Goal: Task Accomplishment & Management: Complete application form

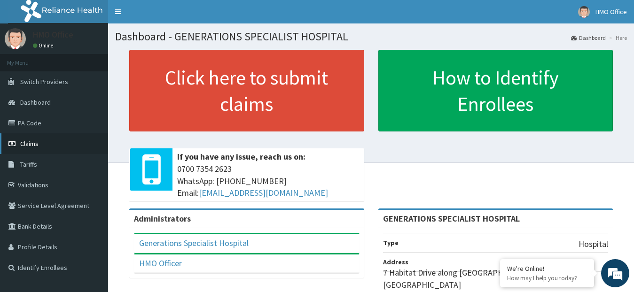
click at [36, 141] on span "Claims" at bounding box center [29, 144] width 18 height 8
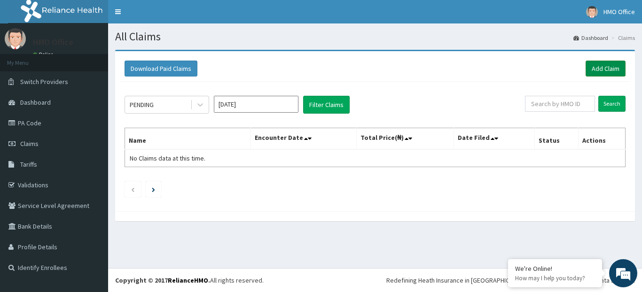
click at [600, 63] on link "Add Claim" at bounding box center [606, 69] width 40 height 16
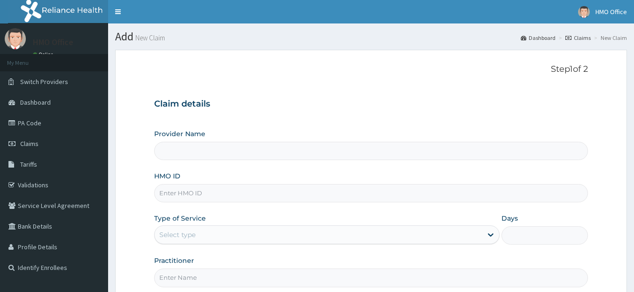
type input "GENERATIONS SPECIALIST HOSPITAL"
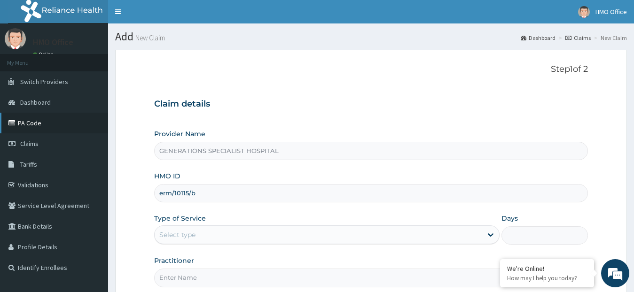
type input "erm/10115/b"
click at [50, 120] on link "PA Code" at bounding box center [54, 123] width 108 height 21
click at [199, 188] on input "HMO ID" at bounding box center [371, 193] width 434 height 18
type input "GENERATIONS SPECIALIST HOSPITAL"
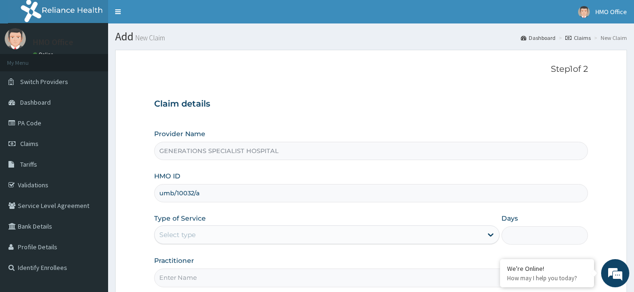
type input "umb/10032/a"
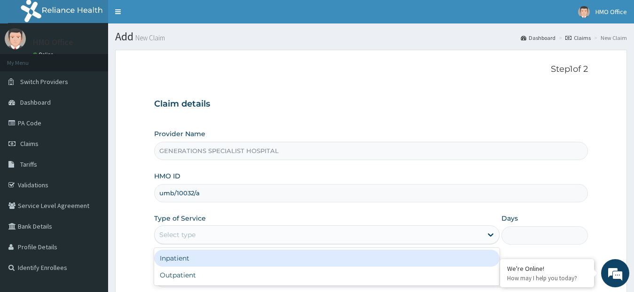
click at [226, 231] on div "Select type" at bounding box center [319, 235] width 328 height 15
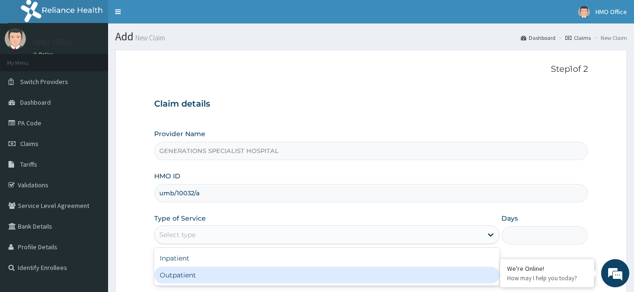
click at [214, 274] on div "Outpatient" at bounding box center [327, 275] width 346 height 17
type input "1"
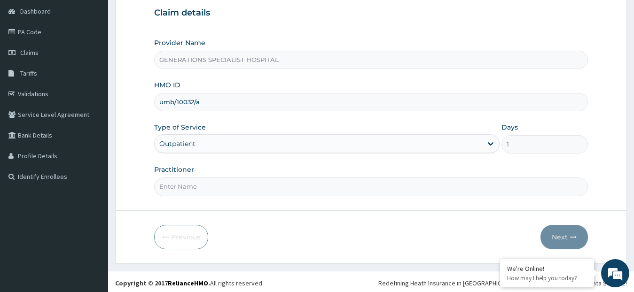
scroll to position [94, 0]
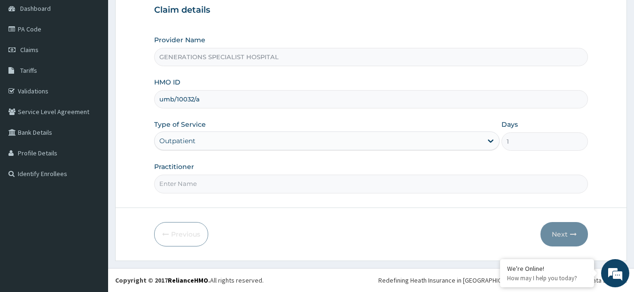
click at [243, 183] on input "Practitioner" at bounding box center [371, 184] width 434 height 18
type input "DR. OVUSIKE"
click at [555, 229] on button "Next" at bounding box center [564, 234] width 47 height 24
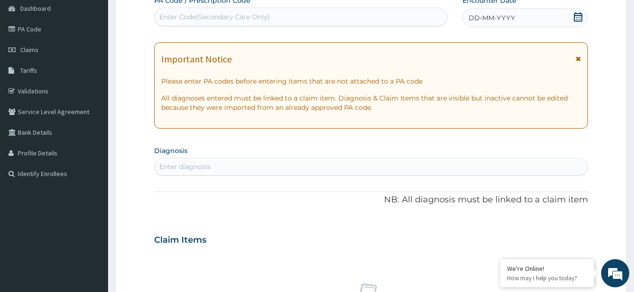
scroll to position [47, 0]
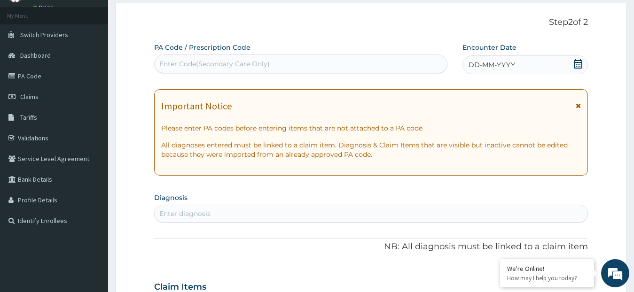
click at [549, 63] on div "DD-MM-YYYY" at bounding box center [526, 64] width 126 height 19
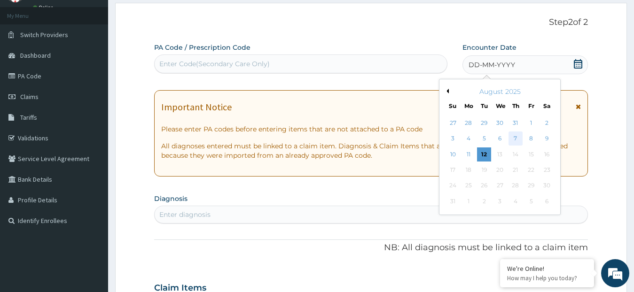
click at [515, 136] on div "7" at bounding box center [516, 139] width 14 height 14
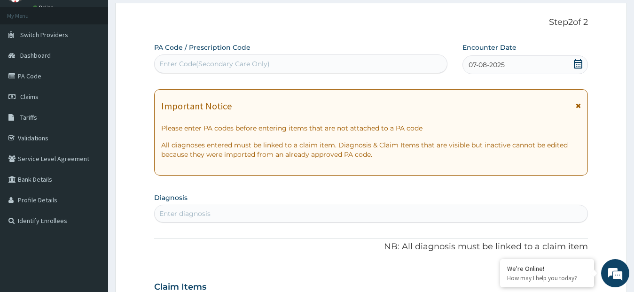
click at [196, 214] on div "Enter diagnosis" at bounding box center [184, 213] width 51 height 9
type input "mala"
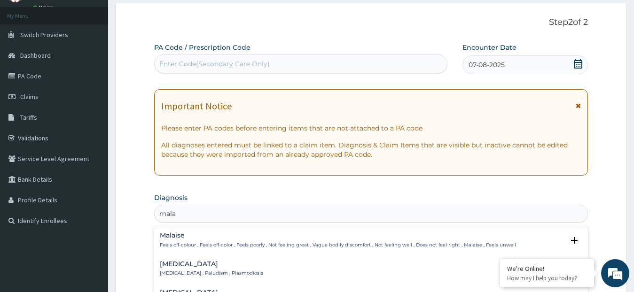
click at [175, 268] on div "Malaria Malaria , Paludism , Plasmodiosis" at bounding box center [211, 269] width 103 height 16
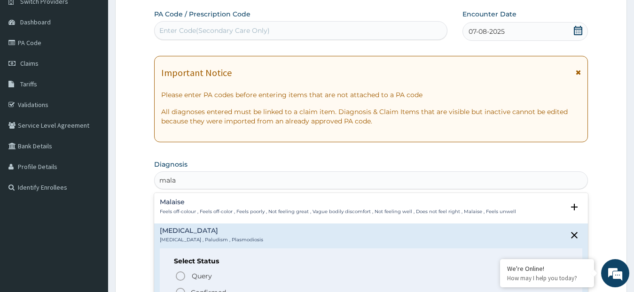
scroll to position [141, 0]
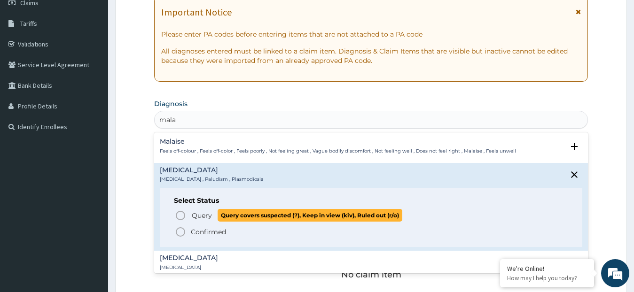
click at [192, 213] on span "Query" at bounding box center [202, 215] width 20 height 9
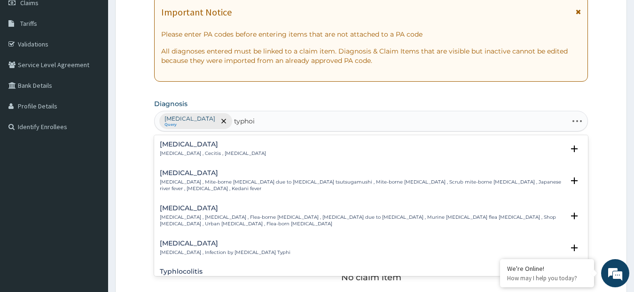
type input "typhoid"
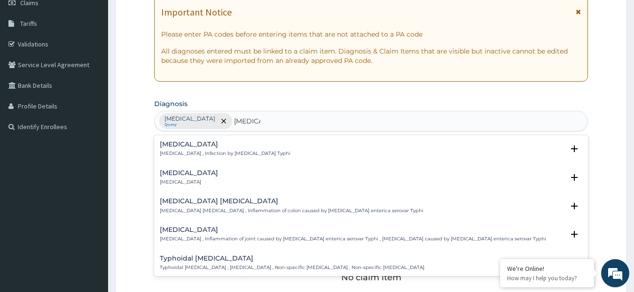
click at [213, 149] on div "Typhoid fever Typhoid fever , Infection by Salmonella Typhi" at bounding box center [225, 149] width 131 height 16
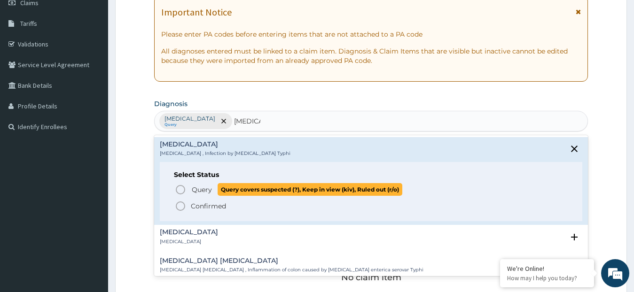
click at [209, 188] on span "Query" at bounding box center [202, 189] width 20 height 9
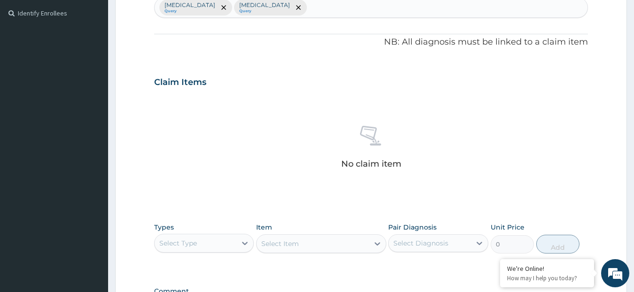
scroll to position [282, 0]
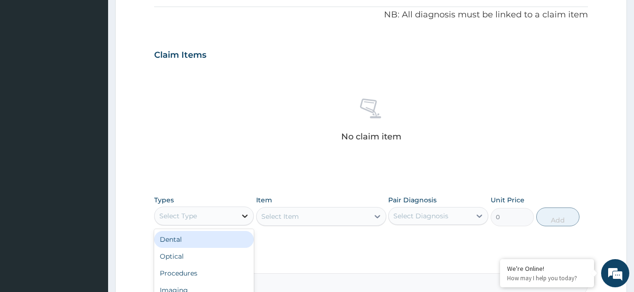
click at [247, 215] on icon at bounding box center [244, 216] width 9 height 9
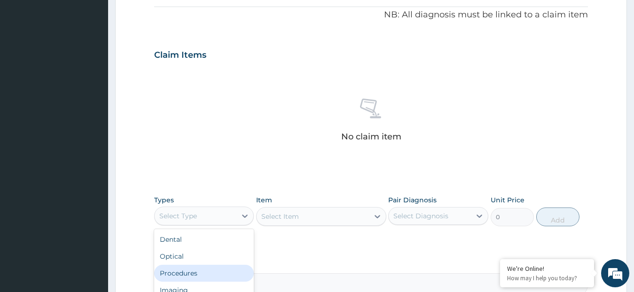
click at [215, 272] on div "Procedures" at bounding box center [204, 273] width 100 height 17
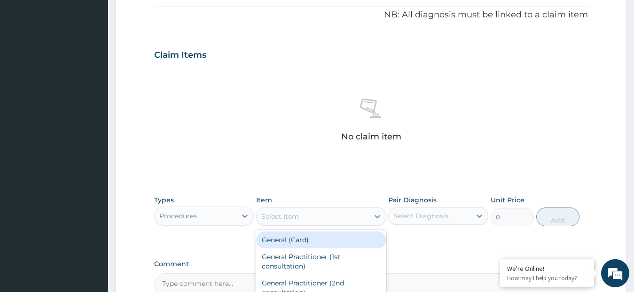
click at [311, 217] on div "Select Item" at bounding box center [313, 216] width 112 height 15
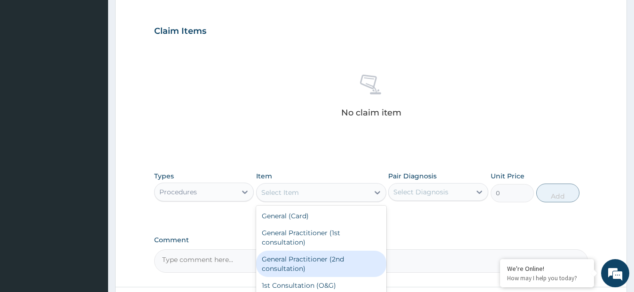
scroll to position [329, 0]
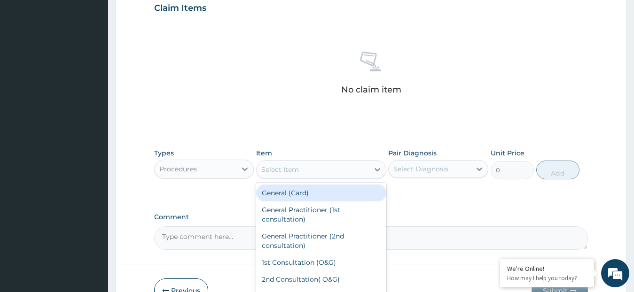
click at [319, 191] on div "General (Card)" at bounding box center [321, 193] width 130 height 17
type input "500"
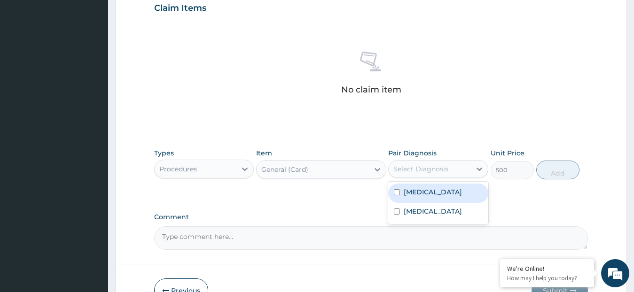
click at [420, 165] on div "Select Diagnosis" at bounding box center [420, 169] width 55 height 9
click at [424, 191] on label "[MEDICAL_DATA]" at bounding box center [433, 192] width 58 height 9
checkbox input "true"
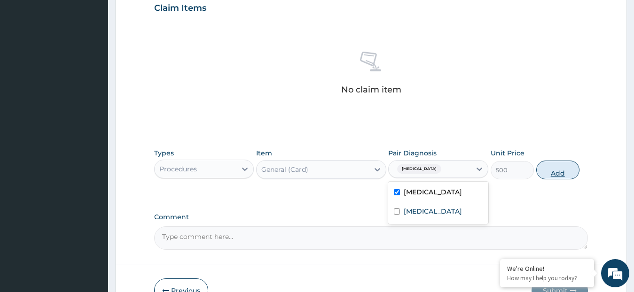
click at [556, 173] on button "Add" at bounding box center [557, 170] width 43 height 19
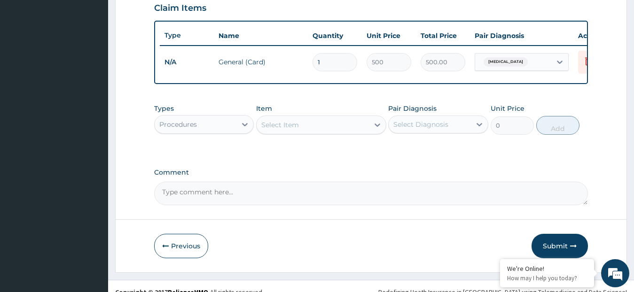
click at [290, 130] on div "Select Item" at bounding box center [280, 124] width 38 height 9
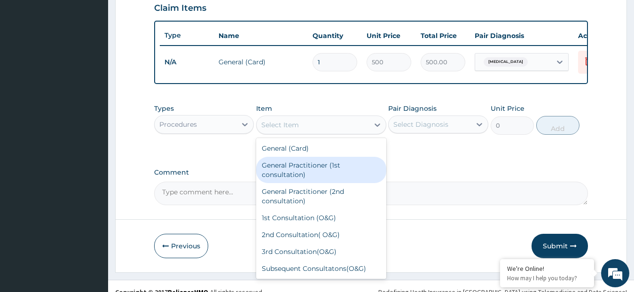
click at [288, 182] on div "General Practitioner (1st consultation)" at bounding box center [321, 170] width 130 height 26
type input "1500"
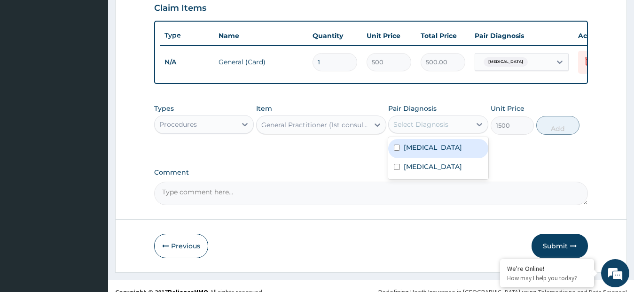
click at [406, 129] on div "Select Diagnosis" at bounding box center [420, 124] width 55 height 9
click at [407, 152] on label "[MEDICAL_DATA]" at bounding box center [433, 147] width 58 height 9
checkbox input "true"
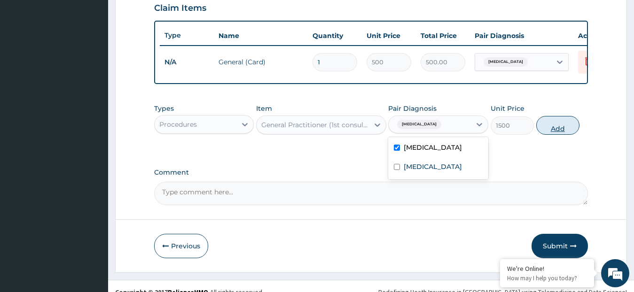
click at [549, 131] on button "Add" at bounding box center [557, 125] width 43 height 19
type input "0"
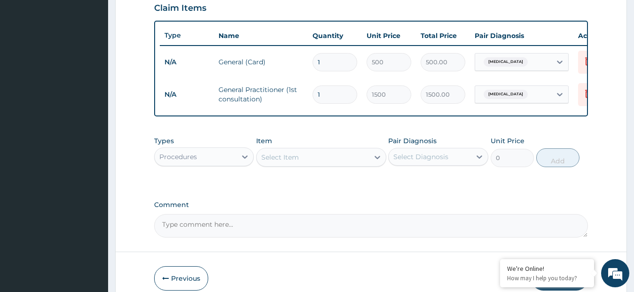
click at [229, 165] on div "Procedures" at bounding box center [196, 156] width 82 height 15
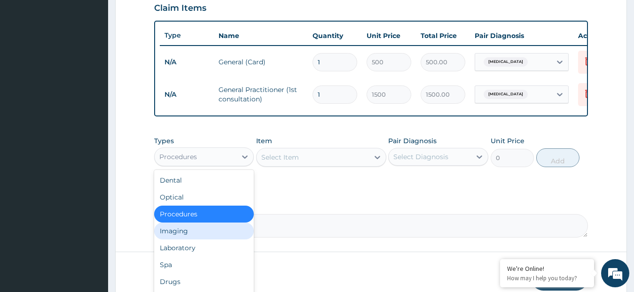
scroll to position [32, 0]
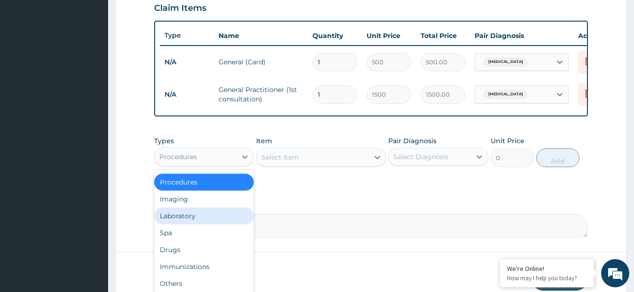
click at [199, 221] on div "Laboratory" at bounding box center [204, 216] width 100 height 17
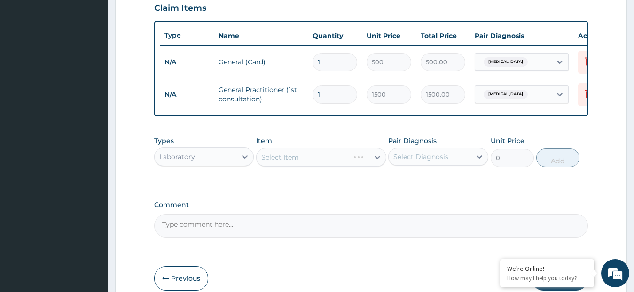
click at [292, 166] on div "Select Item" at bounding box center [321, 157] width 130 height 19
click at [292, 162] on div "Select Item" at bounding box center [280, 157] width 38 height 9
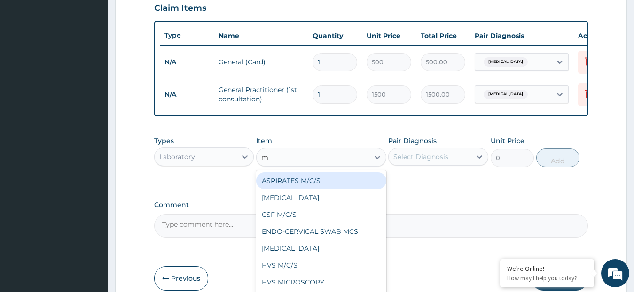
type input "mp"
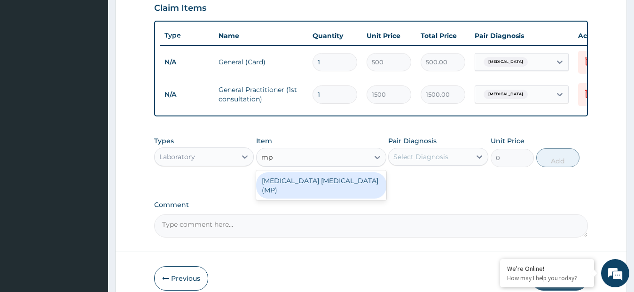
click at [289, 188] on div "[MEDICAL_DATA] [MEDICAL_DATA] (MP)" at bounding box center [321, 186] width 130 height 26
type input "560"
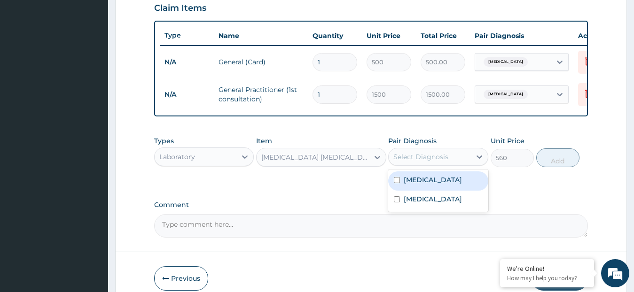
click at [444, 159] on div "Select Diagnosis" at bounding box center [430, 156] width 82 height 15
click at [432, 185] on div "[MEDICAL_DATA]" at bounding box center [438, 181] width 100 height 19
checkbox input "true"
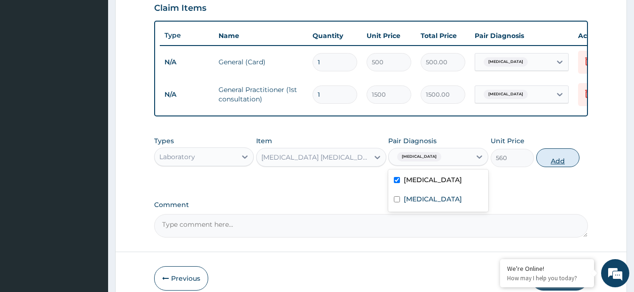
click at [568, 167] on button "Add" at bounding box center [557, 158] width 43 height 19
type input "0"
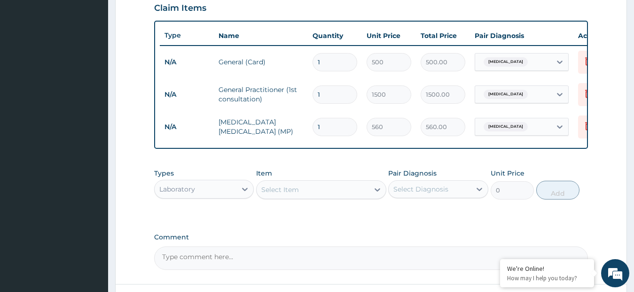
click at [331, 197] on div "Select Item" at bounding box center [313, 189] width 112 height 15
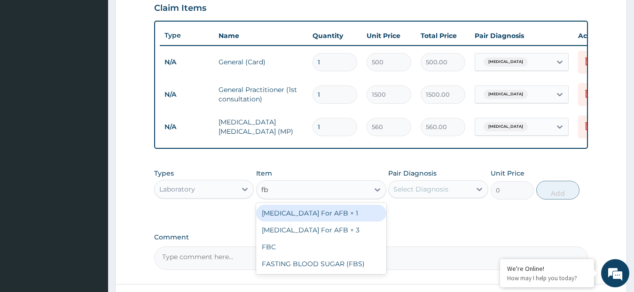
type input "fbc"
click at [345, 220] on div "FBC" at bounding box center [321, 213] width 130 height 17
type input "1600"
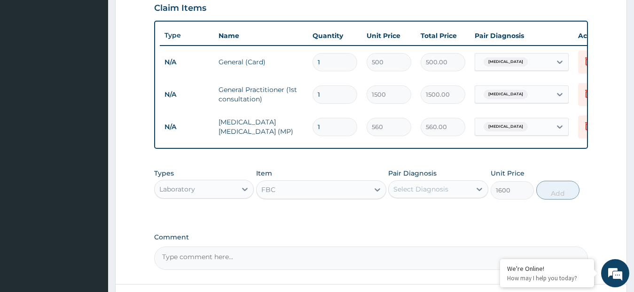
click at [425, 194] on div "Select Diagnosis" at bounding box center [420, 189] width 55 height 9
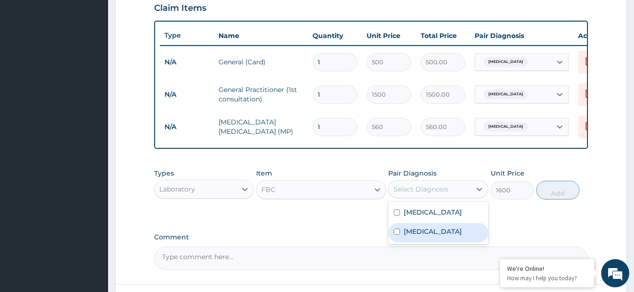
click at [447, 236] on label "Typhoid fever" at bounding box center [433, 231] width 58 height 9
checkbox input "true"
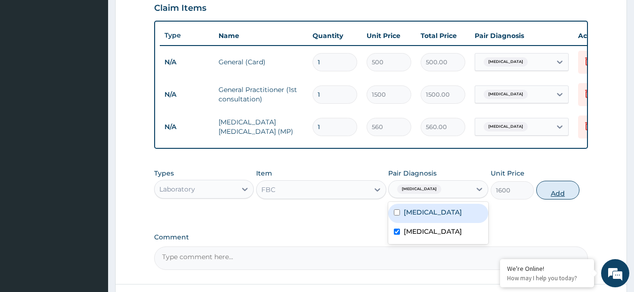
click at [557, 196] on button "Add" at bounding box center [557, 190] width 43 height 19
type input "0"
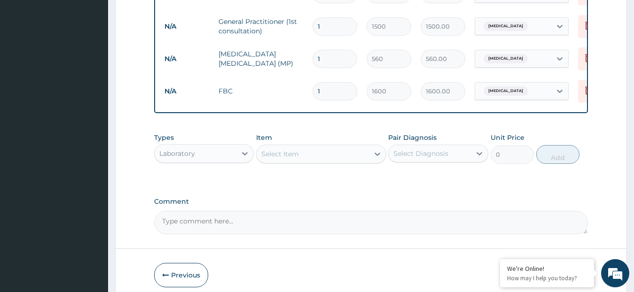
scroll to position [423, 0]
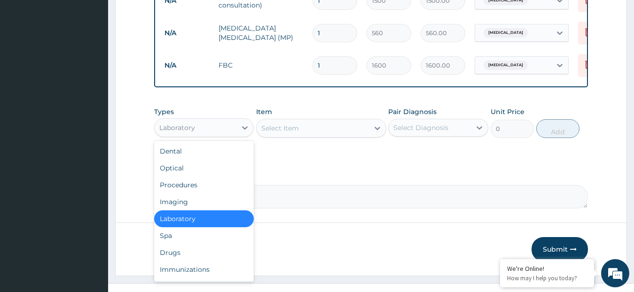
click at [225, 135] on div "Laboratory" at bounding box center [196, 127] width 82 height 15
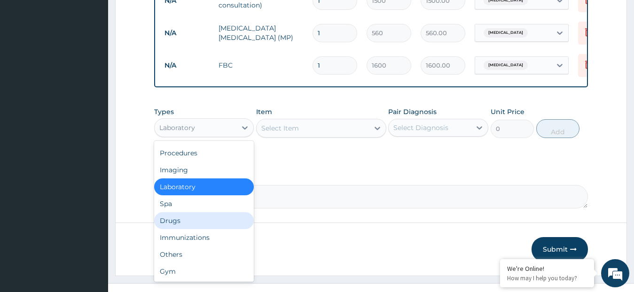
click at [202, 229] on div "Drugs" at bounding box center [204, 220] width 100 height 17
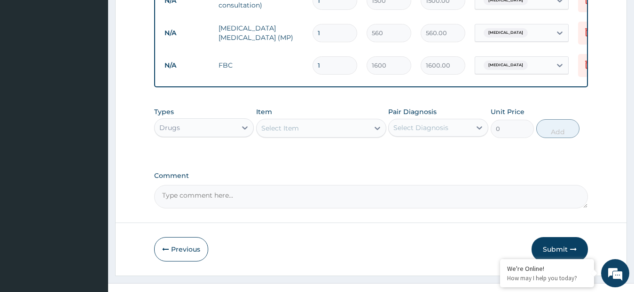
click at [289, 133] on div "Select Item" at bounding box center [280, 128] width 38 height 9
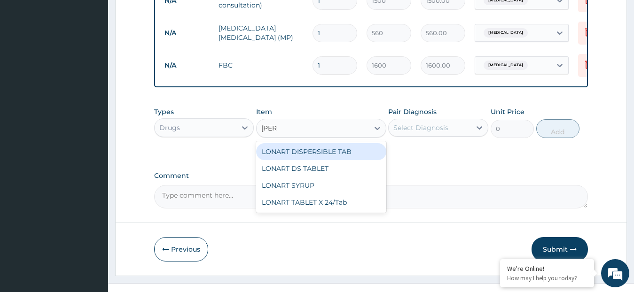
type input "lonar"
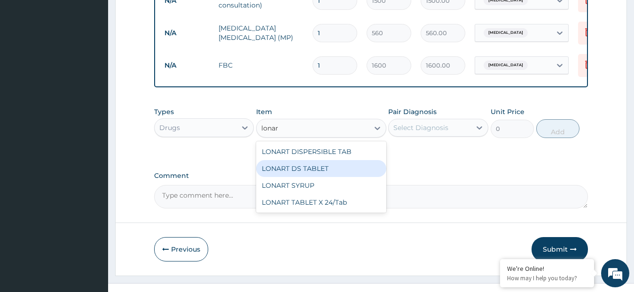
click at [286, 177] on div "LONART DS TABLET" at bounding box center [321, 168] width 130 height 17
type input "105"
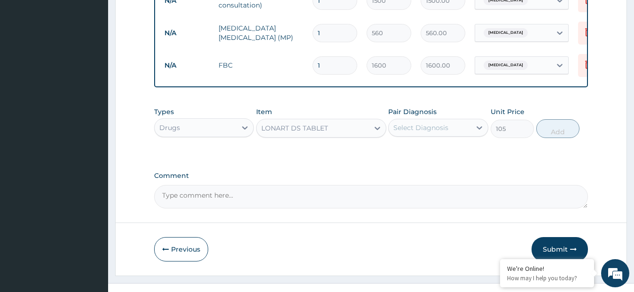
click at [406, 133] on div "Select Diagnosis" at bounding box center [420, 127] width 55 height 9
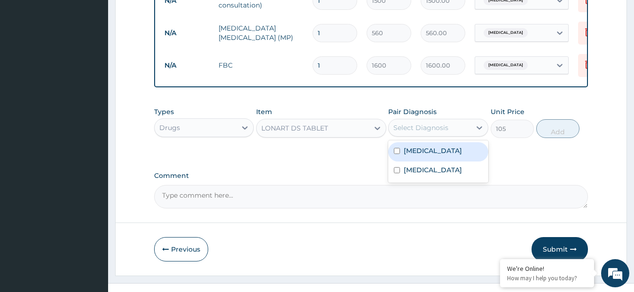
click at [408, 155] on label "[MEDICAL_DATA]" at bounding box center [433, 150] width 58 height 9
checkbox input "true"
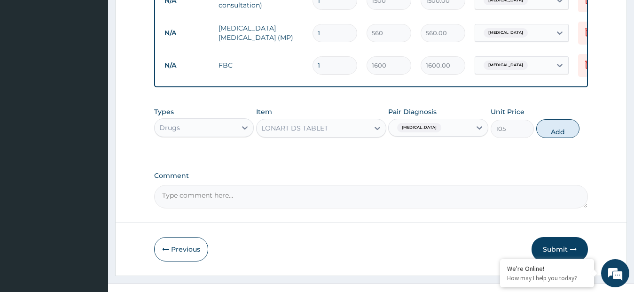
click at [557, 138] on button "Add" at bounding box center [557, 128] width 43 height 19
type input "0"
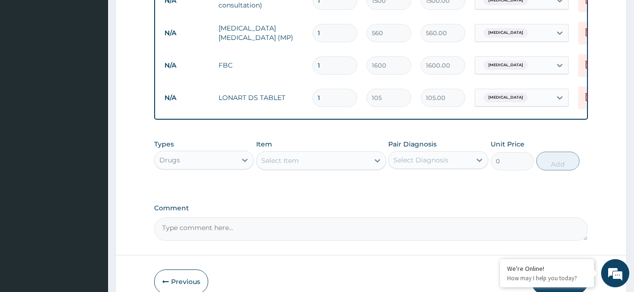
click at [330, 168] on div "Select Item" at bounding box center [313, 160] width 112 height 15
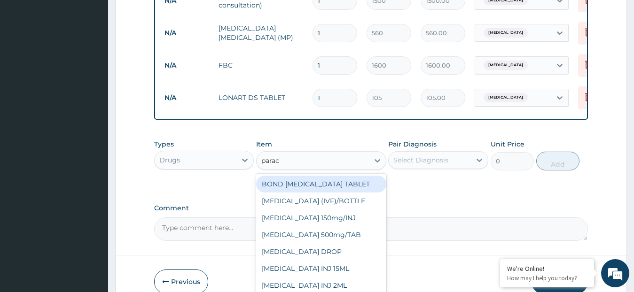
type input "parace"
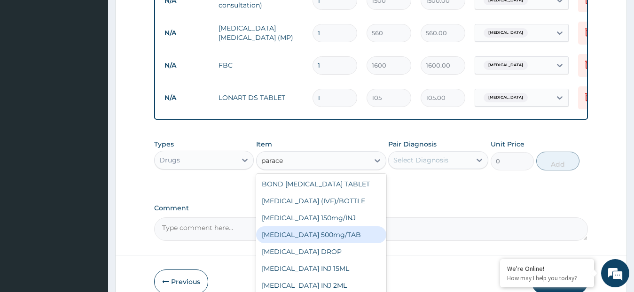
drag, startPoint x: 353, startPoint y: 239, endPoint x: 382, endPoint y: 212, distance: 39.6
click at [353, 239] on div "[MEDICAL_DATA] 500mg/TAB" at bounding box center [321, 235] width 130 height 17
type input "5.25"
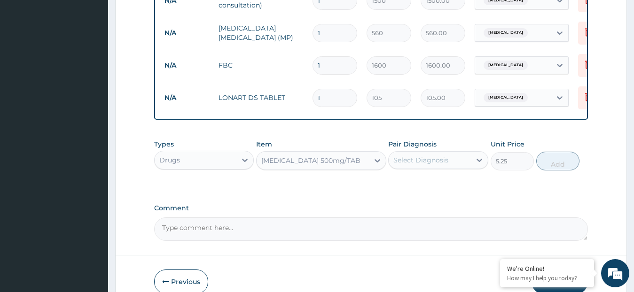
click at [417, 165] on div "Select Diagnosis" at bounding box center [420, 160] width 55 height 9
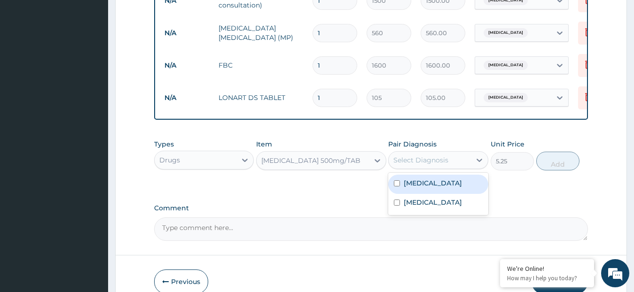
click at [412, 188] on label "[MEDICAL_DATA]" at bounding box center [433, 183] width 58 height 9
checkbox input "true"
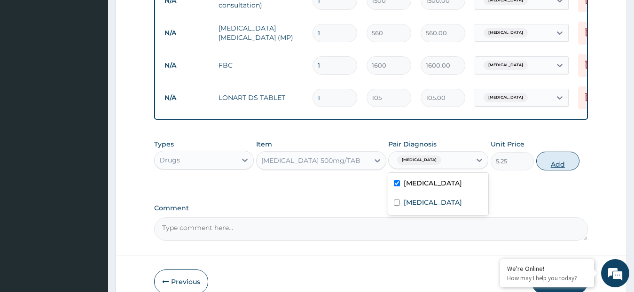
click at [553, 168] on button "Add" at bounding box center [557, 161] width 43 height 19
type input "0"
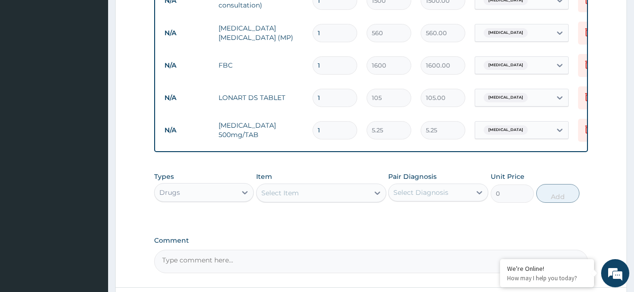
click at [282, 197] on div "Select Item" at bounding box center [280, 192] width 38 height 9
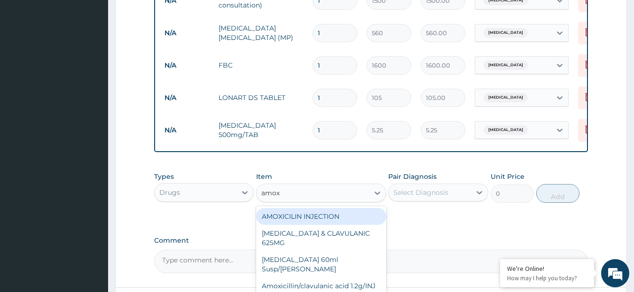
type input "amoxi"
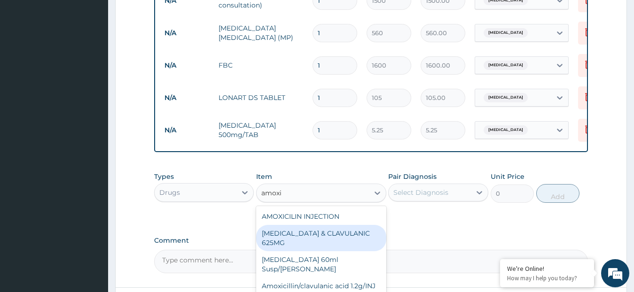
click at [313, 240] on div "[MEDICAL_DATA] & CLAVULANIC 625MG" at bounding box center [321, 238] width 130 height 26
type input "105"
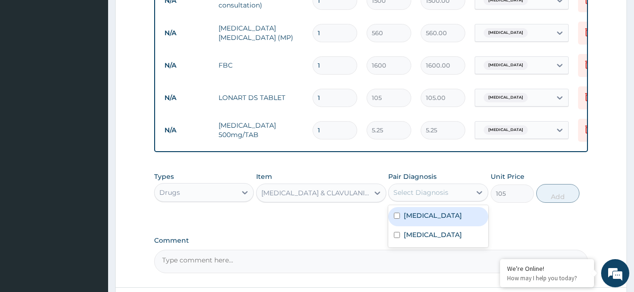
click at [417, 197] on div "Select Diagnosis" at bounding box center [420, 192] width 55 height 9
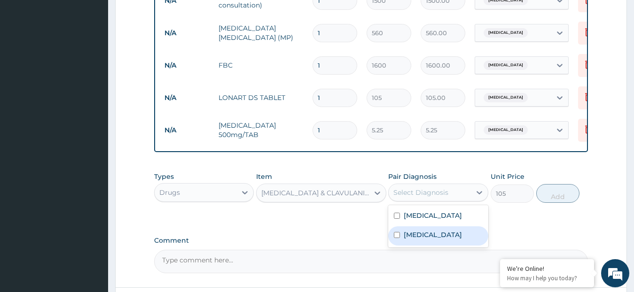
click at [403, 244] on div "Typhoid fever" at bounding box center [438, 236] width 100 height 19
checkbox input "true"
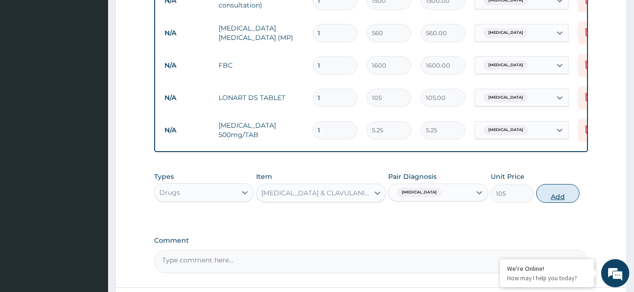
click at [568, 200] on button "Add" at bounding box center [557, 193] width 43 height 19
type input "0"
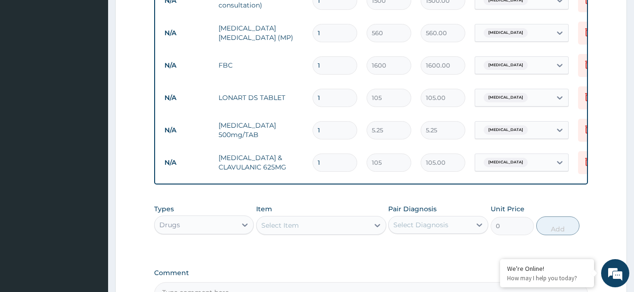
type input "14"
type input "1470.00"
type input "14"
click at [329, 136] on input "1" at bounding box center [335, 130] width 45 height 18
type input "18"
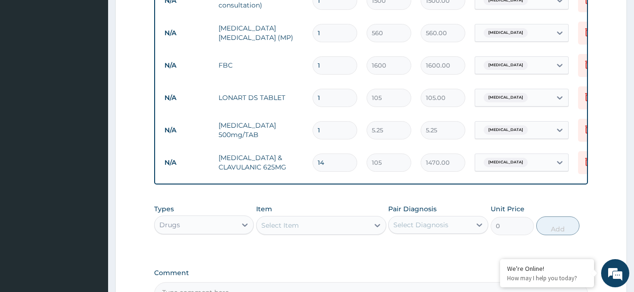
type input "94.50"
type input "18"
click at [324, 97] on input "1" at bounding box center [335, 98] width 45 height 18
type input "0.00"
type input "6"
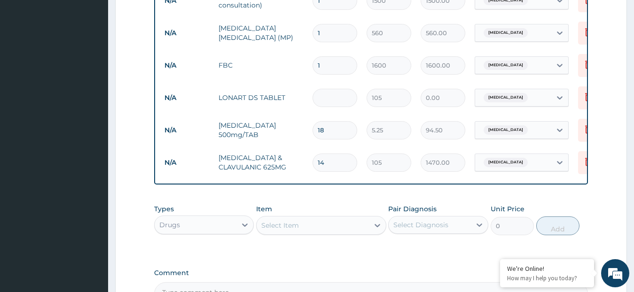
type input "630.00"
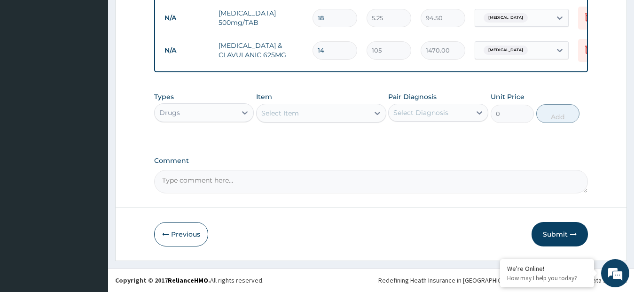
scroll to position [543, 0]
type input "6"
click at [548, 233] on button "Submit" at bounding box center [560, 234] width 56 height 24
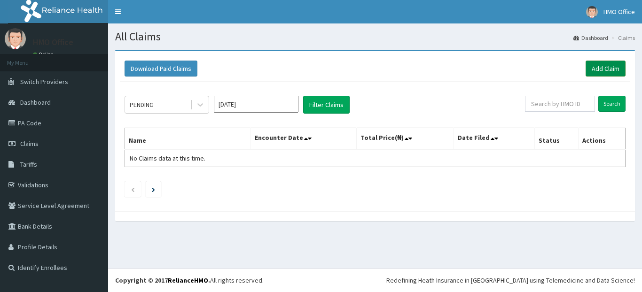
click at [595, 65] on link "Add Claim" at bounding box center [606, 69] width 40 height 16
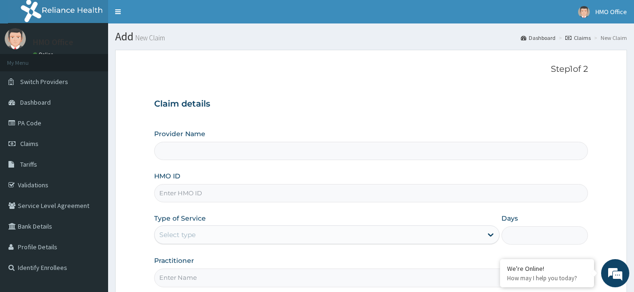
type input "GENERATIONS SPECIALIST HOSPITAL"
click at [233, 194] on input "HMO ID" at bounding box center [371, 193] width 434 height 18
type input "fmes/0115/d"
click at [226, 240] on div "Select type" at bounding box center [319, 235] width 328 height 15
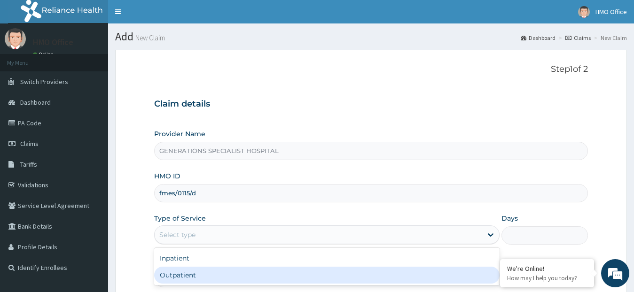
click at [222, 276] on div "Outpatient" at bounding box center [327, 275] width 346 height 17
type input "1"
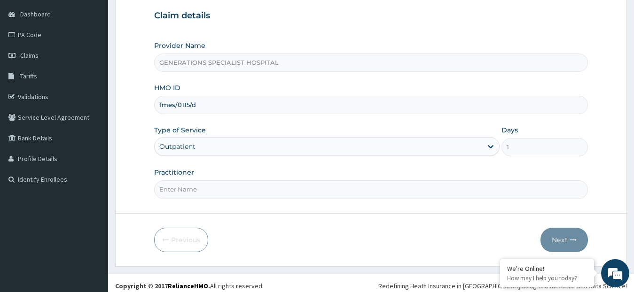
scroll to position [94, 0]
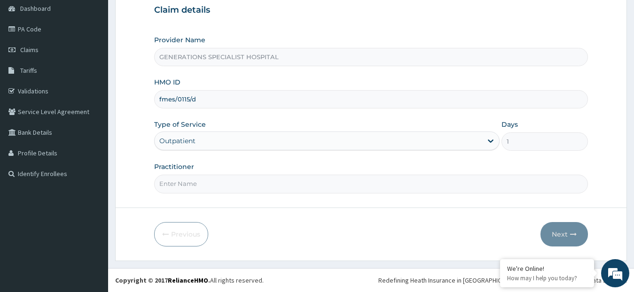
click at [251, 187] on input "Practitioner" at bounding box center [371, 184] width 434 height 18
type input "DR. OVUSIKE"
click at [568, 233] on button "Next" at bounding box center [564, 234] width 47 height 24
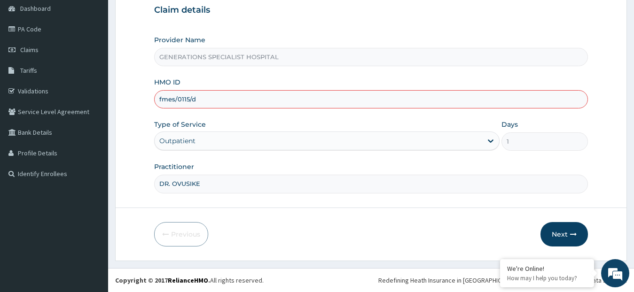
click at [176, 98] on input "fmes/0115/d" at bounding box center [371, 99] width 434 height 18
click at [174, 99] on input "fmes/0115/d" at bounding box center [371, 99] width 434 height 18
click at [564, 235] on button "Next" at bounding box center [564, 234] width 47 height 24
click at [558, 235] on button "Next" at bounding box center [564, 234] width 47 height 24
click at [270, 98] on input "fme/0115/d" at bounding box center [371, 99] width 434 height 18
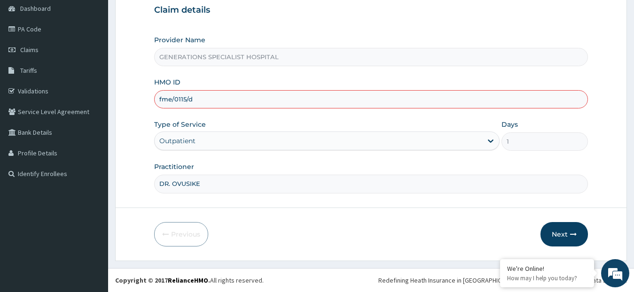
click at [346, 190] on input "DR. OVUSIKE" at bounding box center [371, 184] width 434 height 18
click at [172, 99] on input "fme/0115/d" at bounding box center [371, 99] width 434 height 18
click at [247, 102] on input "fmes/0115/d" at bounding box center [371, 99] width 434 height 18
click at [561, 231] on button "Next" at bounding box center [564, 234] width 47 height 24
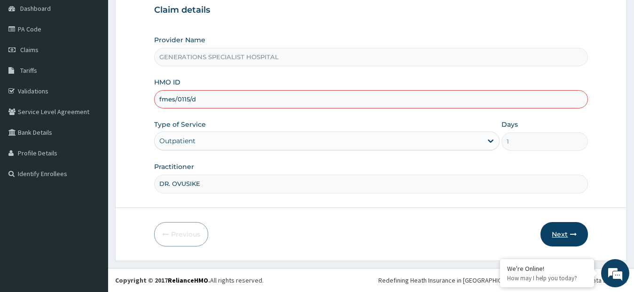
click at [561, 231] on button "Next" at bounding box center [564, 234] width 47 height 24
click at [210, 99] on input "fmes/0115/d" at bounding box center [371, 99] width 434 height 18
drag, startPoint x: 212, startPoint y: 98, endPoint x: 342, endPoint y: 127, distance: 133.1
click at [342, 127] on div "Type of Service Outpatient" at bounding box center [327, 135] width 346 height 31
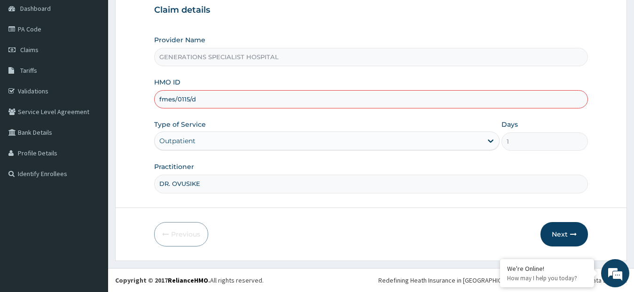
click at [202, 109] on div "Provider Name GENERATIONS SPECIALIST HOSPITAL HMO ID fmes/0115/d Type of Servic…" at bounding box center [371, 114] width 434 height 158
click at [203, 100] on input "fmes/0115/d" at bounding box center [371, 99] width 434 height 18
type input "f"
type input "svs/10056/d"
click at [557, 235] on button "Next" at bounding box center [564, 234] width 47 height 24
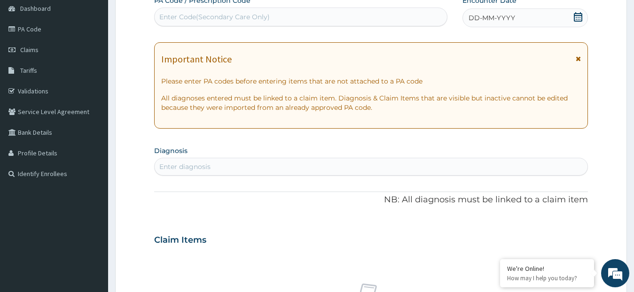
click at [579, 19] on icon at bounding box center [577, 16] width 9 height 9
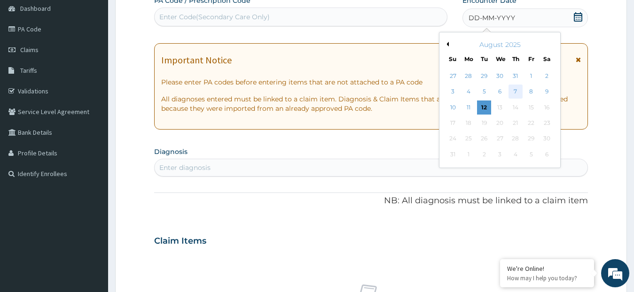
click at [516, 92] on div "7" at bounding box center [516, 92] width 14 height 14
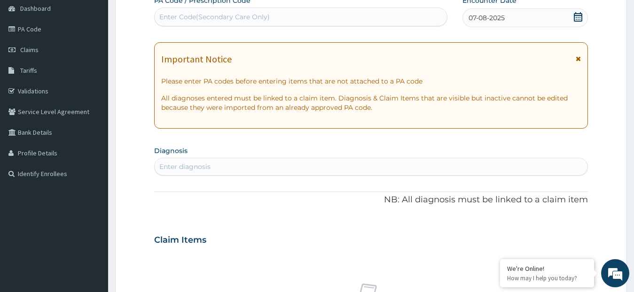
click at [228, 172] on div "Enter diagnosis" at bounding box center [371, 166] width 433 height 15
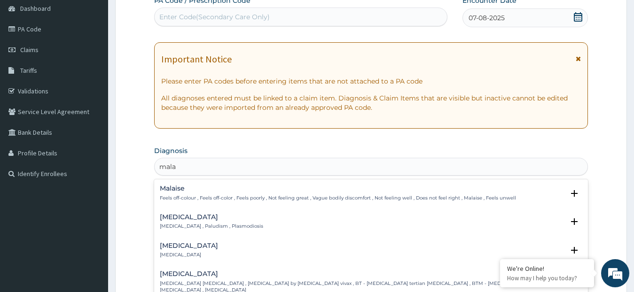
type input "malar"
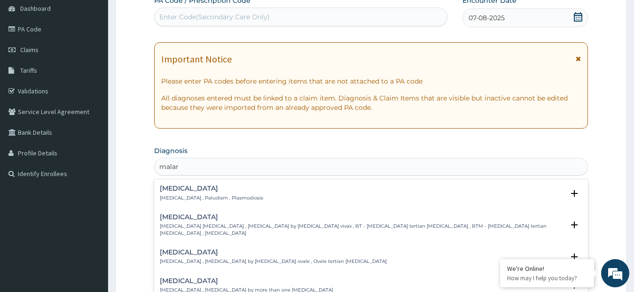
click at [217, 197] on p "[MEDICAL_DATA] , Paludism , Plasmodiosis" at bounding box center [211, 198] width 103 height 7
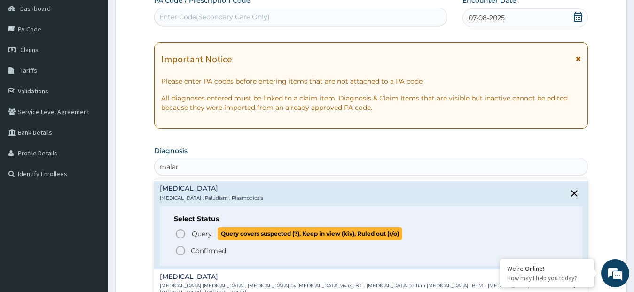
click at [199, 231] on span "Query" at bounding box center [202, 233] width 20 height 9
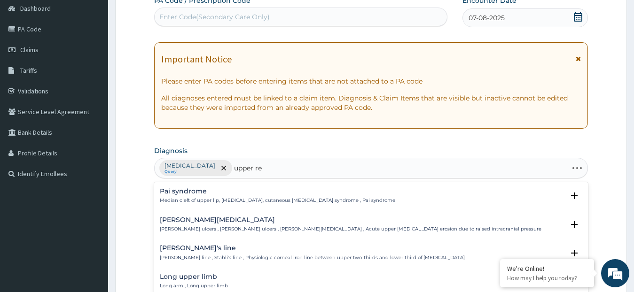
type input "upper res"
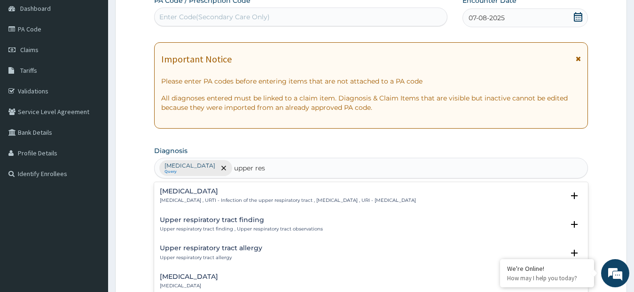
click at [218, 193] on h4 "Upper respiratory infection" at bounding box center [288, 191] width 256 height 7
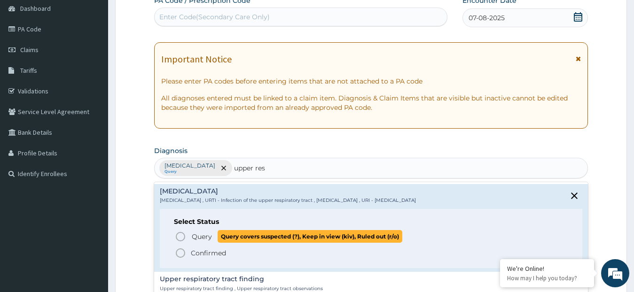
click at [196, 235] on span "Query" at bounding box center [202, 236] width 20 height 9
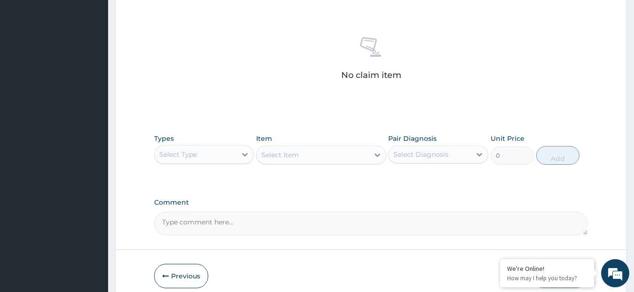
scroll to position [376, 0]
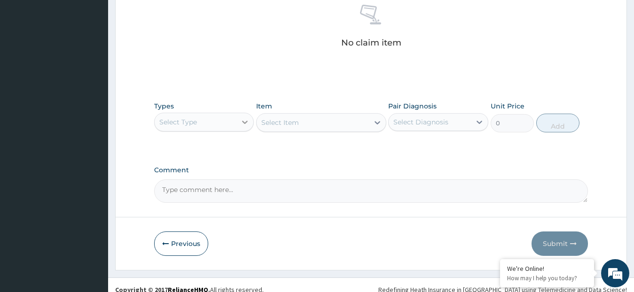
click at [241, 124] on icon at bounding box center [244, 122] width 9 height 9
click at [236, 126] on div "Select Type" at bounding box center [196, 122] width 82 height 15
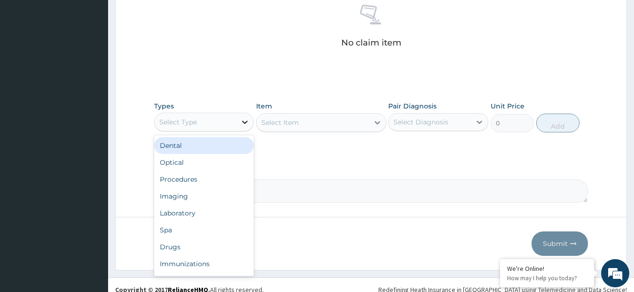
click at [241, 126] on icon at bounding box center [244, 122] width 9 height 9
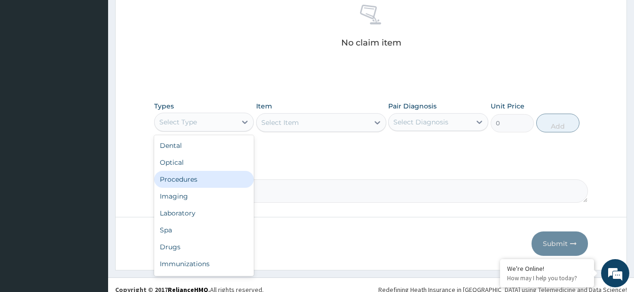
click at [219, 178] on div "Procedures" at bounding box center [204, 179] width 100 height 17
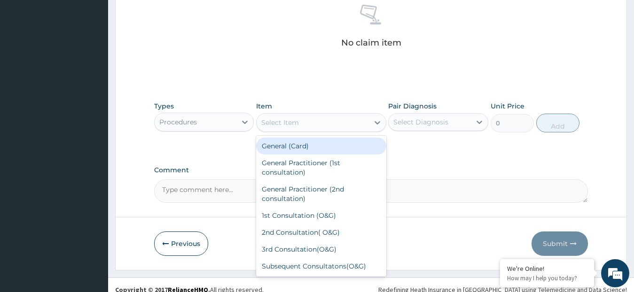
click at [299, 125] on div "Select Item" at bounding box center [313, 122] width 112 height 15
click at [308, 151] on div "General (Card)" at bounding box center [321, 146] width 130 height 17
type input "500"
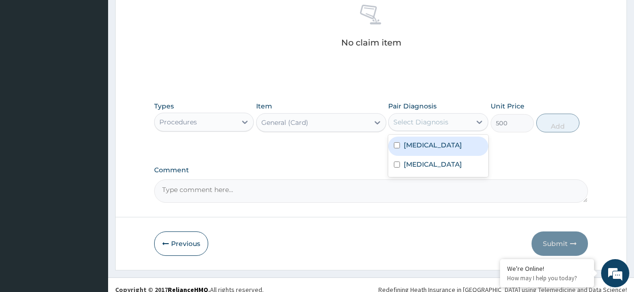
click at [403, 120] on div "Select Diagnosis" at bounding box center [420, 122] width 55 height 9
click at [406, 151] on div "[MEDICAL_DATA]" at bounding box center [438, 146] width 100 height 19
checkbox input "true"
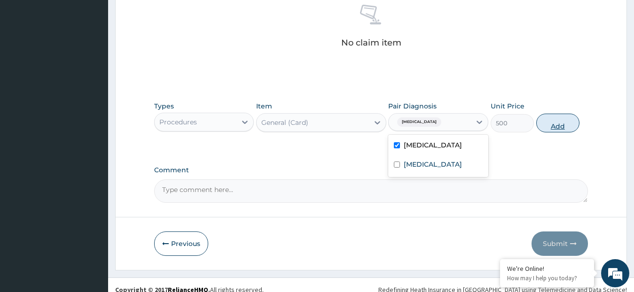
click at [548, 127] on button "Add" at bounding box center [557, 123] width 43 height 19
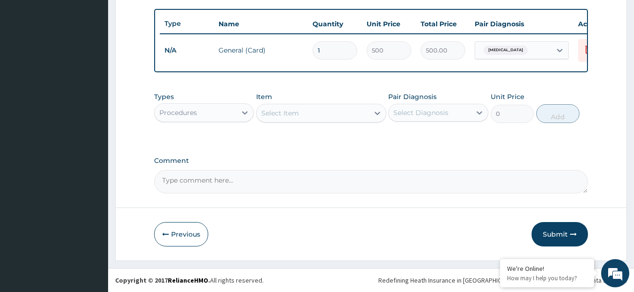
scroll to position [349, 0]
click at [329, 113] on div "Select Item" at bounding box center [313, 113] width 112 height 15
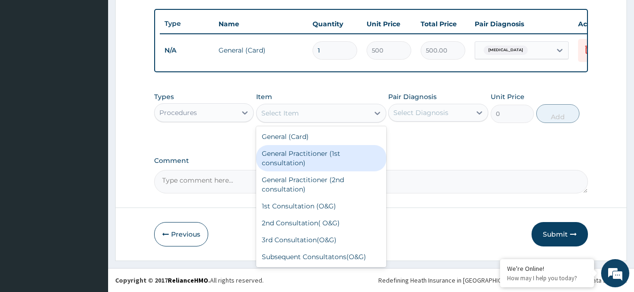
click at [334, 150] on div "General Practitioner (1st consultation)" at bounding box center [321, 158] width 130 height 26
type input "1500"
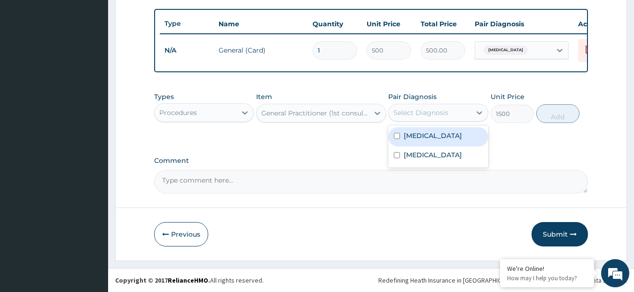
click at [416, 118] on div "Select Diagnosis" at bounding box center [430, 112] width 82 height 15
click at [477, 133] on div "[MEDICAL_DATA]" at bounding box center [438, 136] width 100 height 19
checkbox input "true"
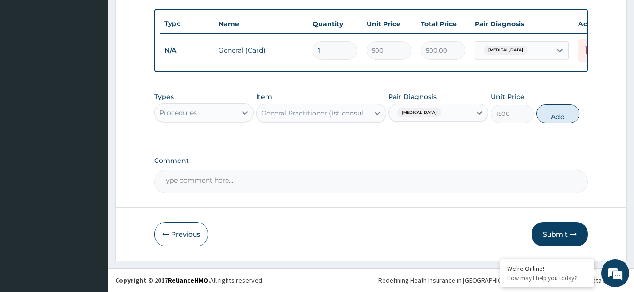
click at [561, 116] on button "Add" at bounding box center [557, 113] width 43 height 19
type input "0"
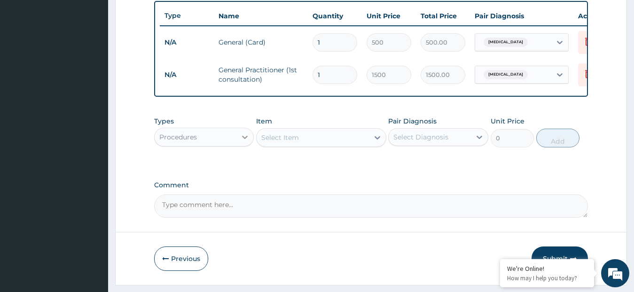
click at [240, 142] on icon at bounding box center [244, 137] width 9 height 9
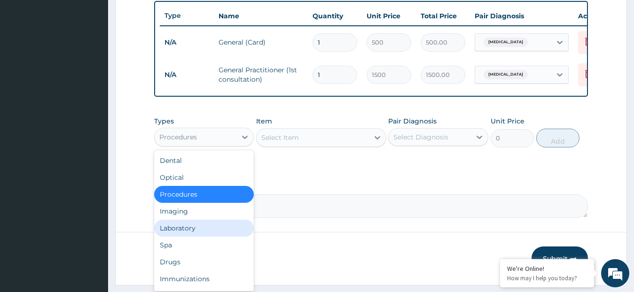
click at [216, 235] on div "Laboratory" at bounding box center [204, 228] width 100 height 17
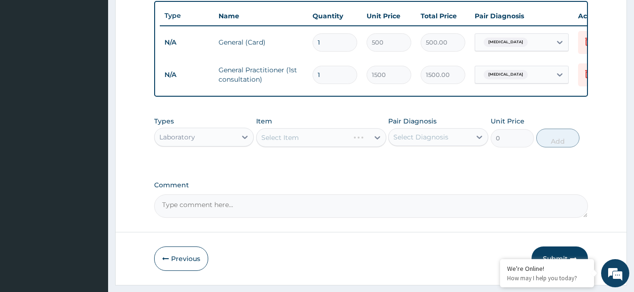
click at [284, 144] on div "Select Item" at bounding box center [321, 137] width 130 height 19
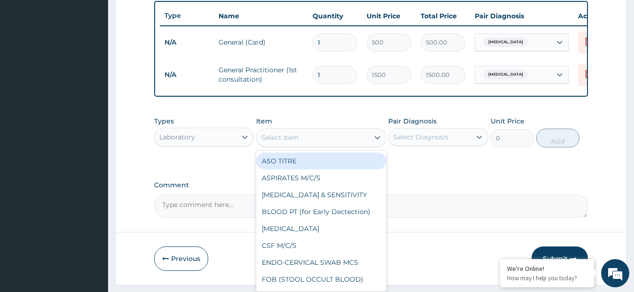
click at [286, 142] on div "Select Item" at bounding box center [280, 137] width 38 height 9
type input "mp"
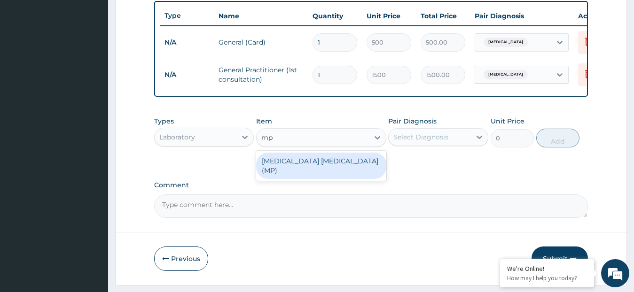
click at [336, 167] on div "[MEDICAL_DATA] [MEDICAL_DATA] (MP)" at bounding box center [321, 166] width 130 height 26
type input "560"
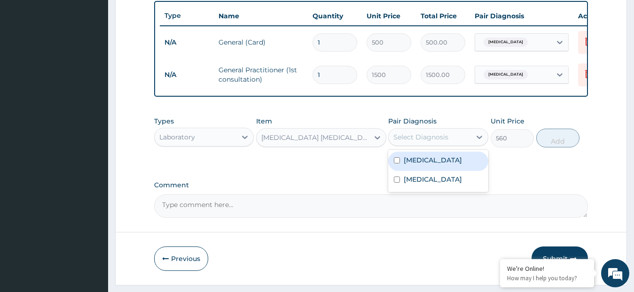
click at [408, 142] on div "Select Diagnosis" at bounding box center [420, 137] width 55 height 9
click at [409, 165] on label "[MEDICAL_DATA]" at bounding box center [433, 160] width 58 height 9
checkbox input "true"
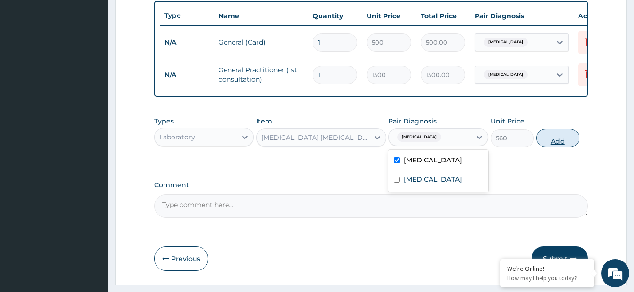
click at [574, 146] on button "Add" at bounding box center [557, 138] width 43 height 19
type input "0"
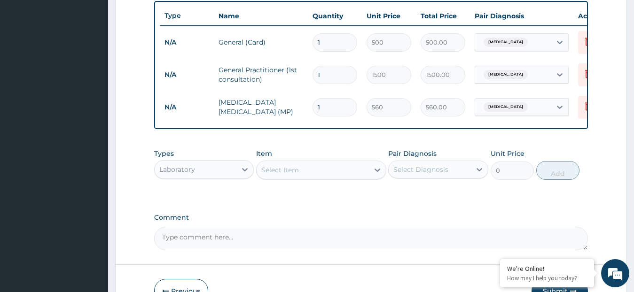
click at [346, 178] on div "Select Item" at bounding box center [313, 170] width 112 height 15
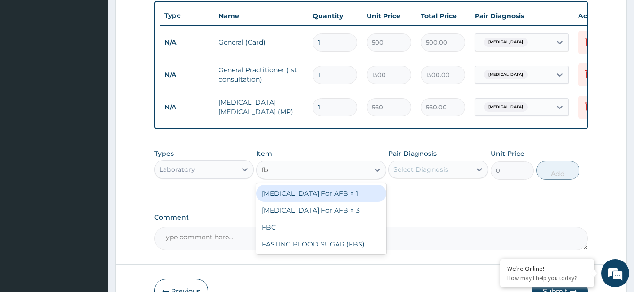
type input "fbc"
click at [357, 201] on div "FBC" at bounding box center [321, 193] width 130 height 17
type input "1600"
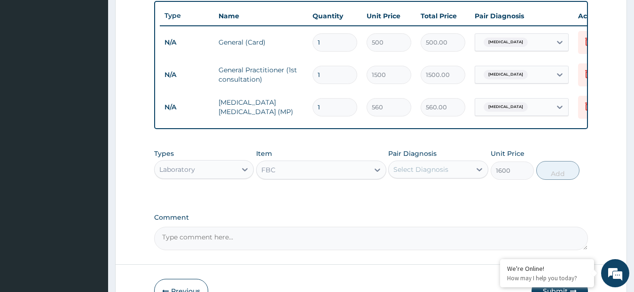
click at [428, 174] on div "Select Diagnosis" at bounding box center [420, 169] width 55 height 9
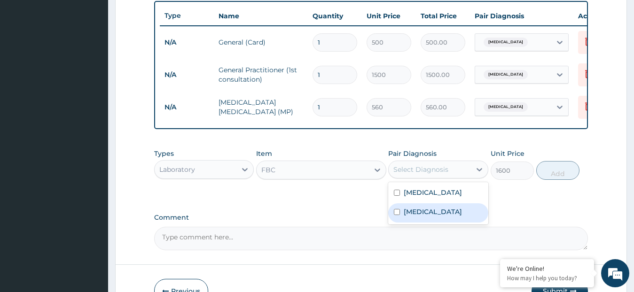
click at [423, 217] on label "Upper respiratory infection" at bounding box center [433, 211] width 58 height 9
checkbox input "true"
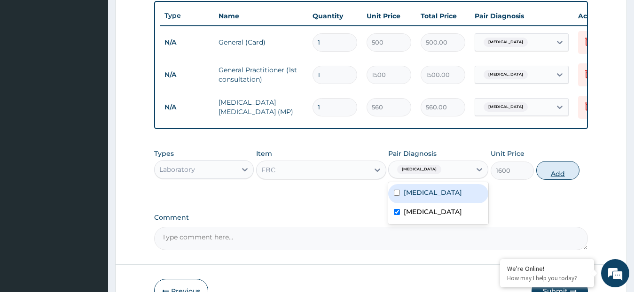
click at [546, 180] on button "Add" at bounding box center [557, 170] width 43 height 19
type input "0"
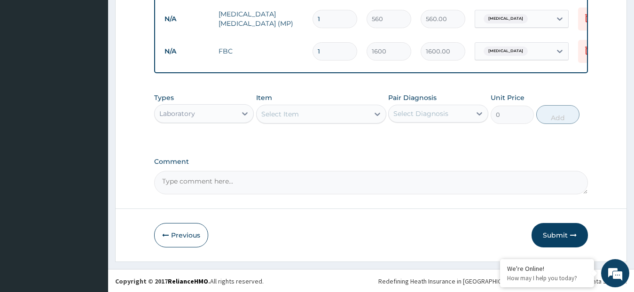
scroll to position [446, 0]
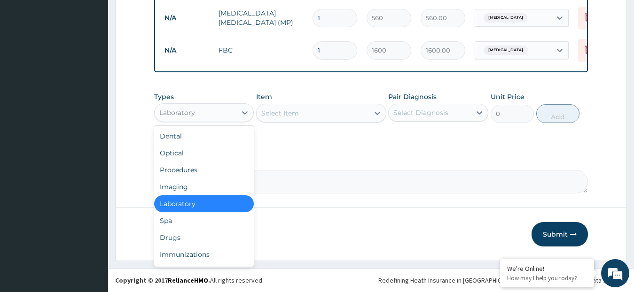
click at [233, 113] on div "Laboratory" at bounding box center [196, 112] width 82 height 15
click at [186, 237] on div "Drugs" at bounding box center [204, 237] width 100 height 17
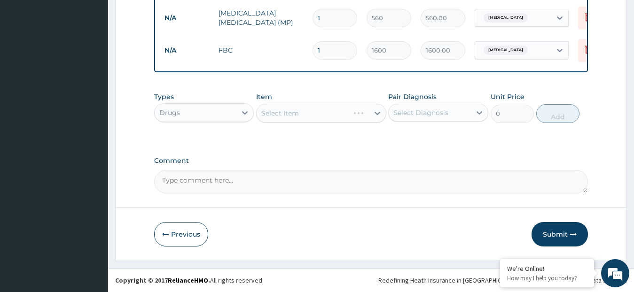
click at [284, 111] on div "Select Item" at bounding box center [321, 113] width 130 height 19
click at [296, 118] on div "Select Item" at bounding box center [313, 113] width 112 height 15
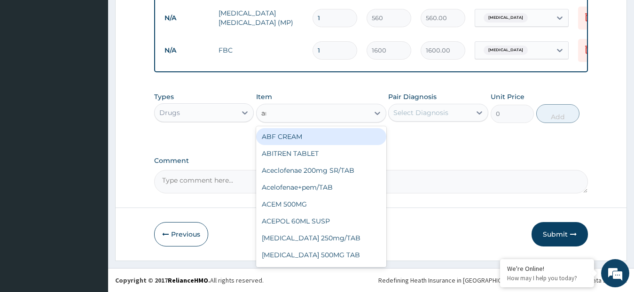
type input "art"
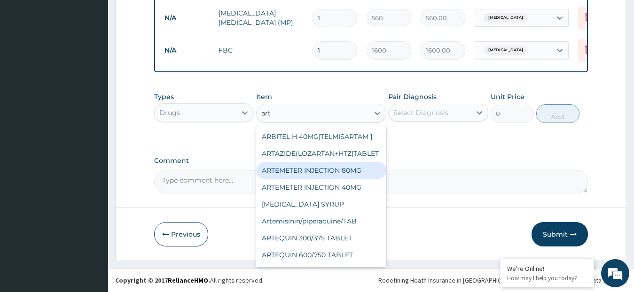
click at [298, 172] on div "ARTEMETER INJECTION 80MG" at bounding box center [321, 170] width 130 height 17
type input "210"
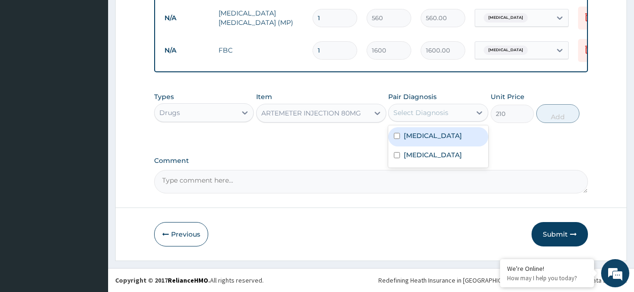
click at [399, 113] on div "Select Diagnosis" at bounding box center [420, 112] width 55 height 9
click at [393, 135] on div "[MEDICAL_DATA]" at bounding box center [438, 136] width 100 height 19
checkbox input "true"
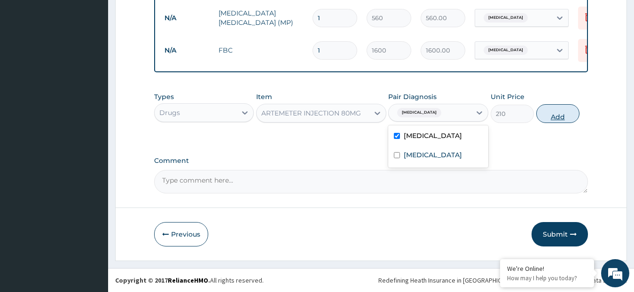
click at [557, 113] on button "Add" at bounding box center [557, 113] width 43 height 19
type input "0"
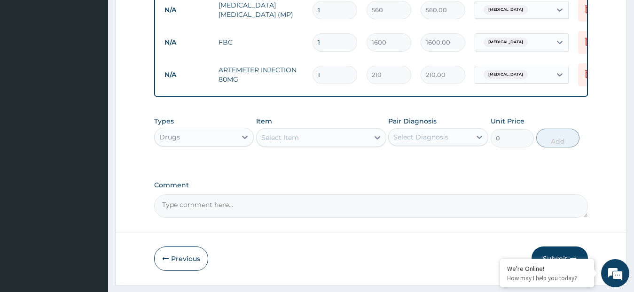
click at [315, 145] on div "Select Item" at bounding box center [313, 137] width 112 height 15
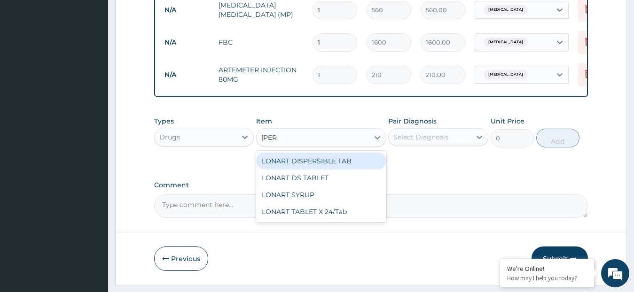
type input "lonar"
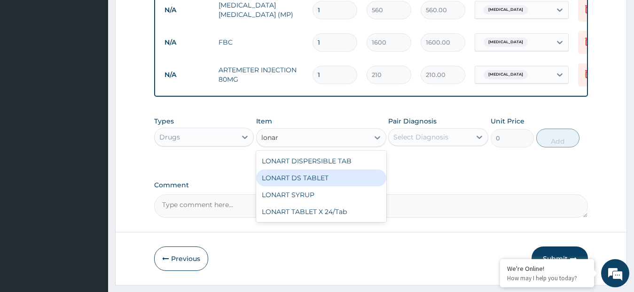
click at [311, 187] on div "LONART DS TABLET" at bounding box center [321, 178] width 130 height 17
type input "105"
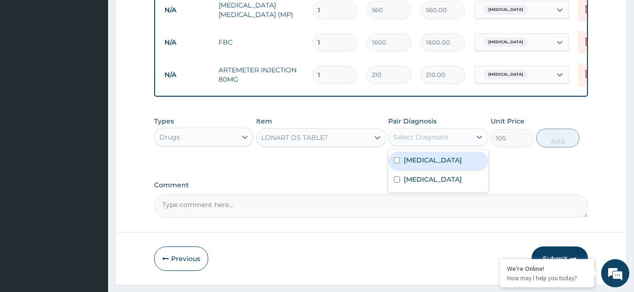
click at [390, 143] on div "Select Diagnosis" at bounding box center [430, 137] width 82 height 15
click at [392, 166] on div "Malaria" at bounding box center [438, 161] width 100 height 19
checkbox input "true"
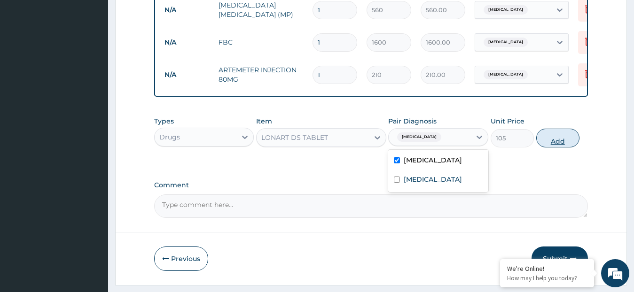
click at [545, 148] on button "Add" at bounding box center [557, 138] width 43 height 19
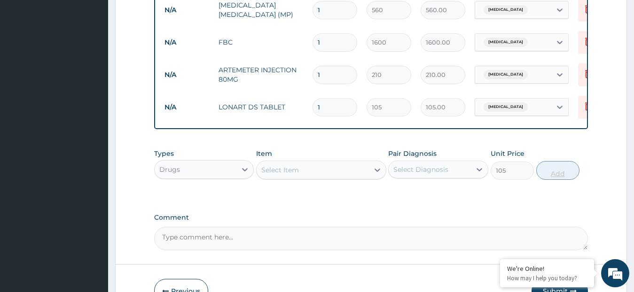
type input "0"
click at [322, 178] on div "Select Item" at bounding box center [313, 170] width 112 height 15
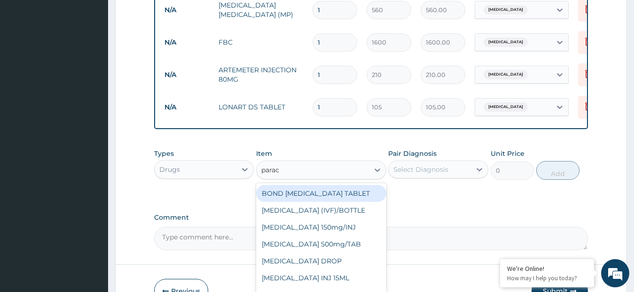
type input "parace"
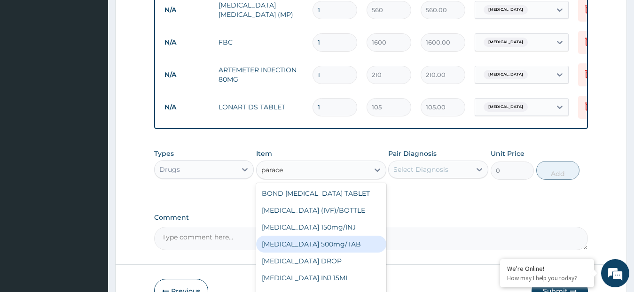
click at [306, 253] on div "PARACETAMOL 500mg/TAB" at bounding box center [321, 244] width 130 height 17
type input "5.25"
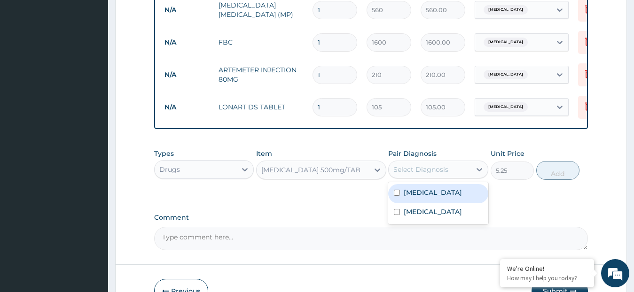
click at [409, 174] on div "Select Diagnosis" at bounding box center [420, 169] width 55 height 9
click at [408, 197] on label "[MEDICAL_DATA]" at bounding box center [433, 192] width 58 height 9
checkbox input "true"
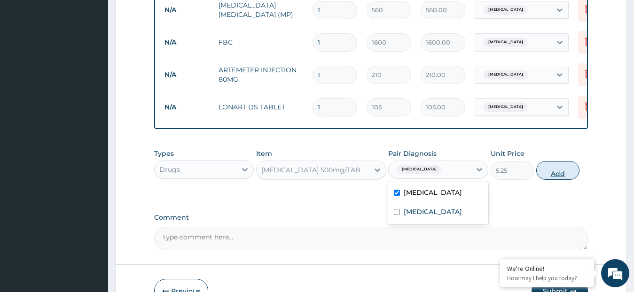
click at [548, 176] on button "Add" at bounding box center [557, 170] width 43 height 19
type input "0"
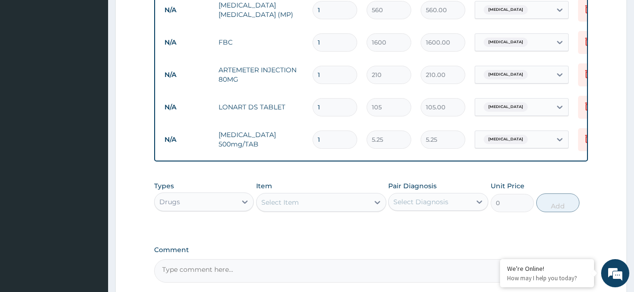
click at [296, 207] on div "Select Item" at bounding box center [280, 202] width 38 height 9
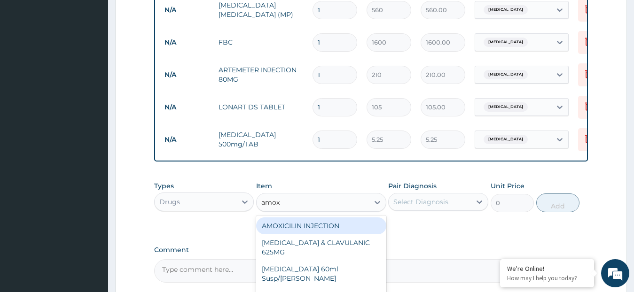
type input "amoxi"
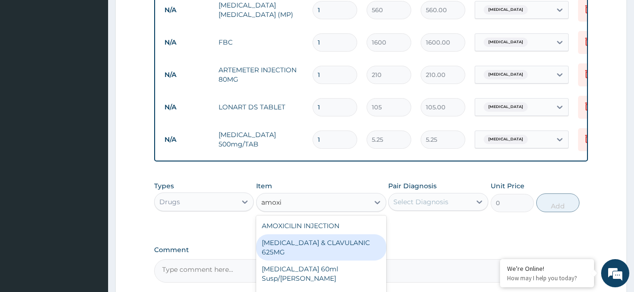
click at [294, 251] on div "[MEDICAL_DATA] & CLAVULANIC 625MG" at bounding box center [321, 248] width 130 height 26
type input "105"
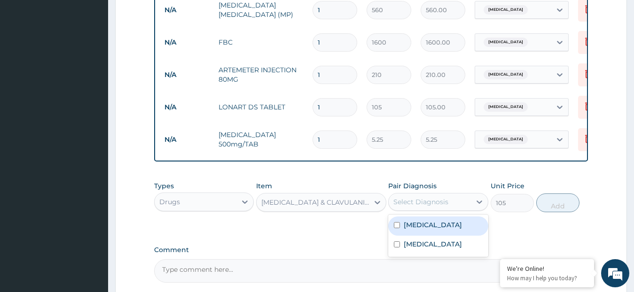
click at [410, 205] on div "Select Diagnosis" at bounding box center [420, 201] width 55 height 9
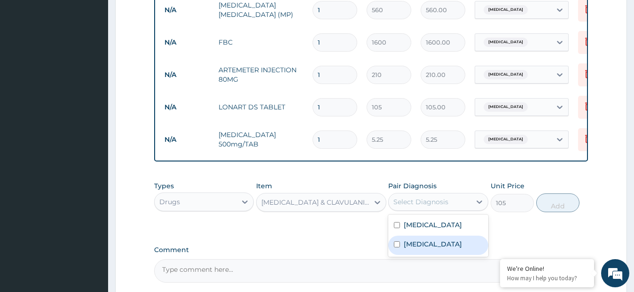
click at [407, 249] on label "Upper respiratory infection" at bounding box center [433, 244] width 58 height 9
checkbox input "true"
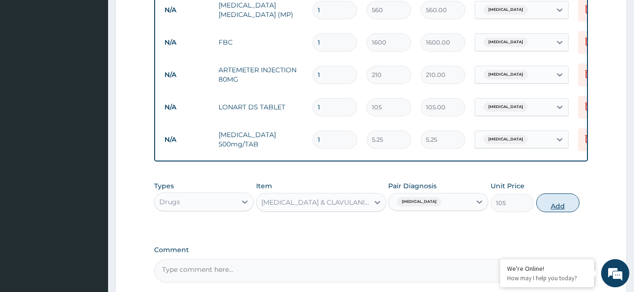
click at [544, 212] on button "Add" at bounding box center [557, 203] width 43 height 19
type input "0"
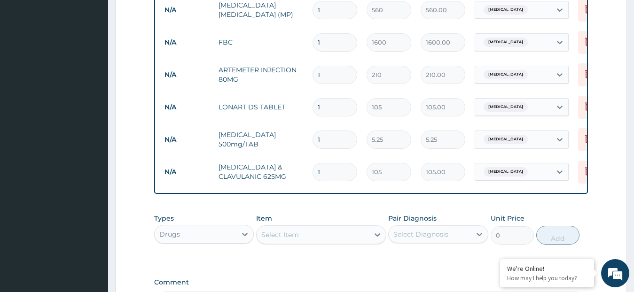
click at [321, 243] on div "Select Item" at bounding box center [313, 235] width 112 height 15
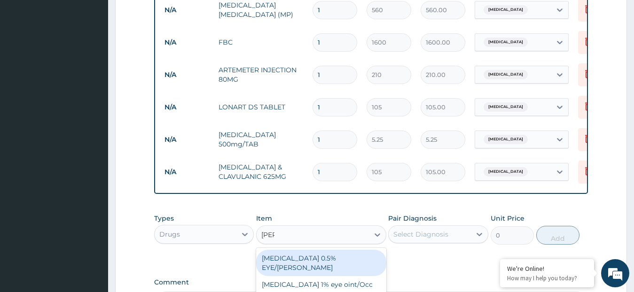
type input "lorat"
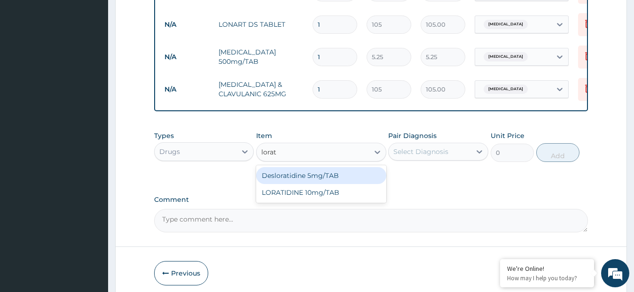
scroll to position [540, 0]
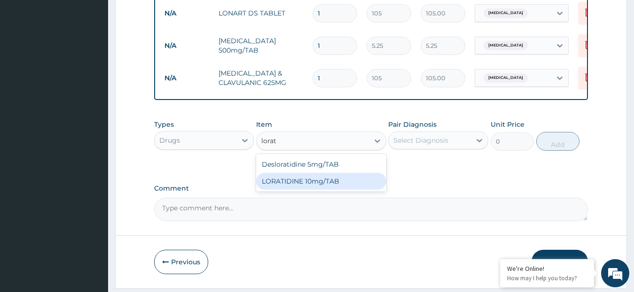
click at [328, 190] on div "LORATIDINE 10mg/TAB" at bounding box center [321, 181] width 130 height 17
type input "11.55"
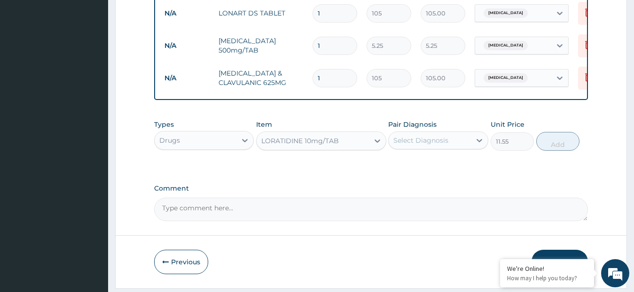
click at [421, 145] on div "Select Diagnosis" at bounding box center [420, 140] width 55 height 9
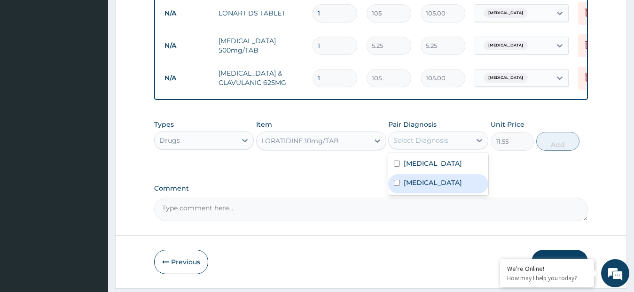
click at [462, 188] on label "Upper respiratory infection" at bounding box center [433, 182] width 58 height 9
checkbox input "true"
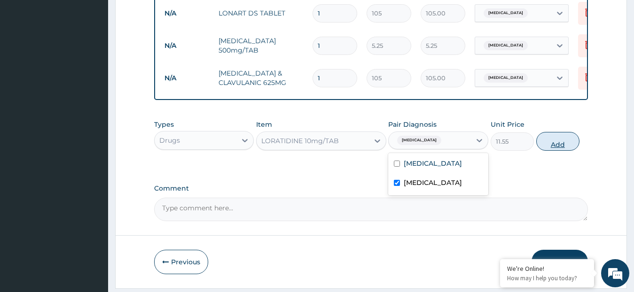
click at [549, 148] on button "Add" at bounding box center [557, 141] width 43 height 19
type input "0"
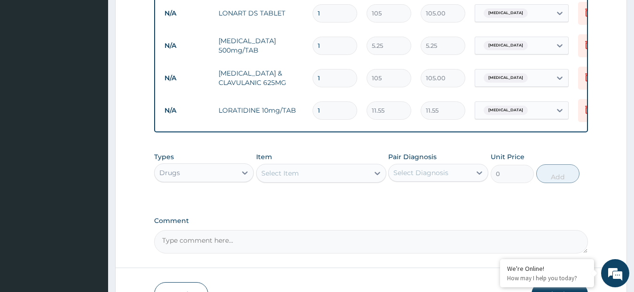
click at [322, 181] on div "Select Item" at bounding box center [313, 173] width 112 height 15
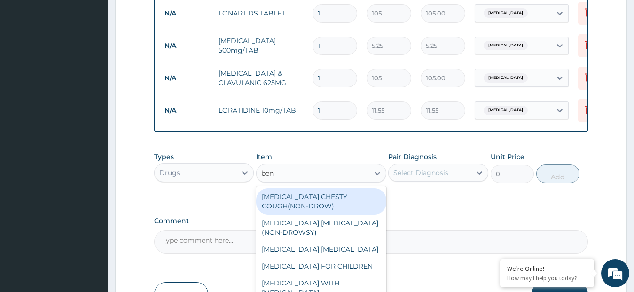
type input "beny"
click at [319, 209] on div "[MEDICAL_DATA] CHESTY COUGH(NON-DROW)" at bounding box center [321, 201] width 130 height 26
type input "735"
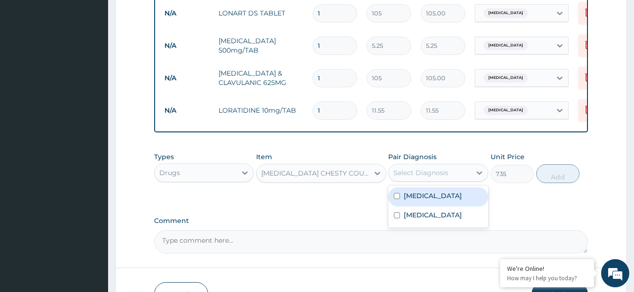
click at [428, 178] on div "Select Diagnosis" at bounding box center [420, 172] width 55 height 9
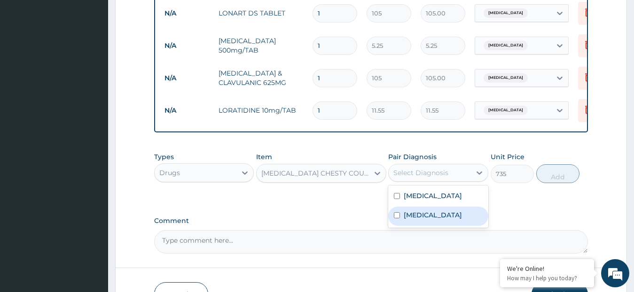
click at [413, 220] on label "Upper respiratory infection" at bounding box center [433, 215] width 58 height 9
checkbox input "true"
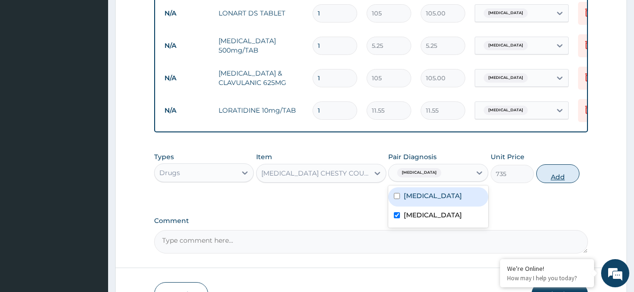
click at [551, 183] on button "Add" at bounding box center [557, 174] width 43 height 19
type input "0"
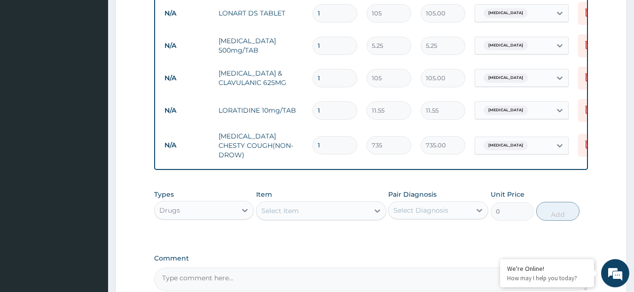
click at [329, 106] on input "1" at bounding box center [335, 111] width 45 height 18
type input "10"
type input "115.50"
type input "10"
click at [324, 77] on input "1" at bounding box center [335, 78] width 45 height 18
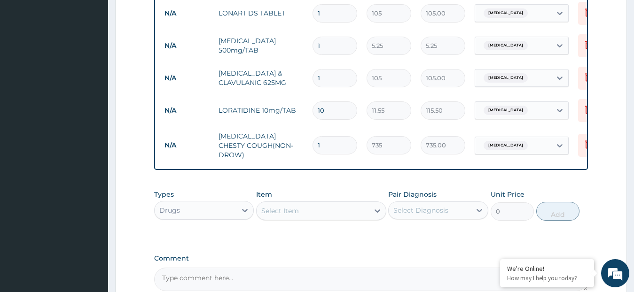
type input "14"
type input "1470.00"
type input "14"
click at [333, 47] on input "1" at bounding box center [335, 46] width 45 height 18
type input "18"
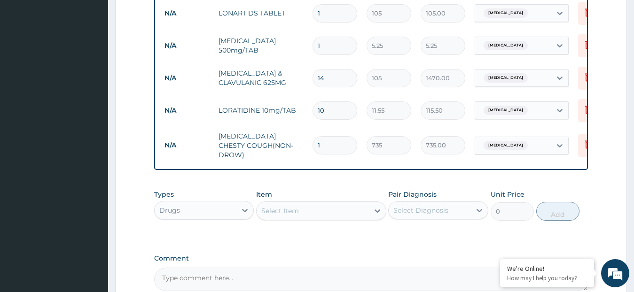
type input "94.50"
type input "18"
click at [322, 13] on input "1" at bounding box center [335, 13] width 45 height 18
type input "0.00"
type input "6"
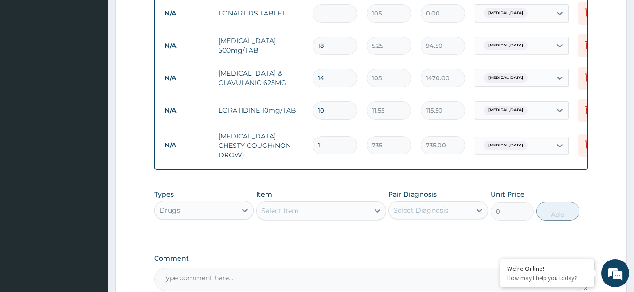
type input "630.00"
type input "7"
type input "735.00"
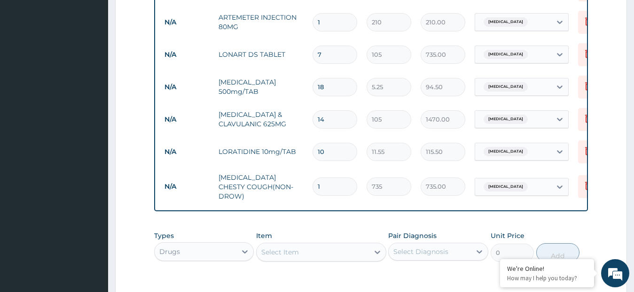
scroll to position [493, 0]
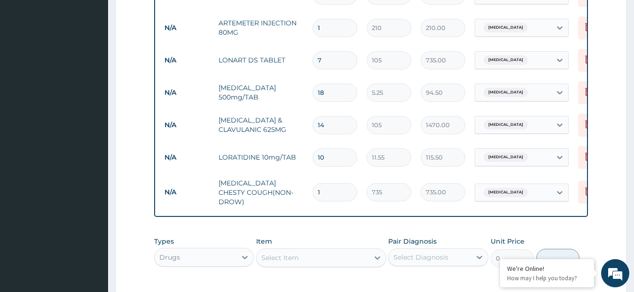
type input "7"
click at [321, 24] on input "1" at bounding box center [335, 28] width 45 height 18
type input "0.00"
type input "6"
type input "1260.00"
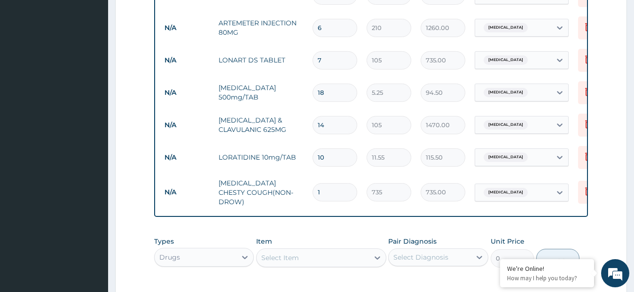
type input "7"
type input "1470.00"
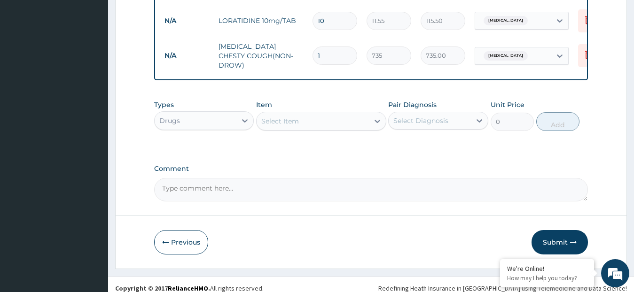
scroll to position [641, 0]
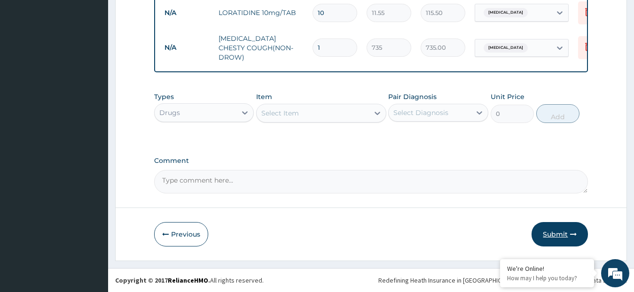
type input "7"
click at [546, 233] on button "Submit" at bounding box center [560, 234] width 56 height 24
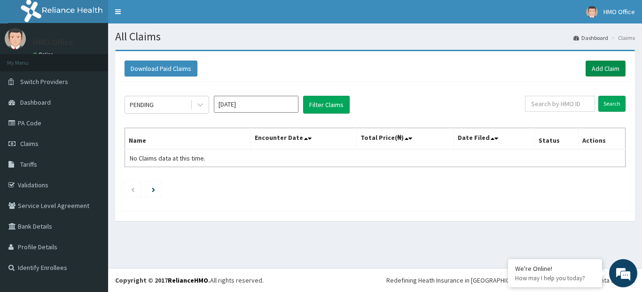
click at [593, 66] on link "Add Claim" at bounding box center [606, 69] width 40 height 16
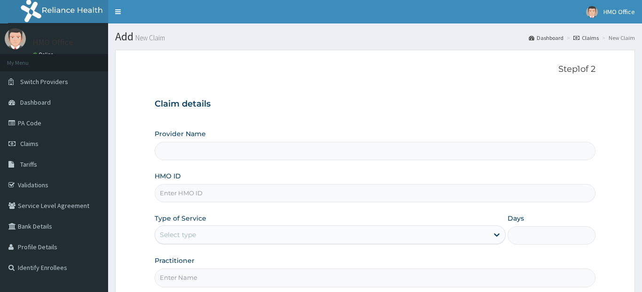
drag, startPoint x: 0, startPoint y: 0, endPoint x: 191, endPoint y: 192, distance: 271.2
click at [190, 193] on input "HMO ID" at bounding box center [375, 193] width 441 height 18
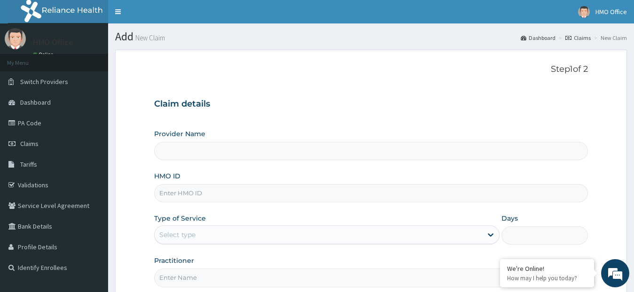
type input "d"
type input "GENERATIONS SPECIALIST HOSPITAL"
type input "dlm/10021/a"
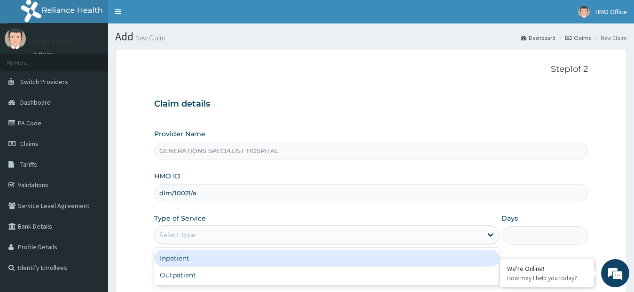
click at [196, 232] on div "Select type" at bounding box center [177, 234] width 36 height 9
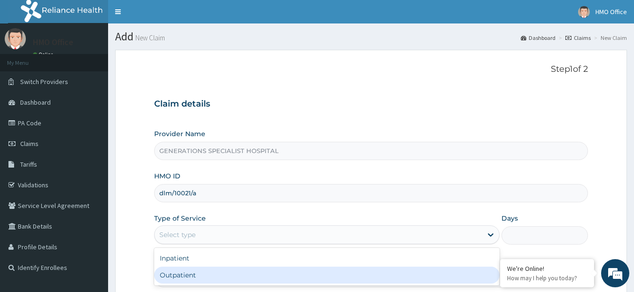
click at [197, 274] on div "Outpatient" at bounding box center [327, 275] width 346 height 17
type input "1"
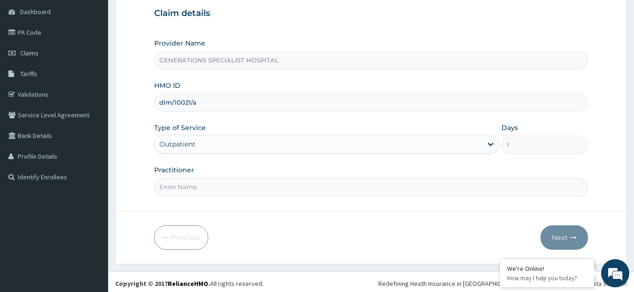
scroll to position [94, 0]
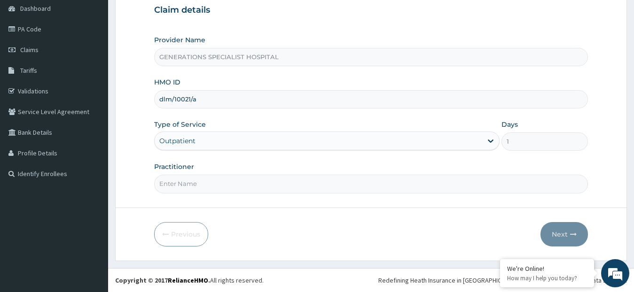
click at [224, 186] on input "Practitioner" at bounding box center [371, 184] width 434 height 18
type input "DR. OVUSIKE"
click at [563, 233] on button "Next" at bounding box center [564, 234] width 47 height 24
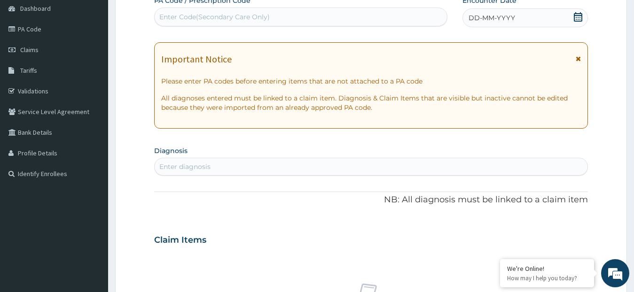
click at [572, 16] on div "DD-MM-YYYY" at bounding box center [526, 17] width 126 height 19
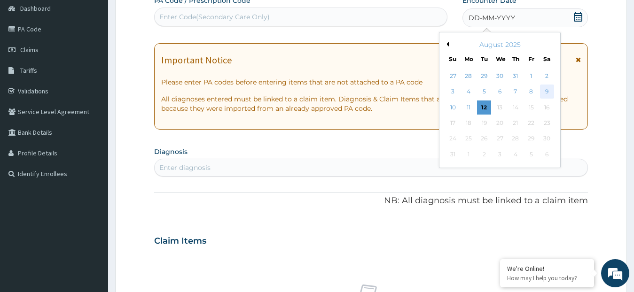
click at [546, 91] on div "9" at bounding box center [547, 92] width 14 height 14
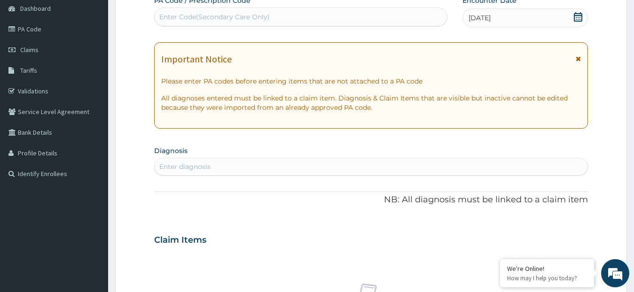
click at [259, 164] on div "Enter diagnosis" at bounding box center [371, 166] width 433 height 15
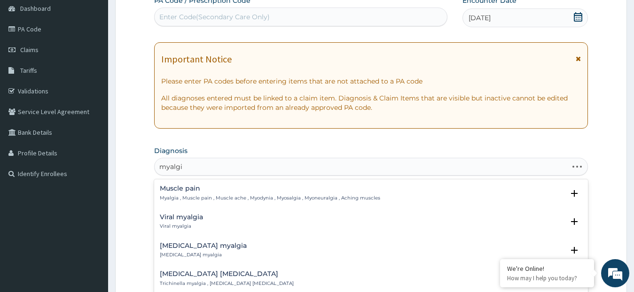
type input "myalgia"
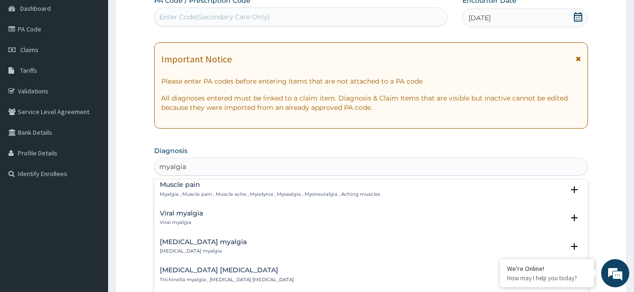
scroll to position [0, 0]
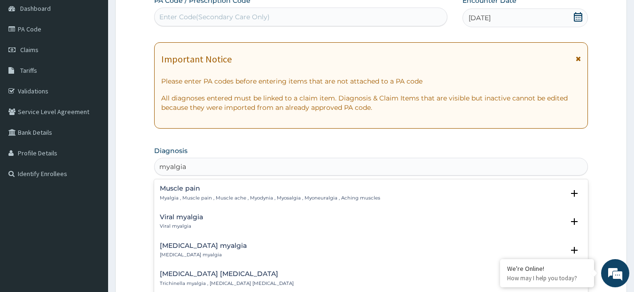
click at [191, 194] on div "Muscle pain Myalgia , Muscle pain , Muscle ache , Myodynia , Myosalgia , Myoneu…" at bounding box center [270, 193] width 220 height 16
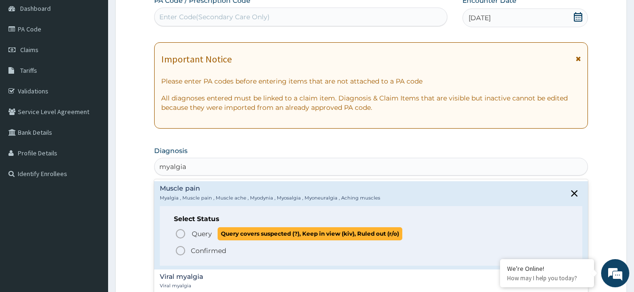
click at [181, 228] on span "Query Query covers suspected (?), Keep in view (kiv), Ruled out (r/o)" at bounding box center [372, 234] width 394 height 13
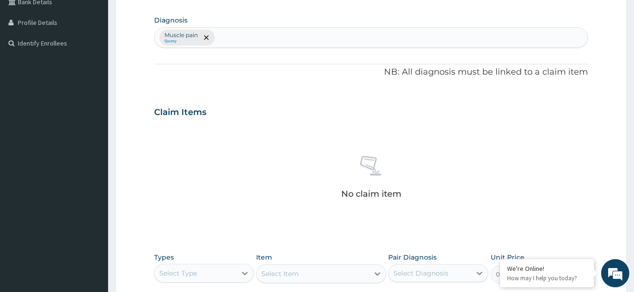
scroll to position [235, 0]
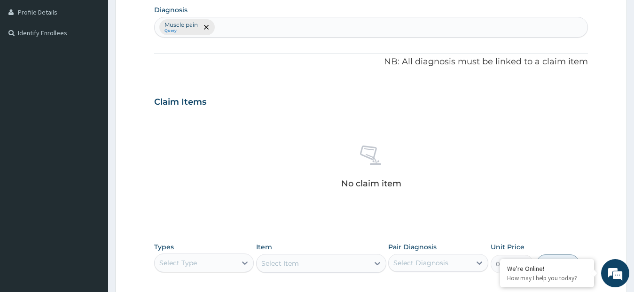
click at [203, 262] on div "Select Type" at bounding box center [196, 263] width 82 height 15
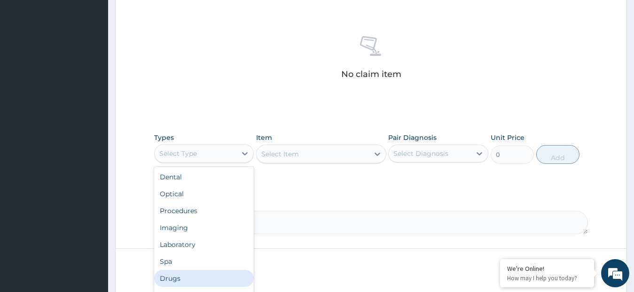
scroll to position [376, 0]
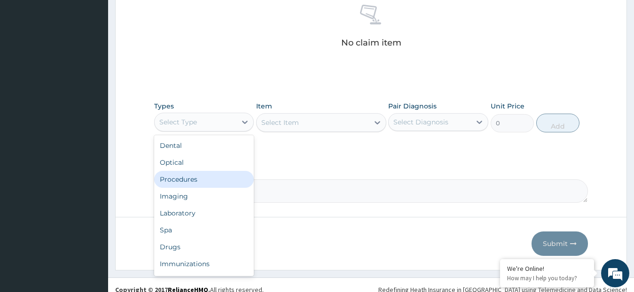
click at [205, 181] on div "Procedures" at bounding box center [204, 179] width 100 height 17
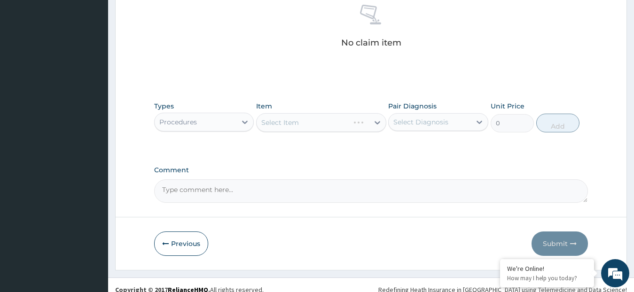
click at [305, 122] on div "Select Item" at bounding box center [321, 122] width 130 height 19
click at [314, 126] on div "Select Item" at bounding box center [313, 122] width 112 height 15
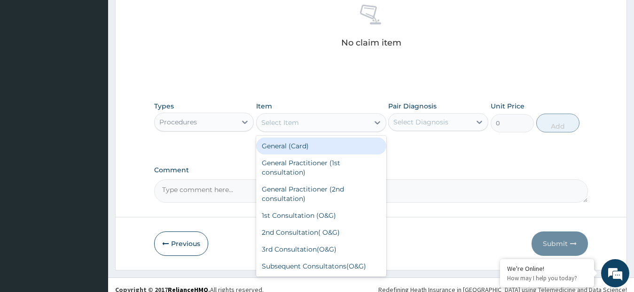
click at [314, 149] on div "General (Card)" at bounding box center [321, 146] width 130 height 17
type input "500"
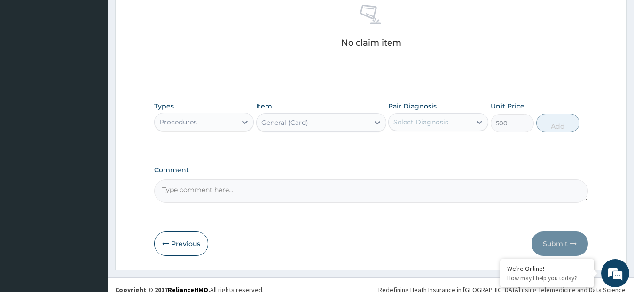
click at [409, 128] on div "Select Diagnosis" at bounding box center [430, 122] width 82 height 15
click at [411, 155] on div "Muscle pain" at bounding box center [438, 146] width 100 height 19
checkbox input "true"
click at [541, 126] on button "Add" at bounding box center [557, 123] width 43 height 19
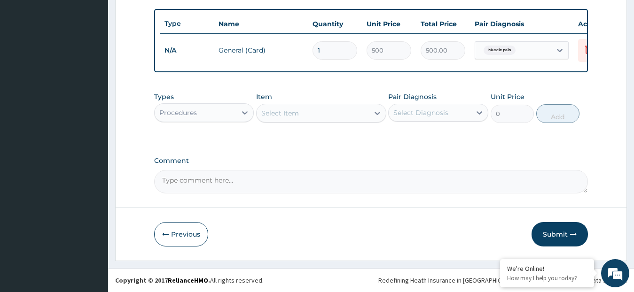
scroll to position [349, 0]
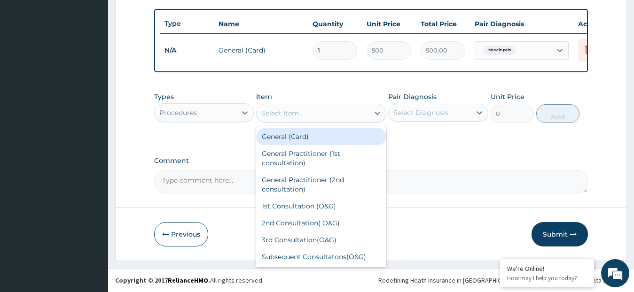
click at [330, 120] on div "Select Item" at bounding box center [313, 113] width 112 height 15
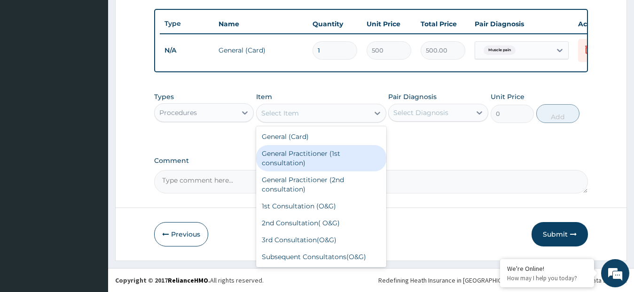
click at [322, 153] on div "General Practitioner (1st consultation)" at bounding box center [321, 158] width 130 height 26
type input "1500"
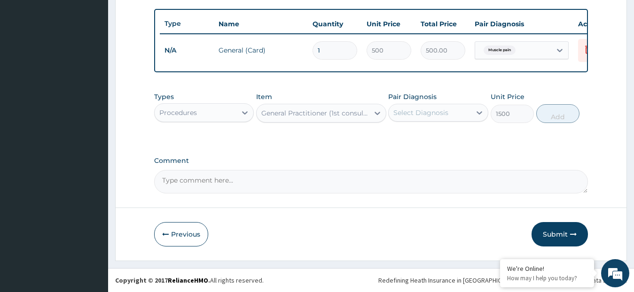
click at [407, 117] on div "Select Diagnosis" at bounding box center [420, 112] width 55 height 9
click at [408, 139] on label "Muscle pain" at bounding box center [424, 135] width 40 height 9
checkbox input "true"
drag, startPoint x: 564, startPoint y: 116, endPoint x: 538, endPoint y: 127, distance: 28.5
click at [562, 117] on button "Add" at bounding box center [557, 113] width 43 height 19
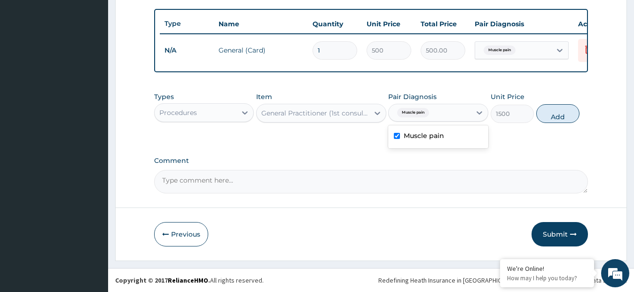
type input "0"
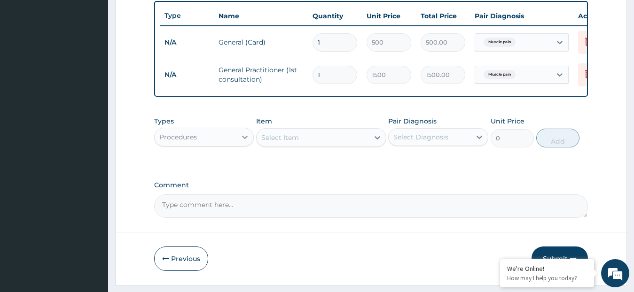
click at [244, 142] on icon at bounding box center [244, 137] width 9 height 9
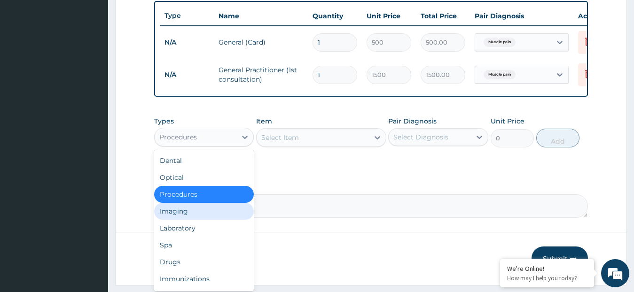
scroll to position [32, 0]
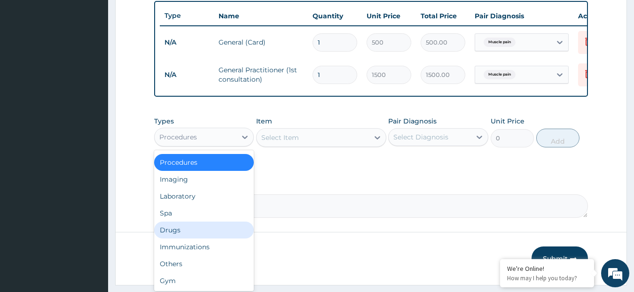
click at [215, 234] on div "Drugs" at bounding box center [204, 230] width 100 height 17
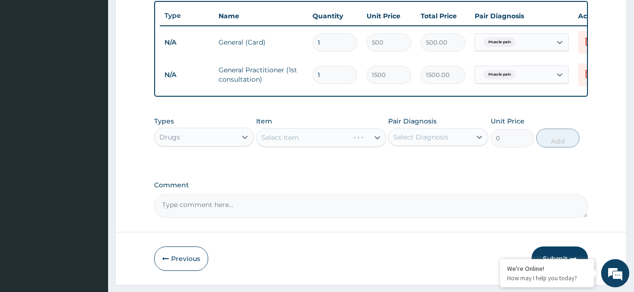
click at [279, 145] on div "Select Item" at bounding box center [321, 137] width 130 height 19
click at [279, 142] on div "Select Item" at bounding box center [280, 137] width 38 height 9
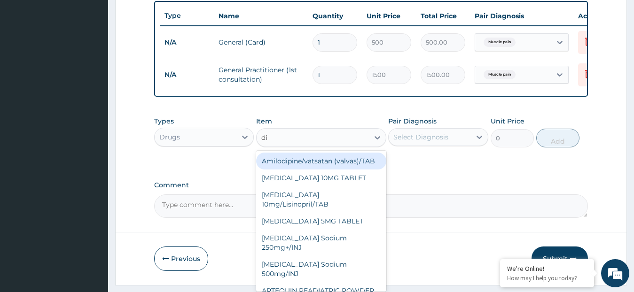
type input "dic"
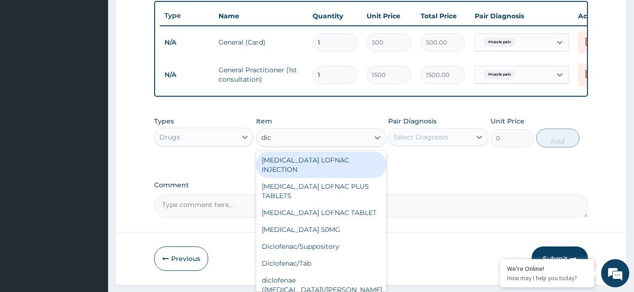
scroll to position [94, 0]
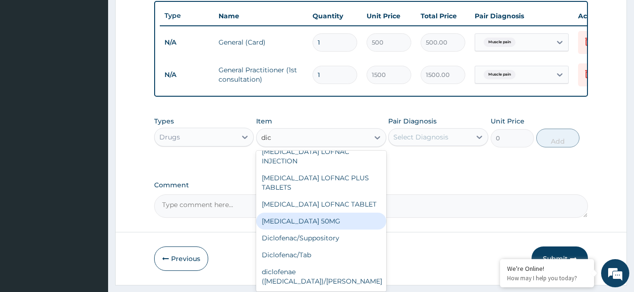
drag, startPoint x: 283, startPoint y: 222, endPoint x: 292, endPoint y: 217, distance: 10.5
click at [283, 222] on div "[MEDICAL_DATA] 50MG" at bounding box center [321, 221] width 130 height 17
type input "8.92"
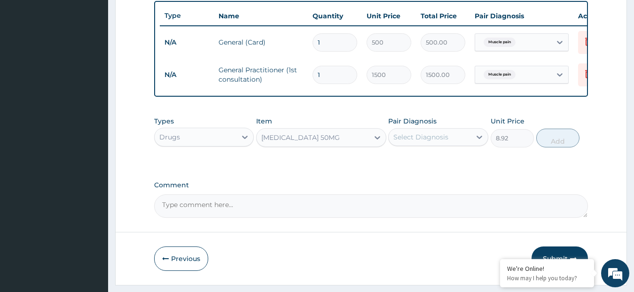
click at [412, 145] on div "Select Diagnosis" at bounding box center [430, 137] width 82 height 15
click at [448, 167] on div "Muscle pain" at bounding box center [438, 161] width 100 height 19
checkbox input "true"
click at [563, 147] on button "Add" at bounding box center [557, 138] width 43 height 19
type input "0"
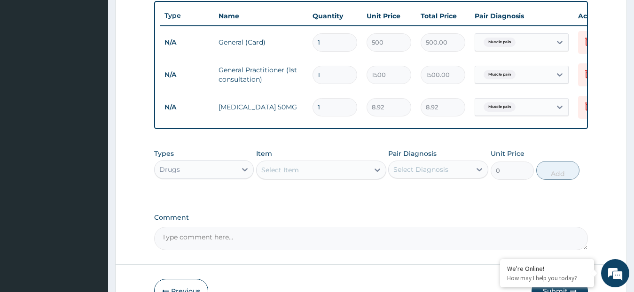
click at [317, 178] on div "Select Item" at bounding box center [313, 170] width 112 height 15
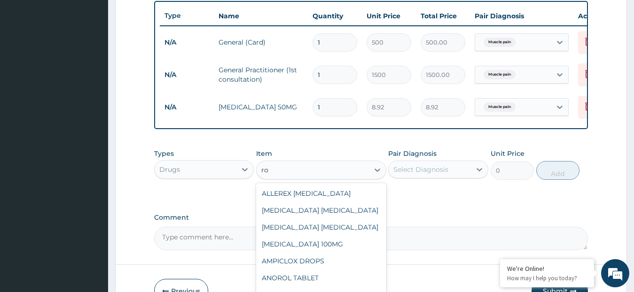
type input "r"
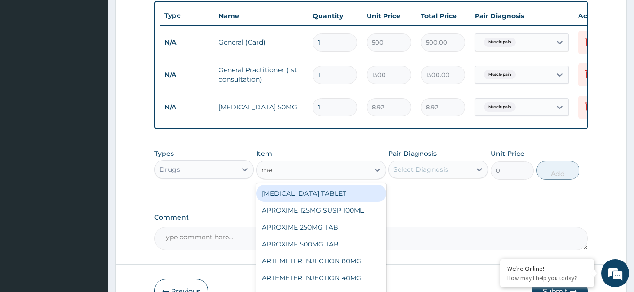
type input "m"
type input "neur"
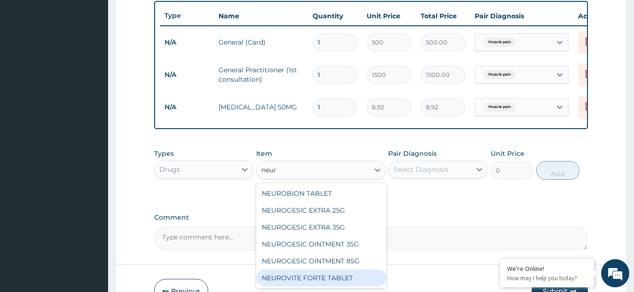
click at [301, 285] on div "NEUROVITE FORTE TABLET" at bounding box center [321, 278] width 130 height 17
type input "31.5"
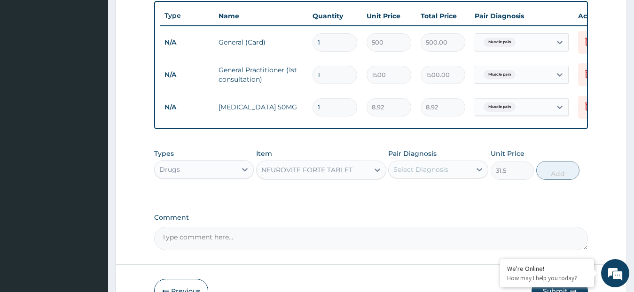
click at [420, 174] on div "Select Diagnosis" at bounding box center [420, 169] width 55 height 9
click at [421, 197] on label "Muscle pain" at bounding box center [424, 192] width 40 height 9
checkbox input "true"
click at [550, 180] on button "Add" at bounding box center [557, 170] width 43 height 19
type input "0"
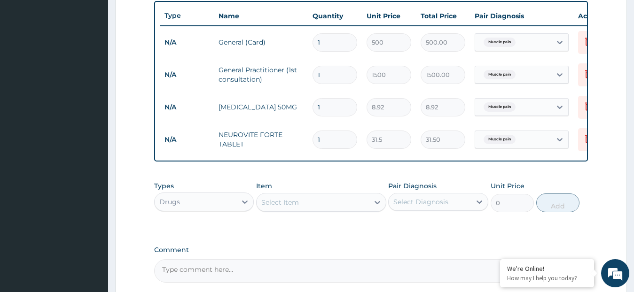
type input "14"
type input "441.00"
type input "14"
click at [332, 102] on input "1" at bounding box center [335, 107] width 45 height 18
type input "10"
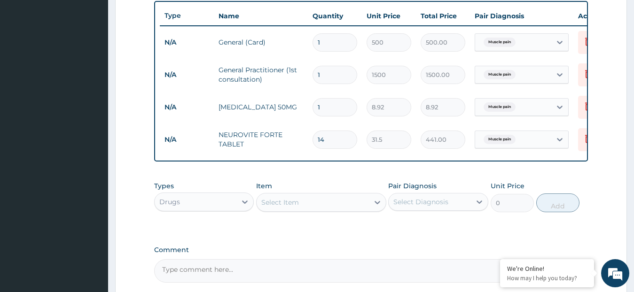
type input "89.20"
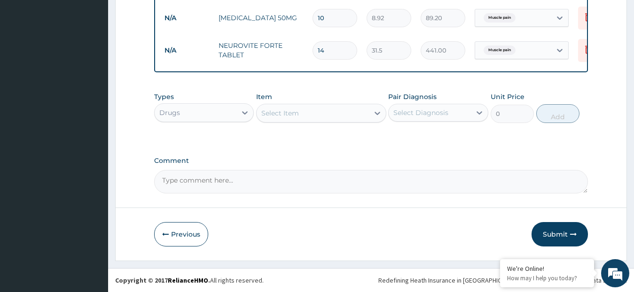
scroll to position [446, 0]
type input "10"
click at [335, 116] on div "Select Item" at bounding box center [313, 113] width 112 height 15
type input "d"
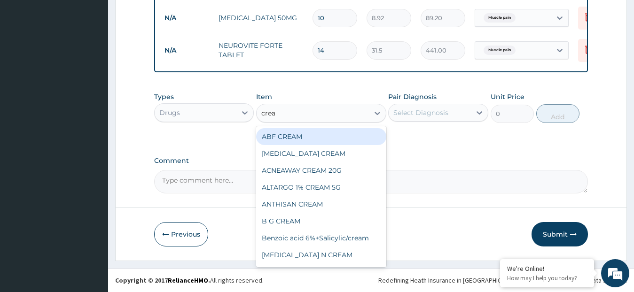
type input "cream"
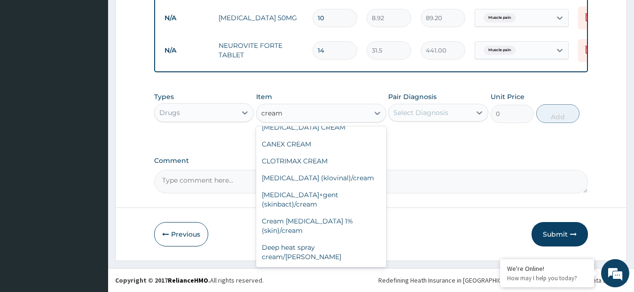
scroll to position [329, 0]
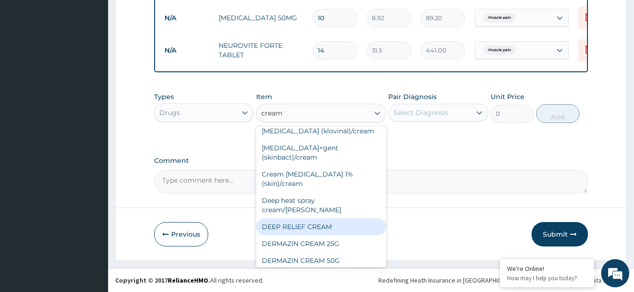
click at [313, 219] on div "DEEP RELIEF CREAM" at bounding box center [321, 227] width 130 height 17
type input "210"
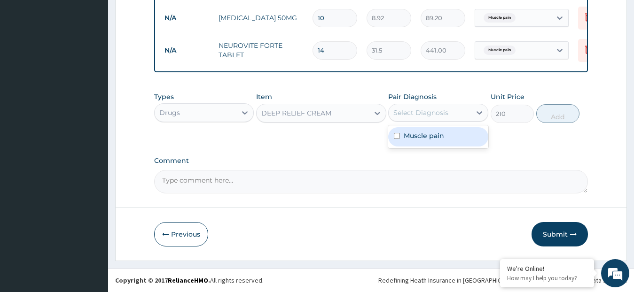
click at [421, 111] on div "Select Diagnosis" at bounding box center [420, 112] width 55 height 9
click at [416, 137] on label "Muscle pain" at bounding box center [424, 135] width 40 height 9
checkbox input "true"
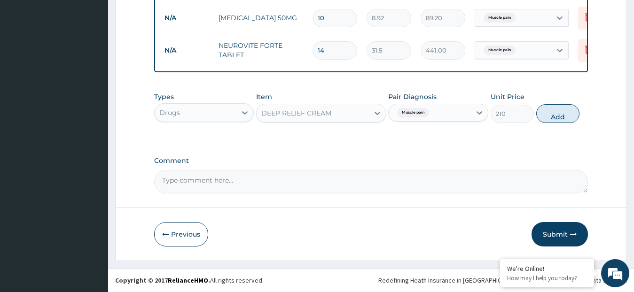
click at [557, 110] on button "Add" at bounding box center [557, 113] width 43 height 19
type input "0"
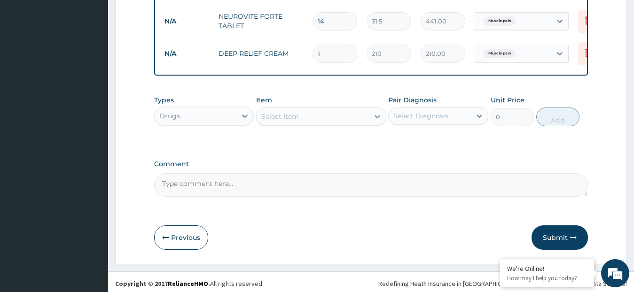
scroll to position [479, 0]
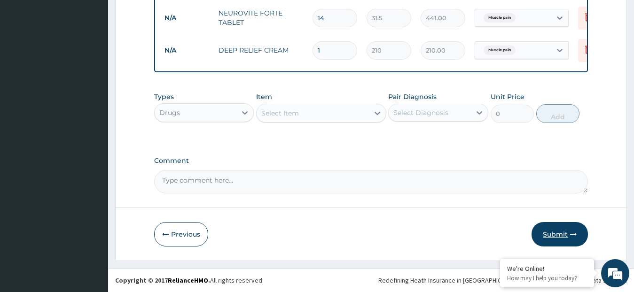
click at [552, 230] on button "Submit" at bounding box center [560, 234] width 56 height 24
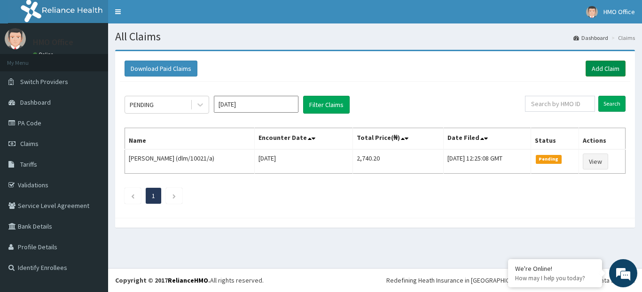
click at [596, 66] on link "Add Claim" at bounding box center [606, 69] width 40 height 16
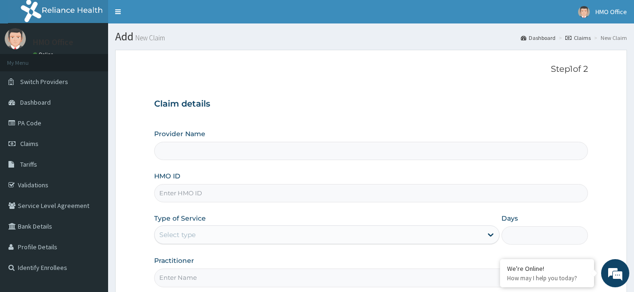
click at [172, 194] on input "HMO ID" at bounding box center [371, 193] width 434 height 18
type input "GENERATIONS SPECIALIST HOSPITAL"
type input "sfa/11746/a"
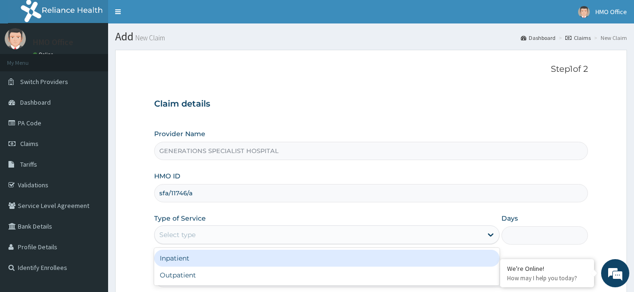
click at [192, 239] on div "Select type" at bounding box center [177, 234] width 36 height 9
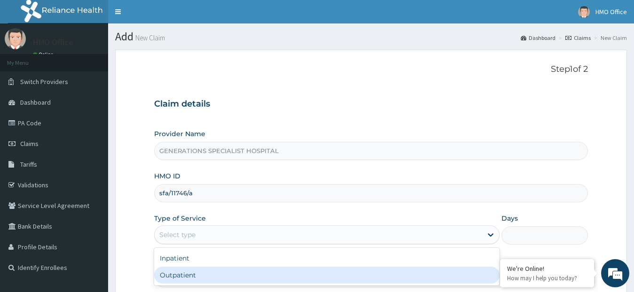
click at [193, 275] on div "Outpatient" at bounding box center [327, 275] width 346 height 17
type input "1"
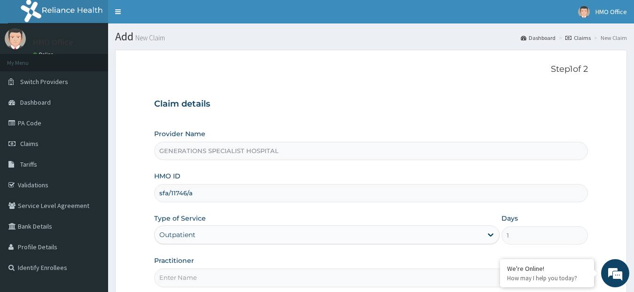
click at [215, 275] on input "Practitioner" at bounding box center [371, 278] width 434 height 18
type input "DR. OVUSIKE"
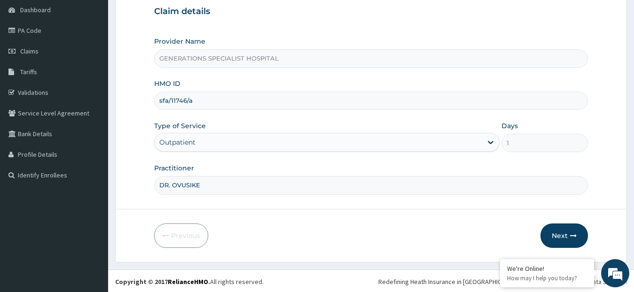
scroll to position [94, 0]
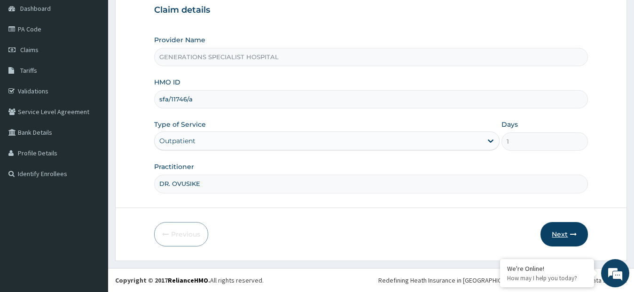
click at [557, 229] on button "Next" at bounding box center [564, 234] width 47 height 24
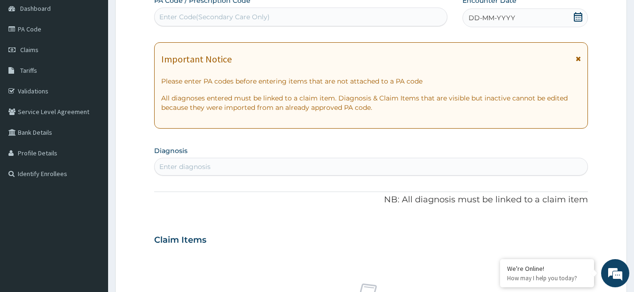
click at [580, 19] on icon at bounding box center [577, 16] width 9 height 9
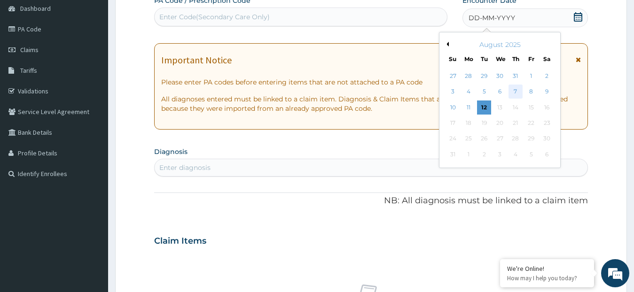
click at [515, 88] on div "7" at bounding box center [516, 92] width 14 height 14
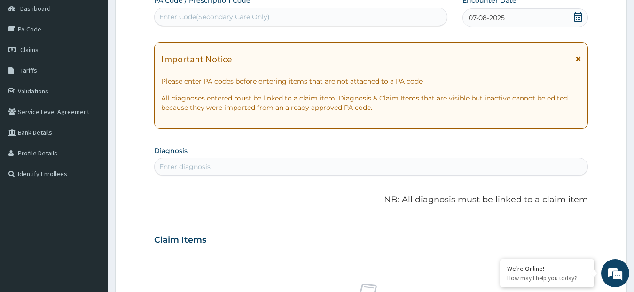
click at [247, 170] on div "Enter diagnosis" at bounding box center [371, 166] width 433 height 15
type input "mala"
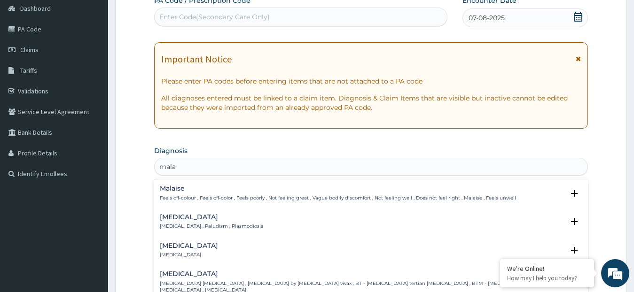
click at [200, 228] on p "[MEDICAL_DATA] , Paludism , Plasmodiosis" at bounding box center [211, 226] width 103 height 7
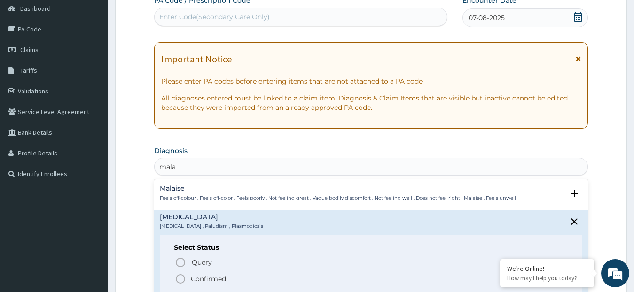
click at [202, 224] on p "[MEDICAL_DATA] , Paludism , Plasmodiosis" at bounding box center [211, 226] width 103 height 7
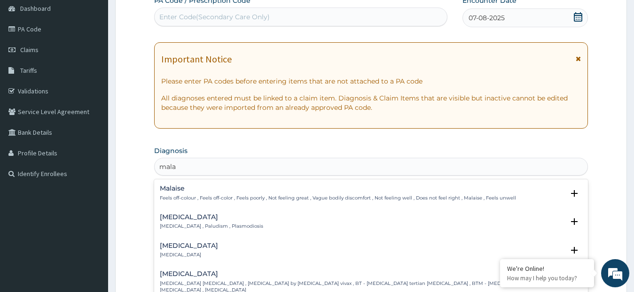
click at [201, 221] on h4 "[MEDICAL_DATA]" at bounding box center [211, 217] width 103 height 7
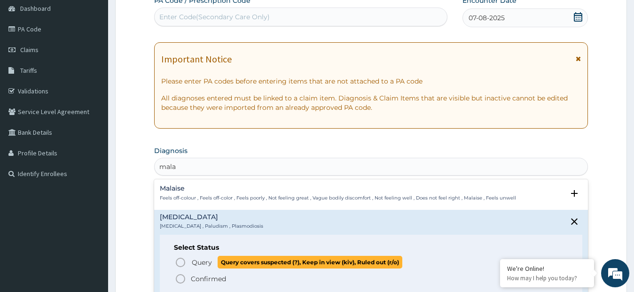
click at [197, 262] on span "Query" at bounding box center [202, 262] width 20 height 9
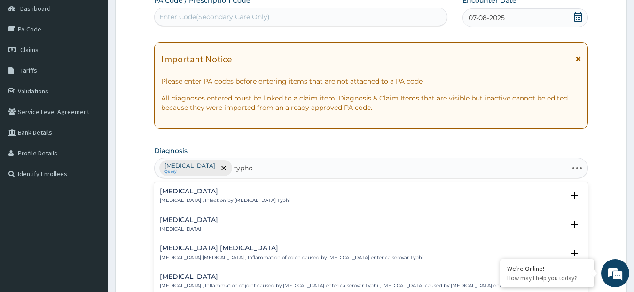
type input "typhoi"
click at [167, 198] on p "[MEDICAL_DATA] , Infection by [MEDICAL_DATA] Typhi" at bounding box center [225, 200] width 131 height 7
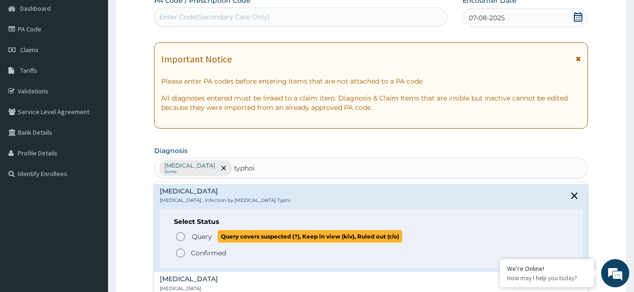
click at [183, 233] on icon "status option query" at bounding box center [180, 236] width 11 height 11
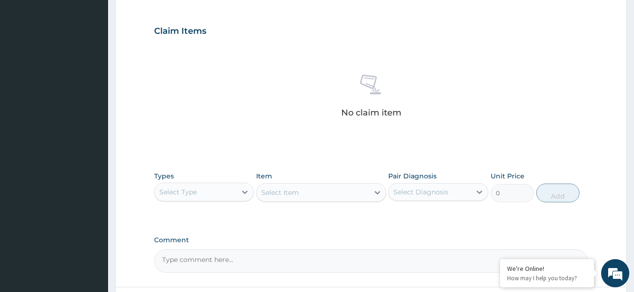
scroll to position [329, 0]
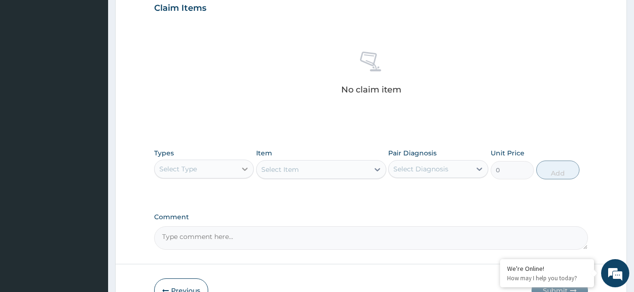
click at [243, 168] on icon at bounding box center [244, 169] width 9 height 9
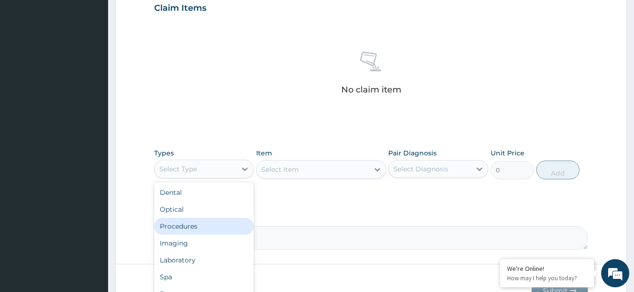
click at [224, 227] on div "Procedures" at bounding box center [204, 226] width 100 height 17
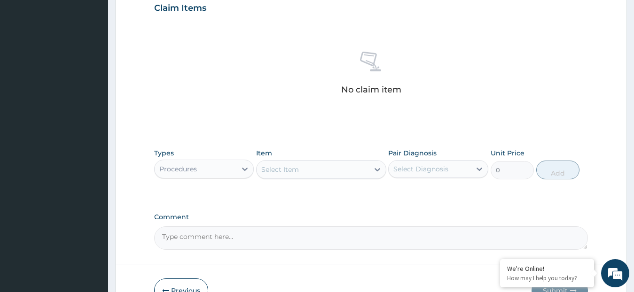
click at [319, 173] on div "Select Item" at bounding box center [313, 169] width 112 height 15
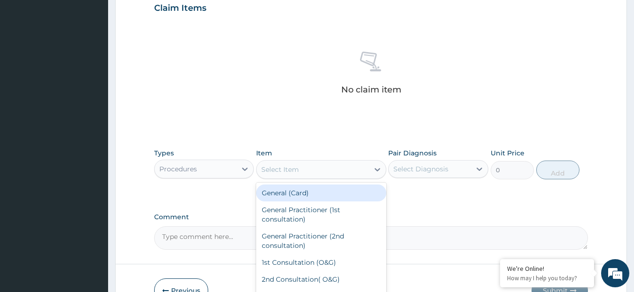
click at [312, 193] on div "General (Card)" at bounding box center [321, 193] width 130 height 17
type input "500"
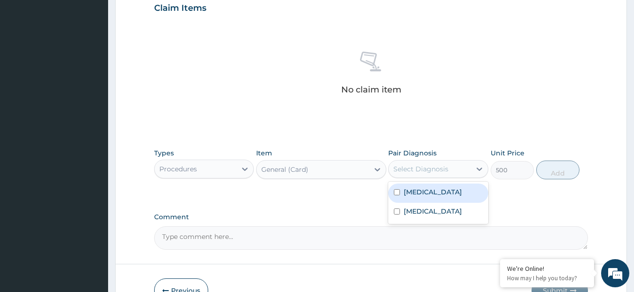
click at [410, 173] on div "Select Diagnosis" at bounding box center [420, 169] width 55 height 9
click at [400, 191] on div "[MEDICAL_DATA]" at bounding box center [438, 193] width 100 height 19
checkbox input "true"
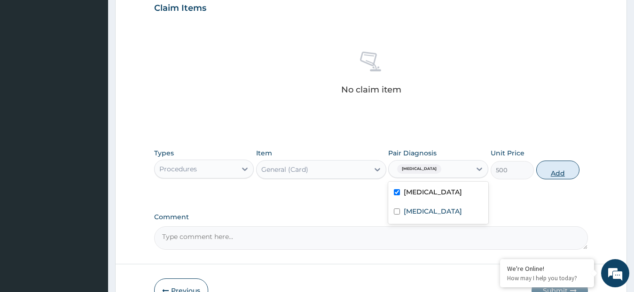
click at [542, 174] on button "Add" at bounding box center [557, 170] width 43 height 19
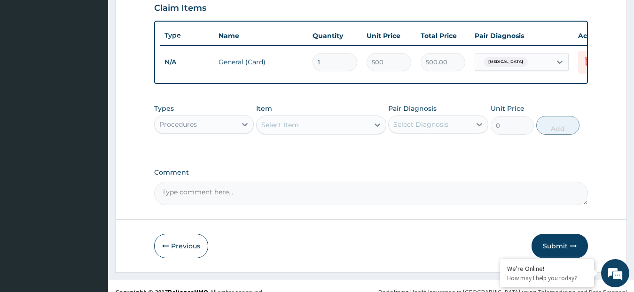
click at [335, 133] on div "Select Item" at bounding box center [313, 125] width 112 height 15
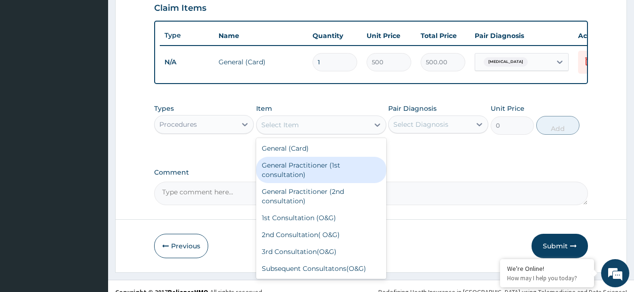
click at [318, 171] on div "General Practitioner (1st consultation)" at bounding box center [321, 170] width 130 height 26
type input "1500"
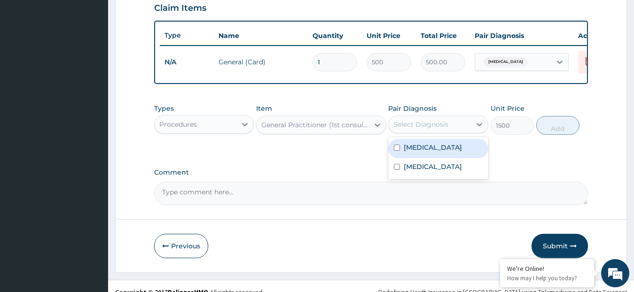
click at [400, 129] on div "Select Diagnosis" at bounding box center [420, 124] width 55 height 9
click at [398, 158] on div "[MEDICAL_DATA]" at bounding box center [438, 148] width 100 height 19
checkbox input "true"
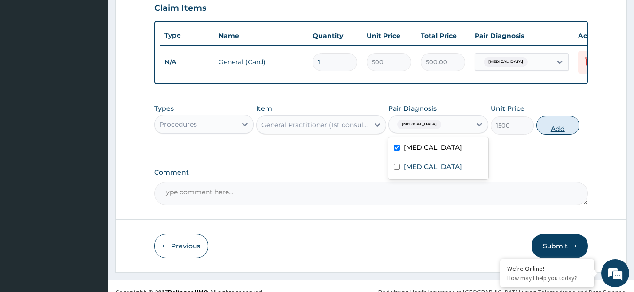
click at [545, 135] on button "Add" at bounding box center [557, 125] width 43 height 19
type input "0"
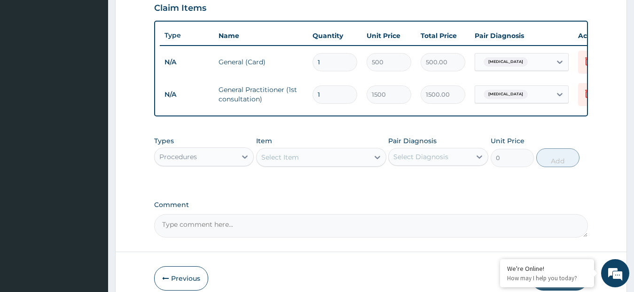
click at [236, 165] on div "Procedures" at bounding box center [196, 156] width 82 height 15
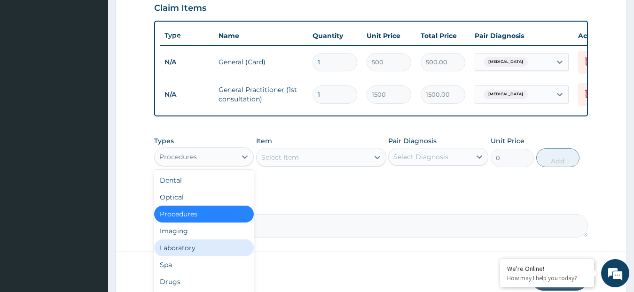
click at [184, 254] on div "Laboratory" at bounding box center [204, 248] width 100 height 17
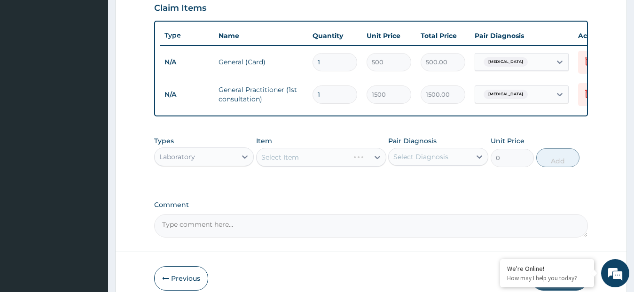
click at [282, 165] on div "Select Item" at bounding box center [321, 157] width 130 height 19
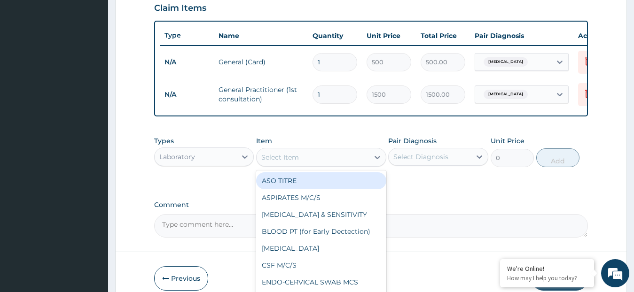
click at [282, 162] on div "Select Item" at bounding box center [280, 157] width 38 height 9
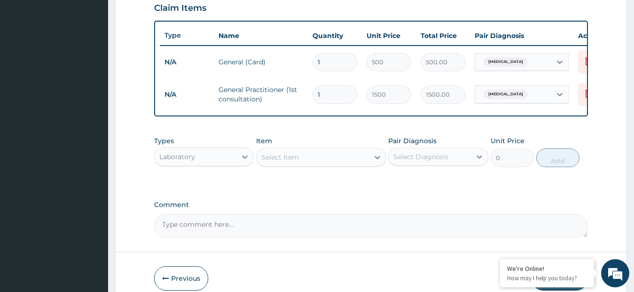
click at [282, 162] on div "Select Item" at bounding box center [280, 157] width 38 height 9
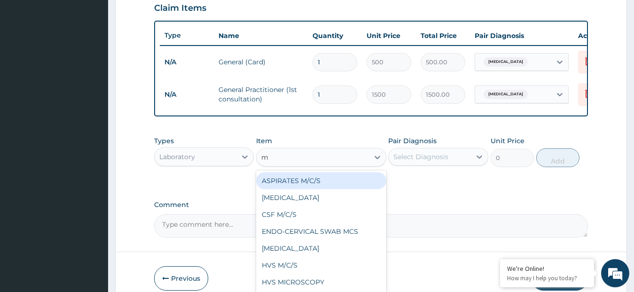
type input "mp"
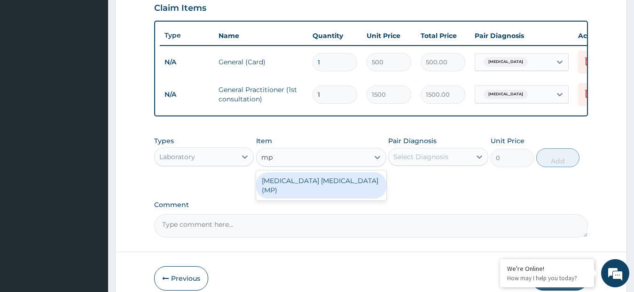
click at [282, 194] on div "[MEDICAL_DATA] [MEDICAL_DATA] (MP)" at bounding box center [321, 186] width 130 height 26
type input "560"
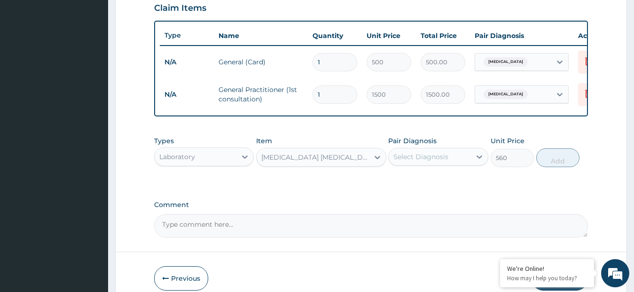
drag, startPoint x: 440, startPoint y: 164, endPoint x: 435, endPoint y: 169, distance: 7.3
click at [439, 162] on div "Select Diagnosis" at bounding box center [420, 156] width 55 height 9
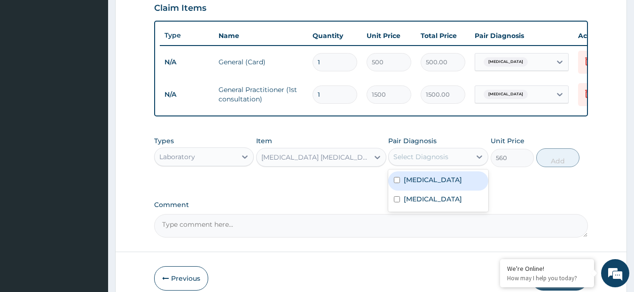
click at [423, 185] on label "[MEDICAL_DATA]" at bounding box center [433, 179] width 58 height 9
checkbox input "true"
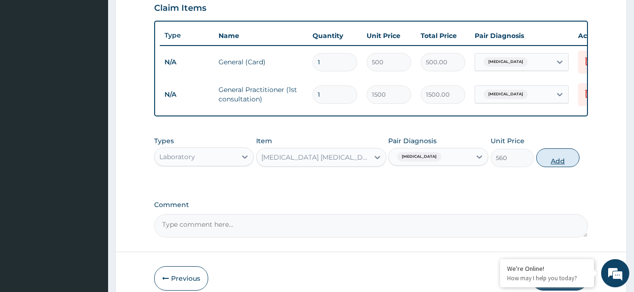
click at [555, 167] on button "Add" at bounding box center [557, 158] width 43 height 19
type input "0"
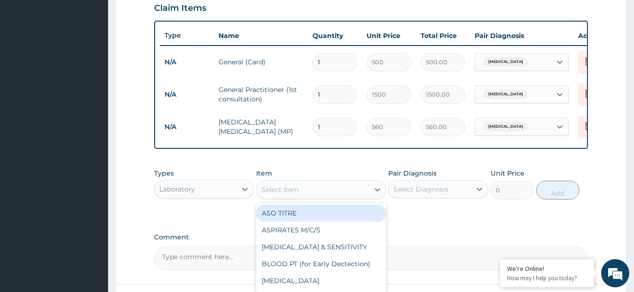
click at [329, 197] on div "Select Item" at bounding box center [313, 189] width 112 height 15
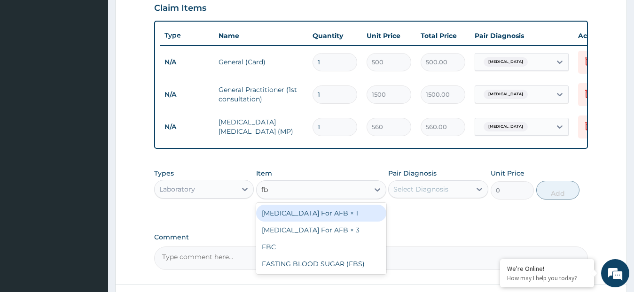
type input "fbc"
click at [324, 212] on div "FBC" at bounding box center [321, 213] width 130 height 21
click at [322, 219] on div "FBC" at bounding box center [321, 213] width 130 height 17
type input "1600"
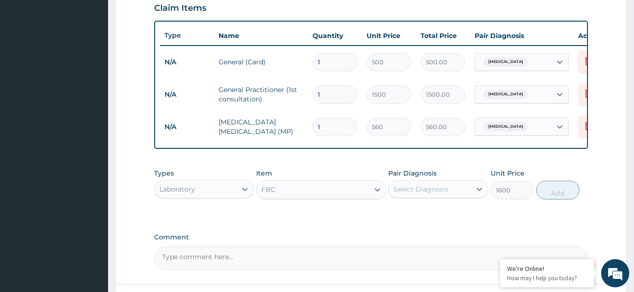
click at [404, 194] on div "Select Diagnosis" at bounding box center [420, 189] width 55 height 9
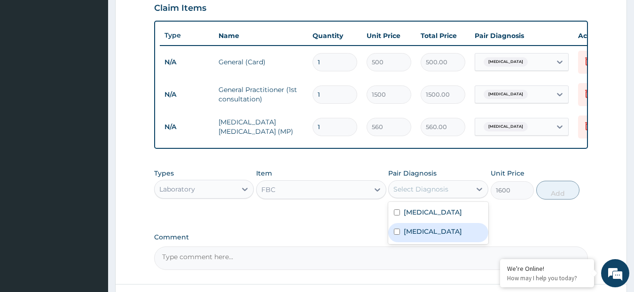
click at [400, 235] on input "checkbox" at bounding box center [397, 232] width 6 height 6
checkbox input "true"
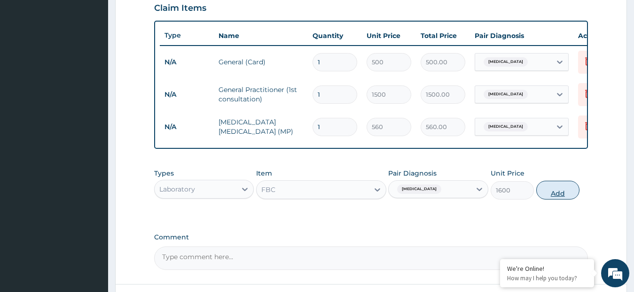
click at [556, 197] on button "Add" at bounding box center [557, 190] width 43 height 19
type input "0"
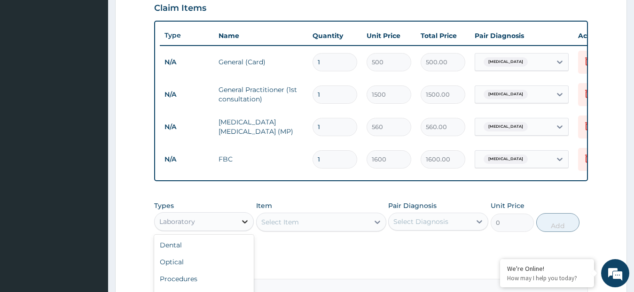
click at [242, 227] on icon at bounding box center [244, 221] width 9 height 9
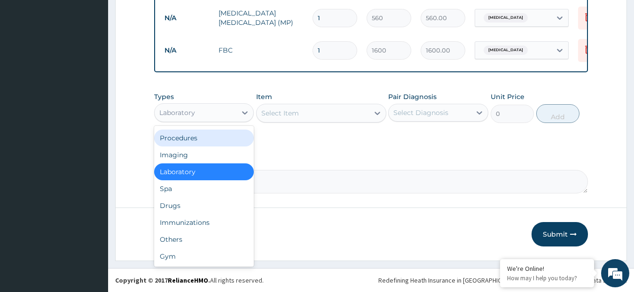
scroll to position [446, 0]
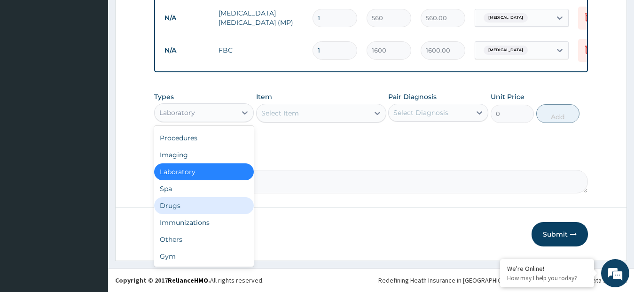
click at [183, 207] on div "Drugs" at bounding box center [204, 205] width 100 height 17
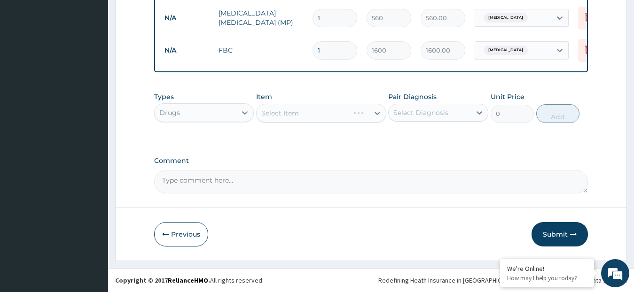
click at [295, 110] on div "Select Item" at bounding box center [321, 113] width 130 height 19
click at [292, 114] on div "Select Item" at bounding box center [280, 113] width 38 height 9
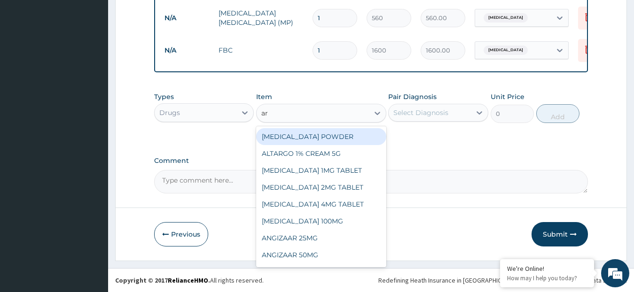
type input "art"
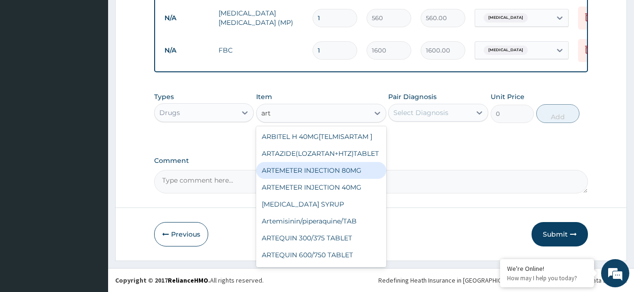
click at [296, 171] on div "ARTEMETER INJECTION 80MG" at bounding box center [321, 170] width 130 height 17
type input "210"
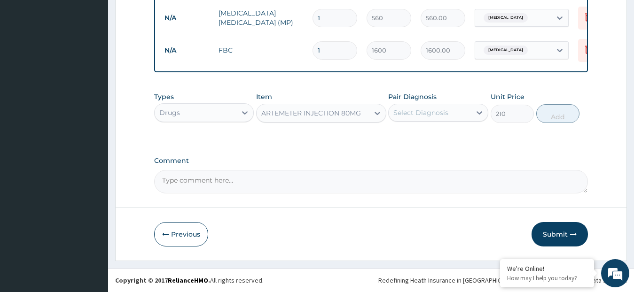
click at [410, 111] on div "Select Diagnosis" at bounding box center [420, 112] width 55 height 9
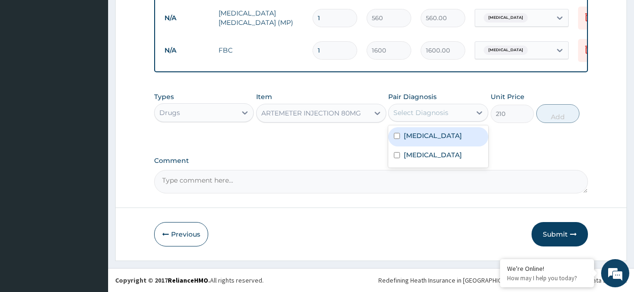
click at [407, 134] on label "Malaria" at bounding box center [433, 135] width 58 height 9
checkbox input "true"
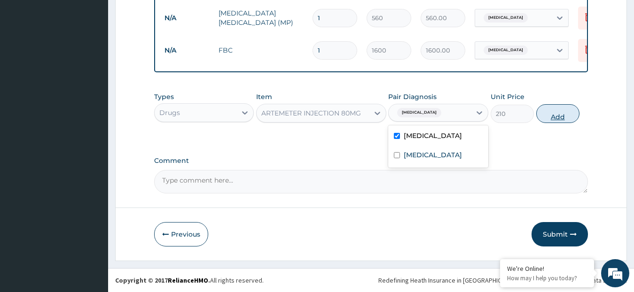
click at [545, 110] on button "Add" at bounding box center [557, 113] width 43 height 19
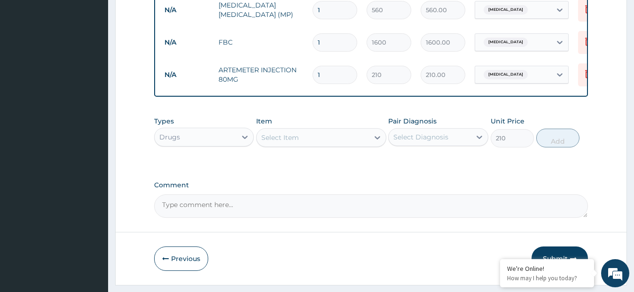
type input "0"
click at [307, 139] on div "Select Item" at bounding box center [313, 137] width 112 height 15
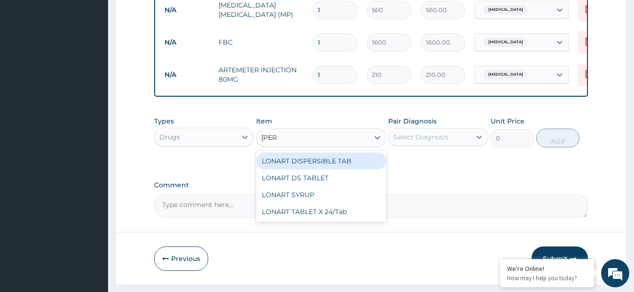
type input "lonar"
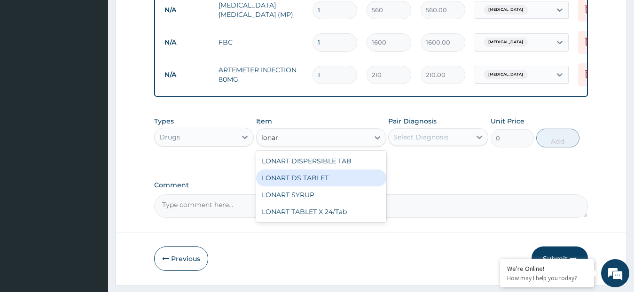
click at [295, 187] on div "LONART DS TABLET" at bounding box center [321, 178] width 130 height 17
type input "105"
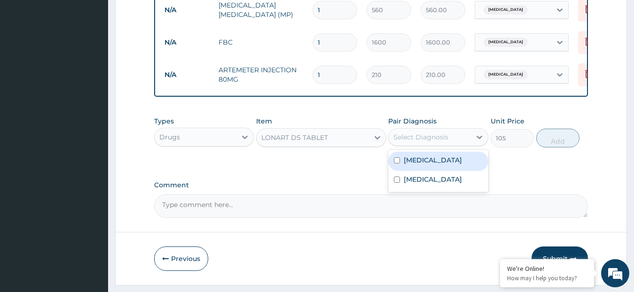
click at [418, 142] on div "Select Diagnosis" at bounding box center [420, 137] width 55 height 9
click at [411, 165] on label "[MEDICAL_DATA]" at bounding box center [433, 160] width 58 height 9
checkbox input "true"
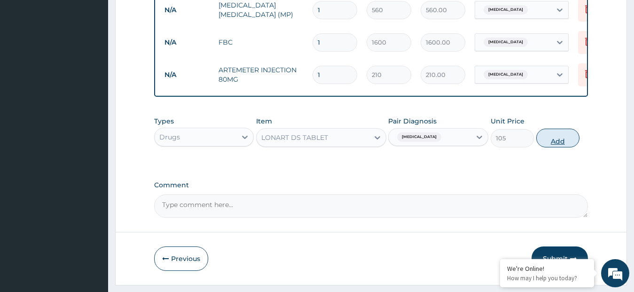
click at [544, 147] on button "Add" at bounding box center [557, 138] width 43 height 19
type input "0"
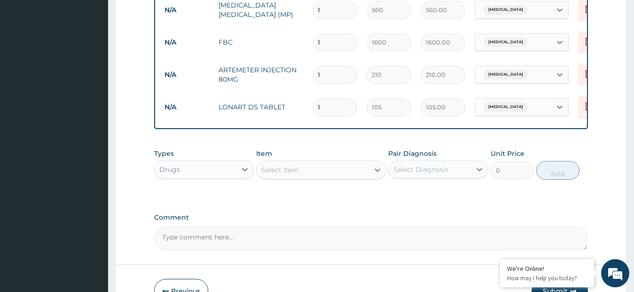
click at [335, 178] on div "Select Item" at bounding box center [313, 170] width 112 height 15
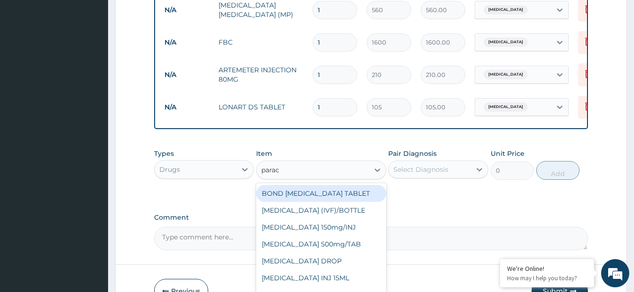
type input "parace"
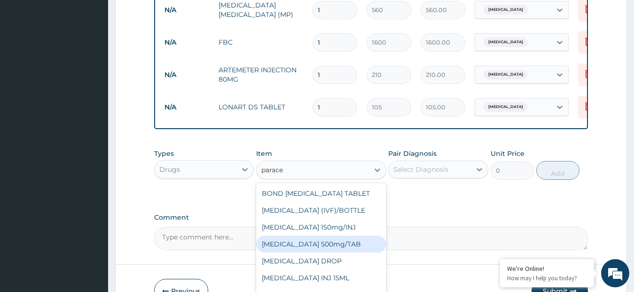
click at [319, 252] on div "[MEDICAL_DATA] 500mg/TAB" at bounding box center [321, 244] width 130 height 17
type input "5.25"
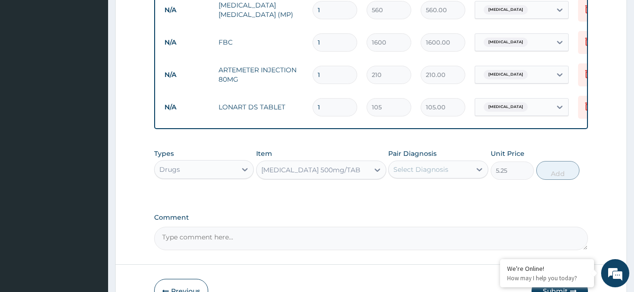
click at [418, 174] on div "Select Diagnosis" at bounding box center [420, 169] width 55 height 9
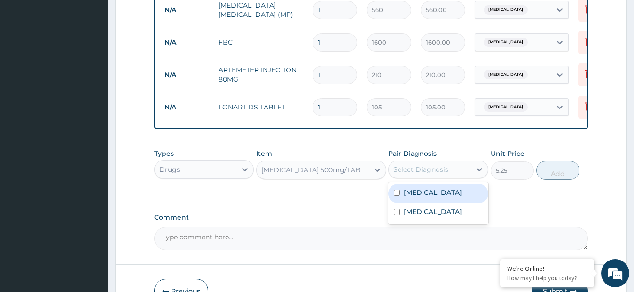
click at [421, 197] on label "[MEDICAL_DATA]" at bounding box center [433, 192] width 58 height 9
checkbox input "true"
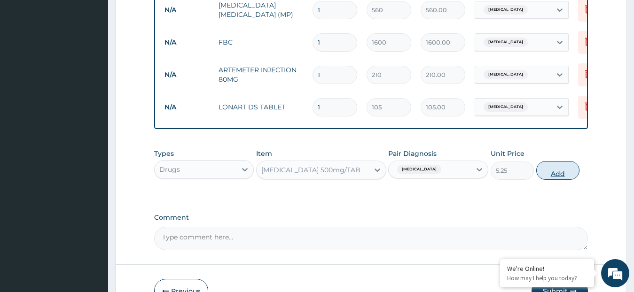
click at [549, 176] on button "Add" at bounding box center [557, 170] width 43 height 19
type input "0"
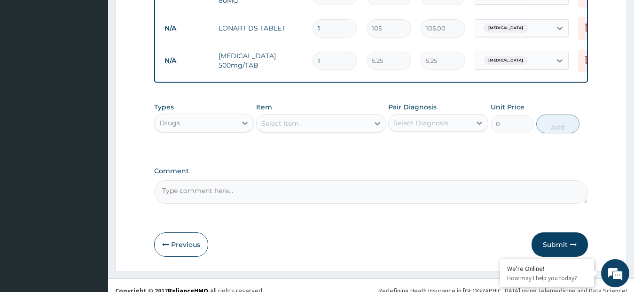
scroll to position [540, 0]
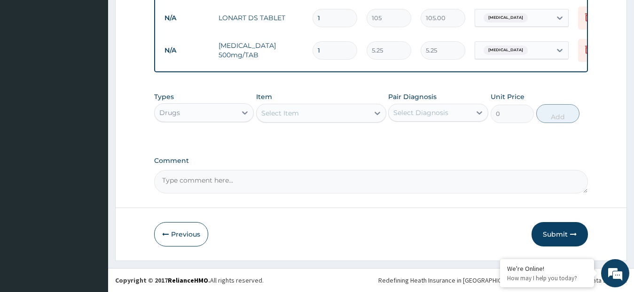
click at [291, 118] on div "Select Item" at bounding box center [280, 113] width 38 height 9
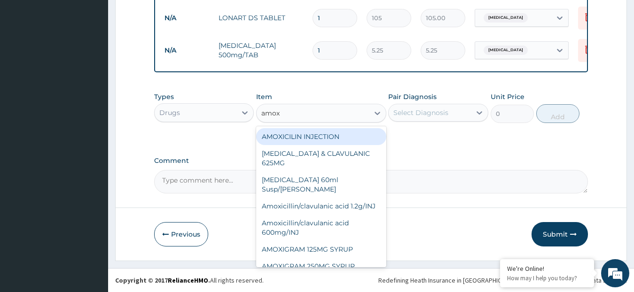
type input "amoxi"
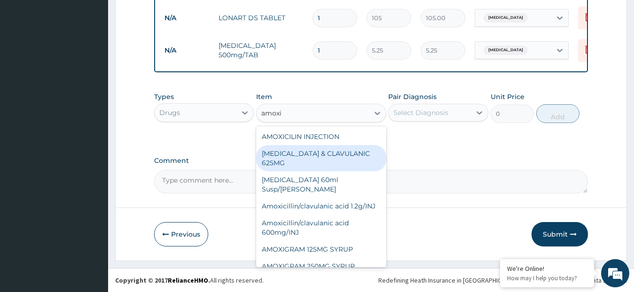
click at [280, 158] on div "[MEDICAL_DATA] & CLAVULANIC 625MG" at bounding box center [321, 158] width 130 height 26
type input "105"
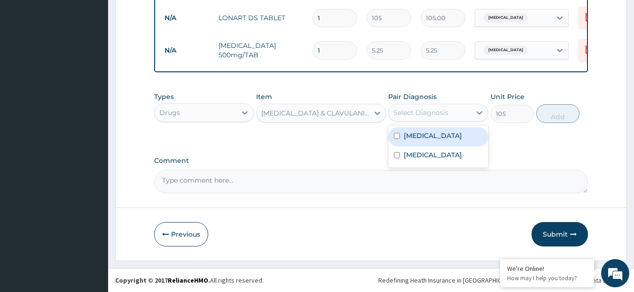
click at [410, 114] on div "Select Diagnosis" at bounding box center [420, 112] width 55 height 9
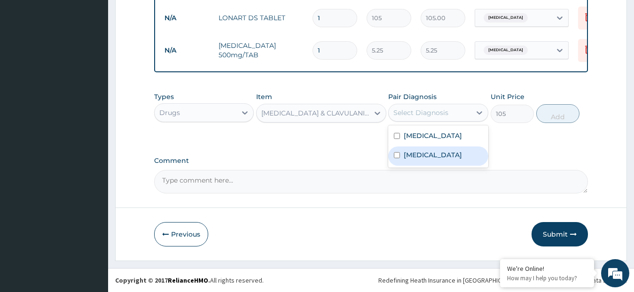
click at [397, 158] on input "checkbox" at bounding box center [397, 155] width 6 height 6
checkbox input "true"
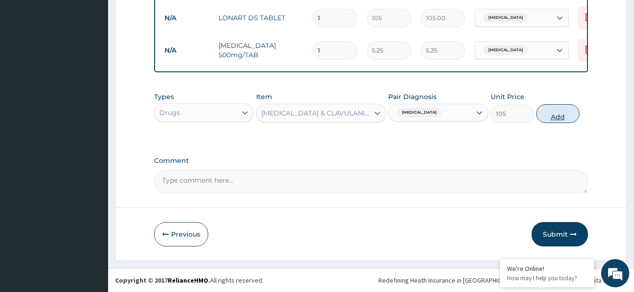
click at [543, 113] on button "Add" at bounding box center [557, 113] width 43 height 19
type input "0"
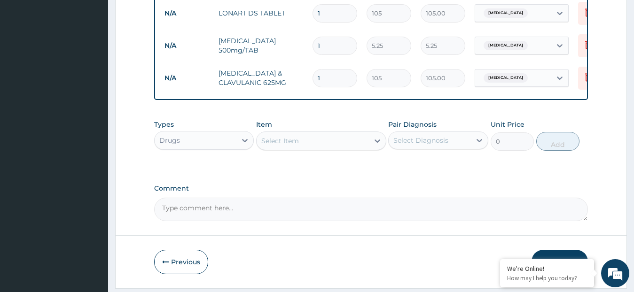
type input "14"
type input "1470.00"
type input "14"
click at [331, 47] on input "1" at bounding box center [335, 46] width 45 height 18
type input "18"
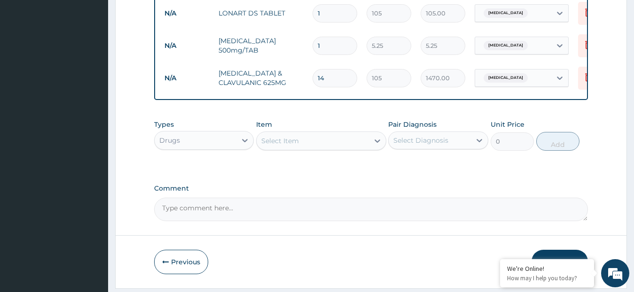
type input "94.50"
type input "18"
click at [329, 13] on input "1" at bounding box center [335, 13] width 45 height 18
type input "0.00"
type input "6"
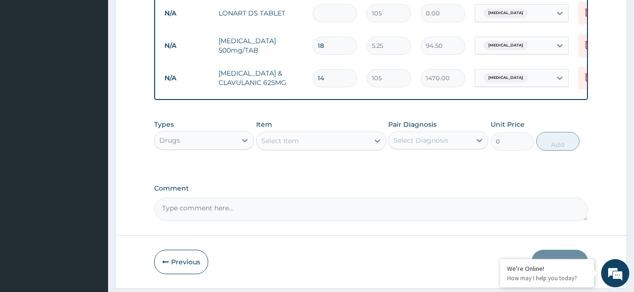
type input "630.00"
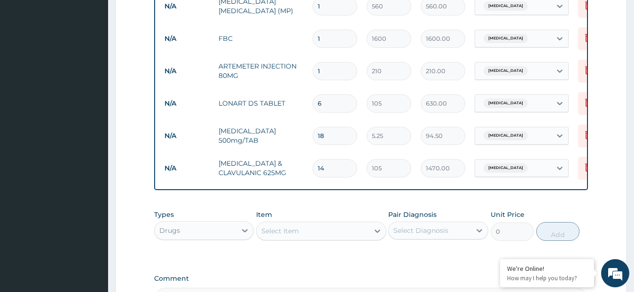
scroll to position [446, 0]
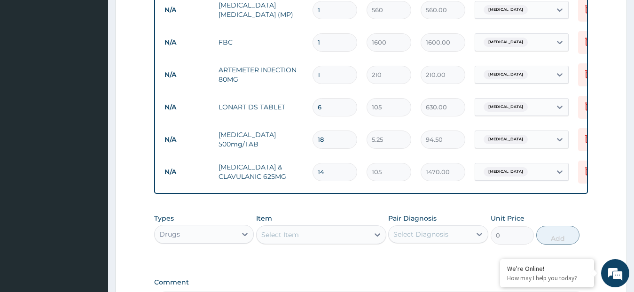
type input "6"
click at [328, 78] on input "1" at bounding box center [335, 75] width 45 height 18
type input "0.00"
type input "6"
type input "1260.00"
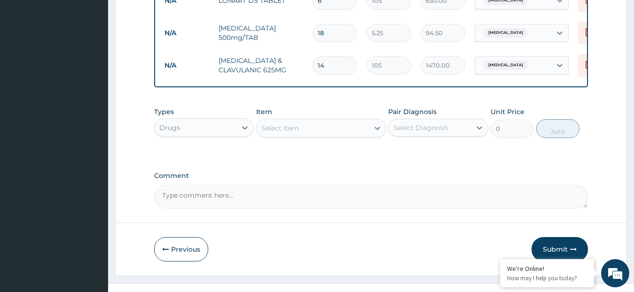
scroll to position [576, 0]
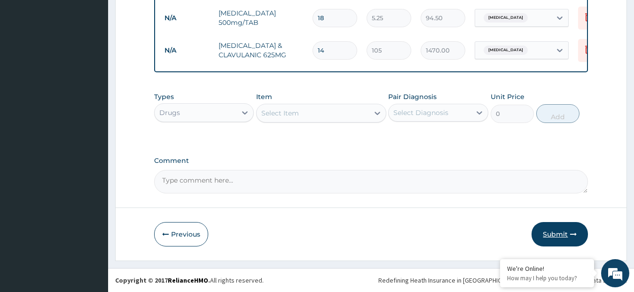
type input "6"
click at [551, 230] on button "Submit" at bounding box center [560, 234] width 56 height 24
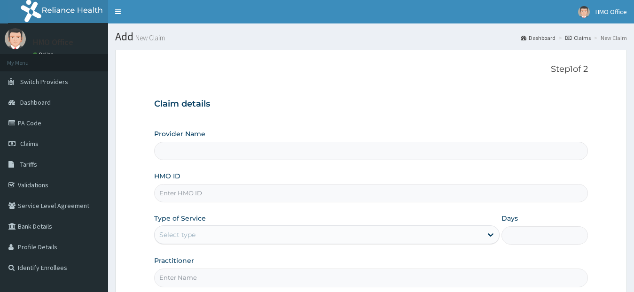
type input "GENERATIONS SPECIALIST HOSPITAL"
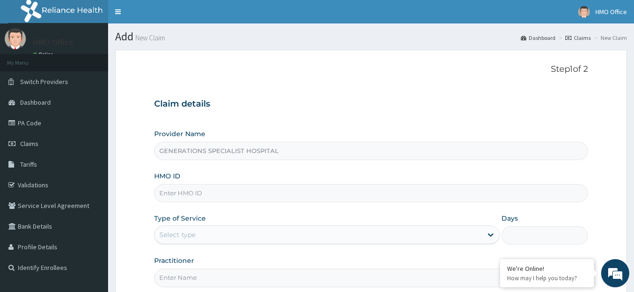
click at [222, 192] on input "HMO ID" at bounding box center [371, 193] width 434 height 18
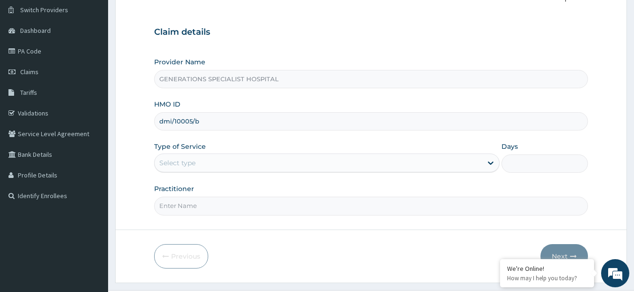
scroll to position [94, 0]
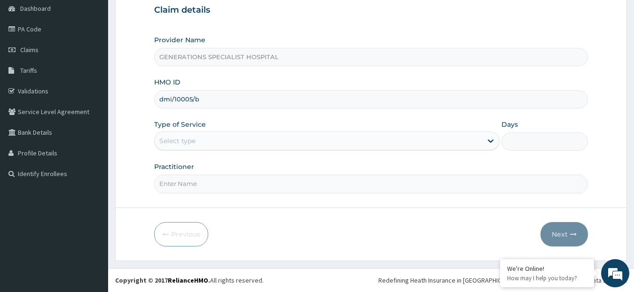
type input "dmi/10005/b"
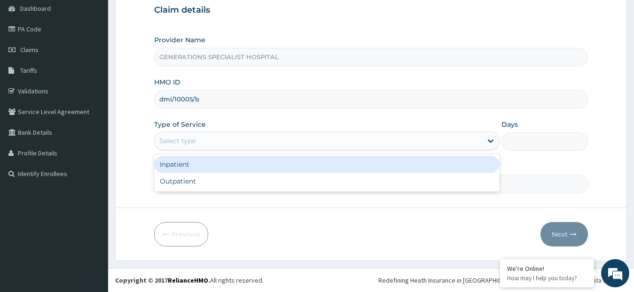
click at [236, 142] on div "Select type" at bounding box center [319, 140] width 328 height 15
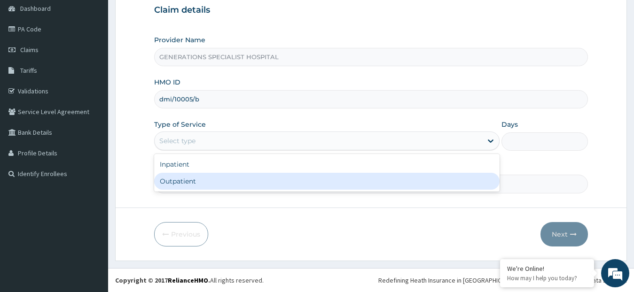
click at [230, 182] on div "Outpatient" at bounding box center [327, 181] width 346 height 17
type input "1"
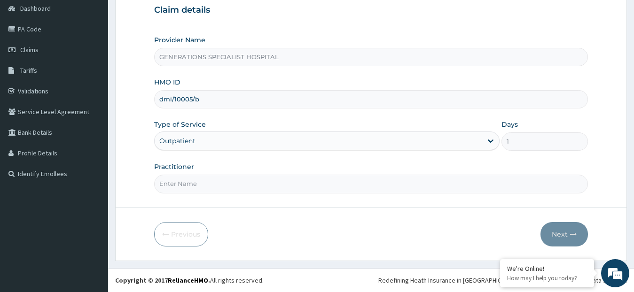
click at [236, 188] on input "Practitioner" at bounding box center [371, 184] width 434 height 18
type input "DR. OVUSIKE"
click at [555, 235] on button "Next" at bounding box center [564, 234] width 47 height 24
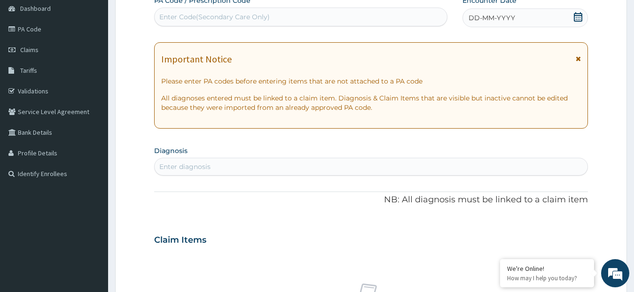
click at [563, 19] on div "DD-MM-YYYY" at bounding box center [526, 17] width 126 height 19
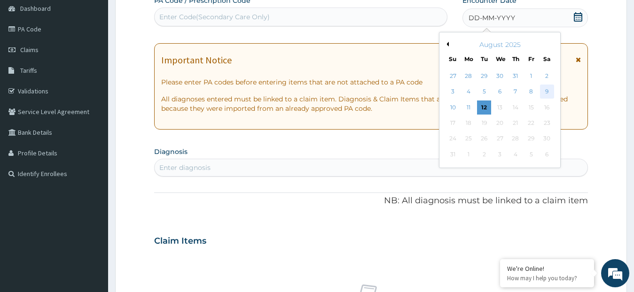
click at [549, 92] on div "9" at bounding box center [547, 92] width 14 height 14
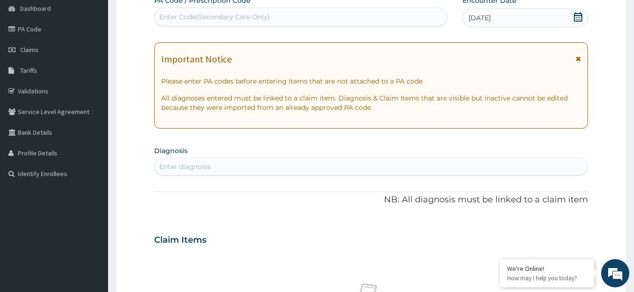
click at [244, 165] on div "Enter diagnosis" at bounding box center [371, 166] width 433 height 15
type input "mala"
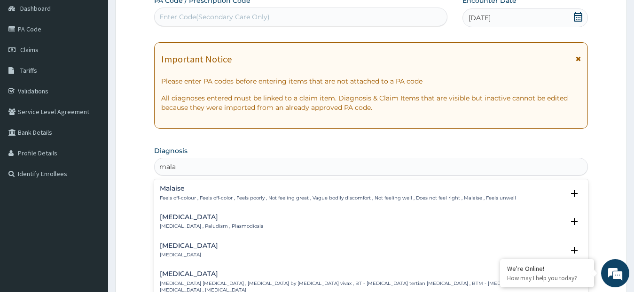
click at [207, 223] on div "[MEDICAL_DATA] [MEDICAL_DATA] , Paludism , Plasmodiosis" at bounding box center [211, 222] width 103 height 16
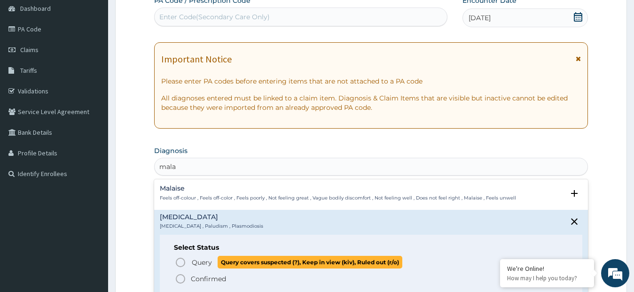
click at [201, 262] on span "Query" at bounding box center [202, 262] width 20 height 9
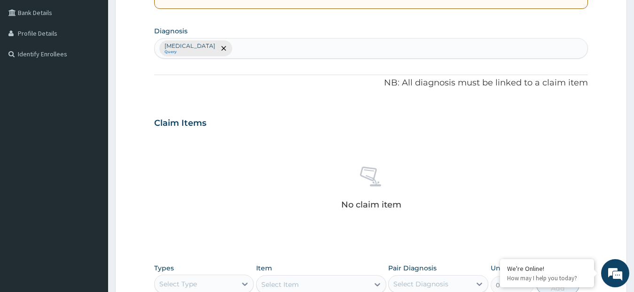
scroll to position [235, 0]
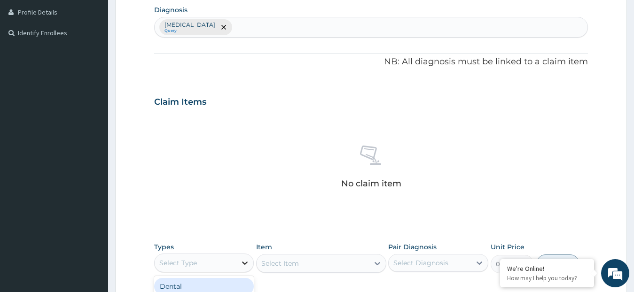
click at [244, 263] on icon at bounding box center [244, 263] width 9 height 9
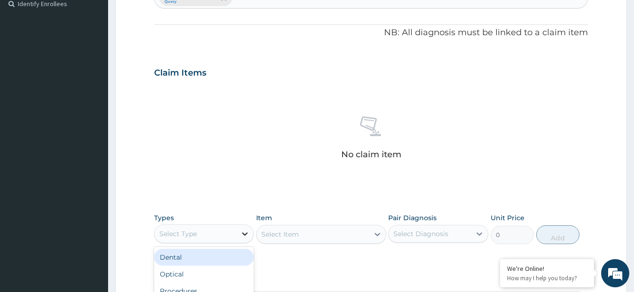
scroll to position [376, 0]
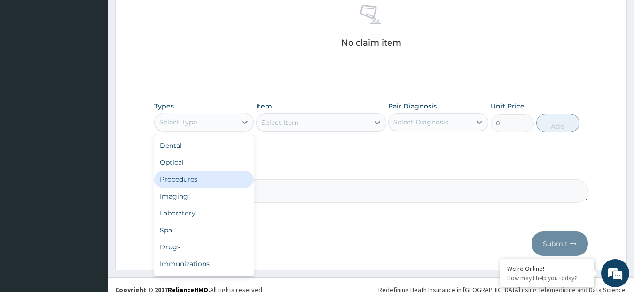
click at [226, 178] on div "Procedures" at bounding box center [204, 179] width 100 height 17
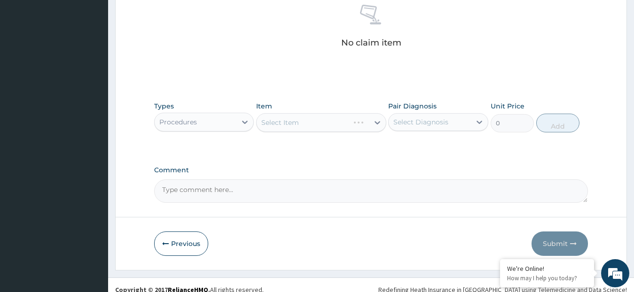
click at [282, 126] on div "Select Item" at bounding box center [321, 122] width 130 height 19
click at [306, 125] on div "Select Item" at bounding box center [313, 122] width 112 height 15
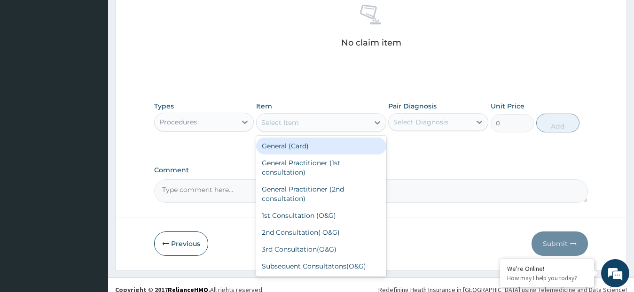
click at [311, 150] on div "General (Card)" at bounding box center [321, 146] width 130 height 17
type input "500"
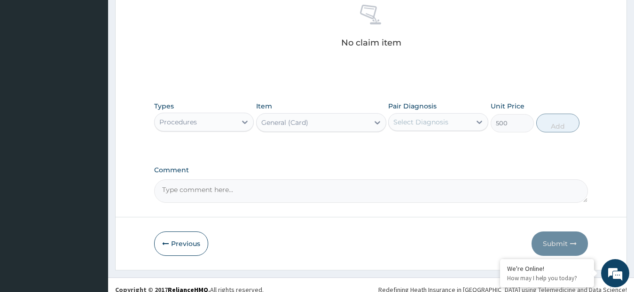
click at [411, 123] on div "Select Diagnosis" at bounding box center [420, 122] width 55 height 9
click at [466, 150] on div "[MEDICAL_DATA]" at bounding box center [438, 146] width 100 height 19
checkbox input "true"
click at [562, 126] on button "Add" at bounding box center [557, 123] width 43 height 19
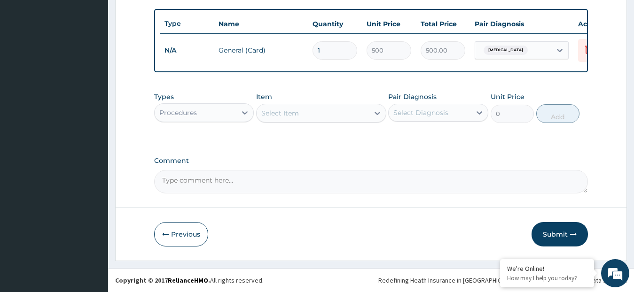
scroll to position [349, 0]
click at [364, 118] on div "Select Item" at bounding box center [313, 113] width 112 height 15
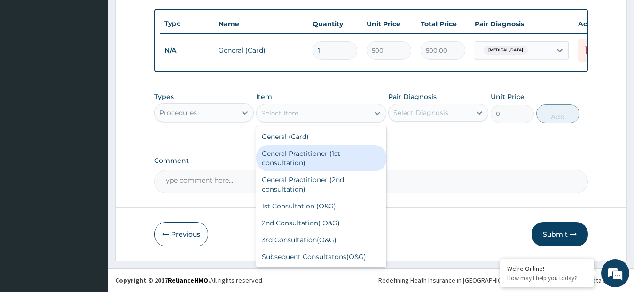
click at [354, 155] on div "General Practitioner (1st consultation)" at bounding box center [321, 158] width 130 height 26
type input "1500"
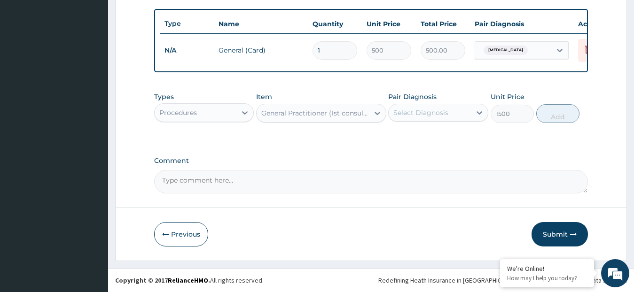
click at [416, 118] on div "Select Diagnosis" at bounding box center [430, 112] width 82 height 15
click at [426, 140] on label "[MEDICAL_DATA]" at bounding box center [433, 135] width 58 height 9
checkbox input "true"
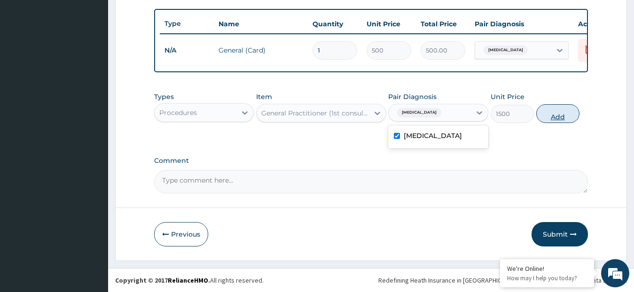
click at [559, 110] on button "Add" at bounding box center [557, 113] width 43 height 19
type input "0"
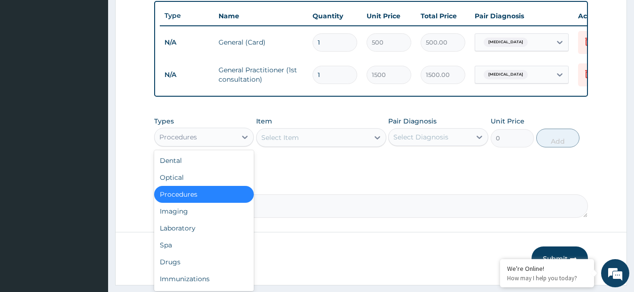
click at [222, 145] on div "Procedures" at bounding box center [196, 137] width 82 height 15
click at [195, 235] on div "Laboratory" at bounding box center [204, 228] width 100 height 17
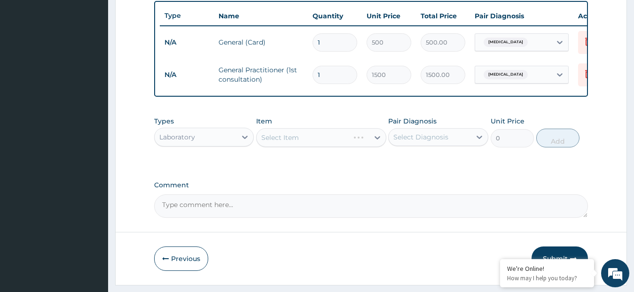
click at [295, 144] on div "Select Item" at bounding box center [321, 137] width 130 height 19
click at [295, 142] on div "Select Item" at bounding box center [280, 137] width 38 height 9
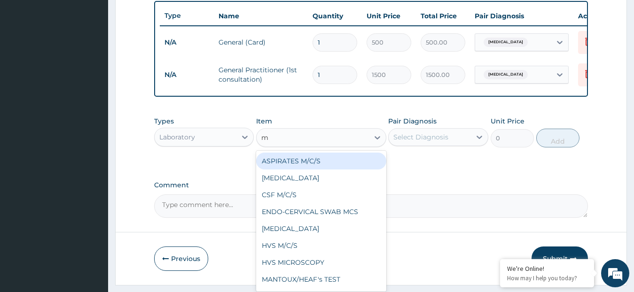
type input "mp"
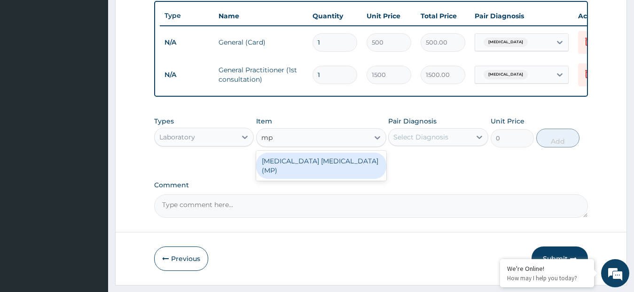
click at [299, 170] on div "[MEDICAL_DATA] [MEDICAL_DATA] (MP)" at bounding box center [321, 166] width 130 height 26
type input "560"
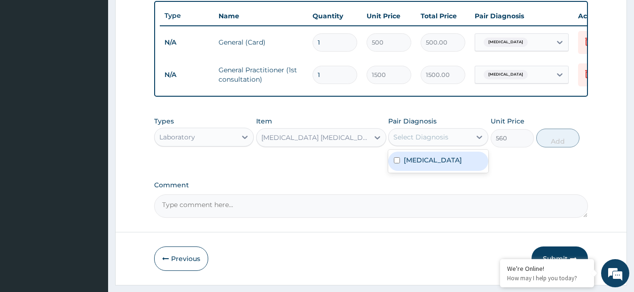
click at [406, 142] on div "Select Diagnosis" at bounding box center [420, 137] width 55 height 9
click at [402, 171] on div "[MEDICAL_DATA]" at bounding box center [438, 161] width 100 height 19
checkbox input "true"
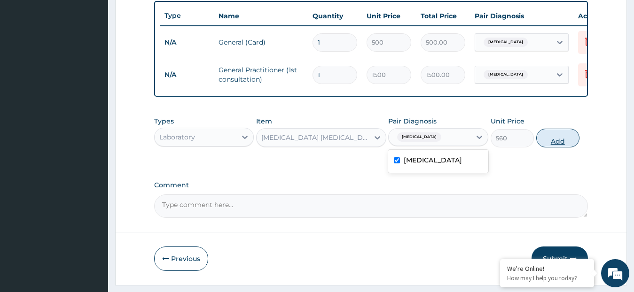
click at [553, 146] on button "Add" at bounding box center [557, 138] width 43 height 19
type input "0"
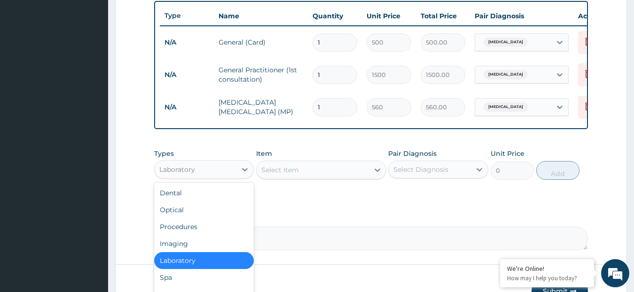
click at [216, 177] on div "Laboratory" at bounding box center [196, 169] width 82 height 15
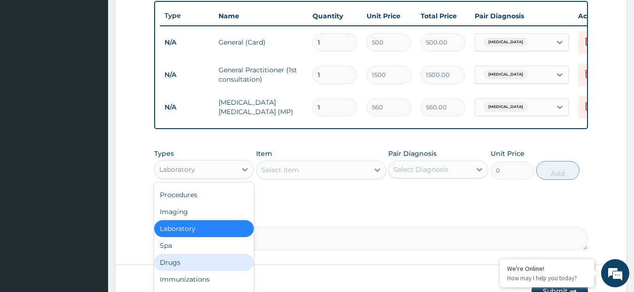
click at [191, 271] on div "Drugs" at bounding box center [204, 262] width 100 height 17
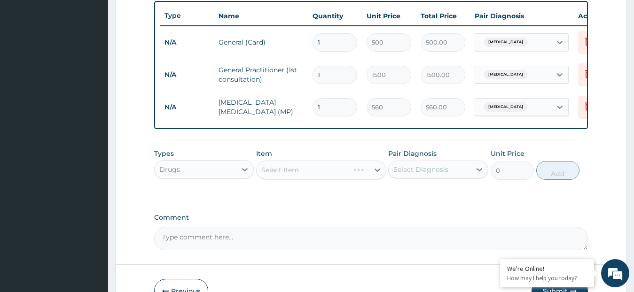
click at [289, 180] on div "Select Item" at bounding box center [321, 170] width 130 height 19
click at [311, 173] on div "Select Item" at bounding box center [313, 170] width 112 height 15
click at [310, 177] on div "Select Item" at bounding box center [313, 170] width 112 height 15
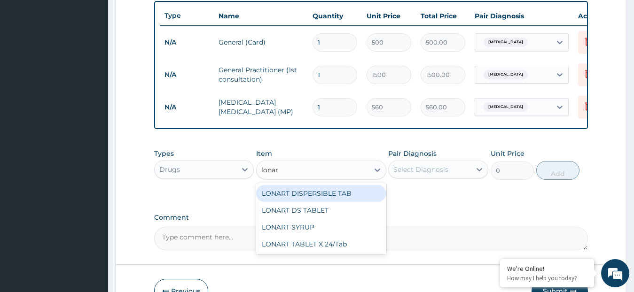
type input "lonart"
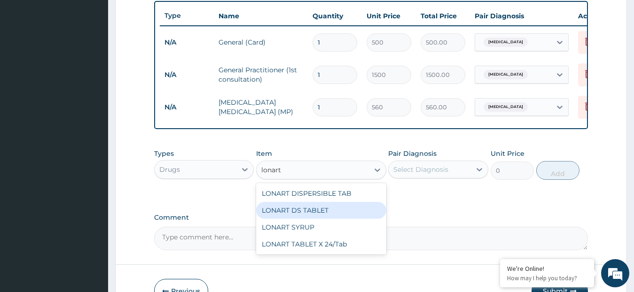
click at [302, 218] on div "LONART DS TABLET" at bounding box center [321, 210] width 130 height 17
type input "105"
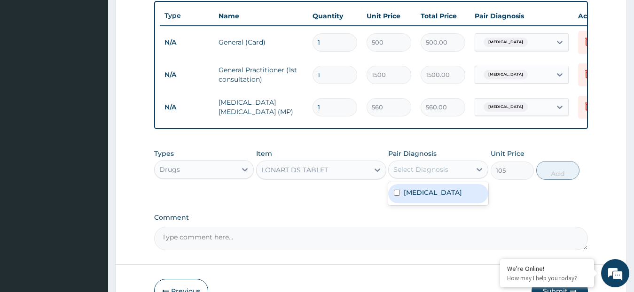
click at [404, 174] on div "Select Diagnosis" at bounding box center [420, 169] width 55 height 9
click at [401, 199] on div "[MEDICAL_DATA]" at bounding box center [438, 193] width 100 height 19
checkbox input "true"
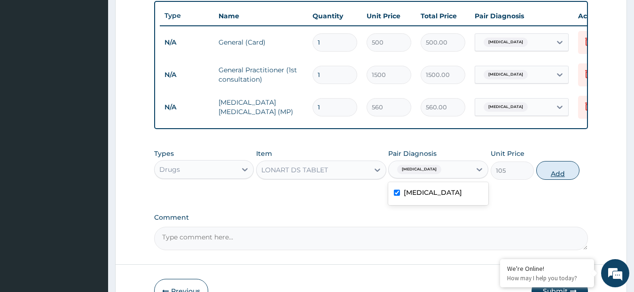
click at [550, 174] on button "Add" at bounding box center [557, 170] width 43 height 19
type input "0"
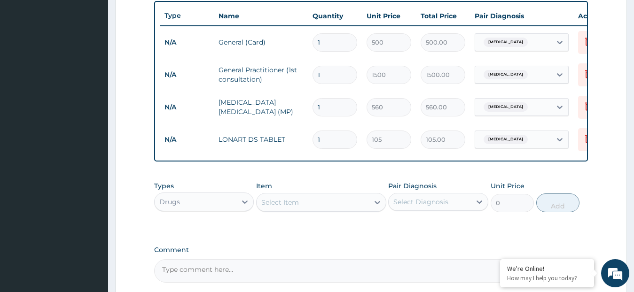
type input "0.00"
type input "6"
type input "630.00"
type input "6"
click at [301, 210] on div "Select Item" at bounding box center [313, 202] width 112 height 15
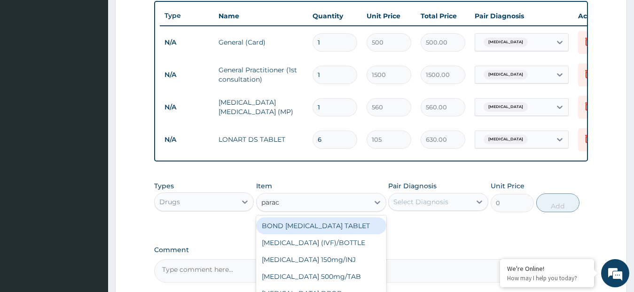
type input "parace"
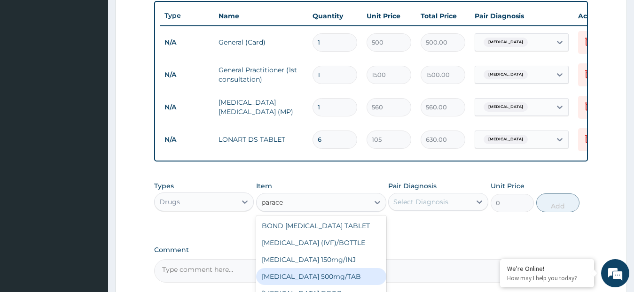
click at [288, 285] on div "[MEDICAL_DATA] 500mg/TAB" at bounding box center [321, 276] width 130 height 17
type input "5.25"
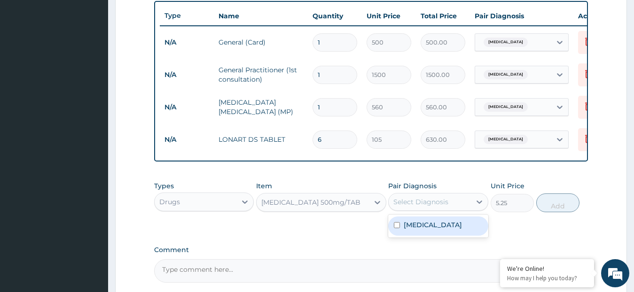
click at [408, 207] on div "Select Diagnosis" at bounding box center [420, 201] width 55 height 9
click at [402, 235] on div "[MEDICAL_DATA]" at bounding box center [438, 226] width 100 height 19
checkbox input "true"
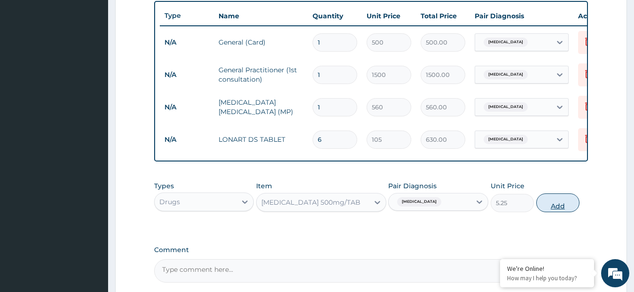
click at [554, 210] on button "Add" at bounding box center [557, 203] width 43 height 19
type input "0"
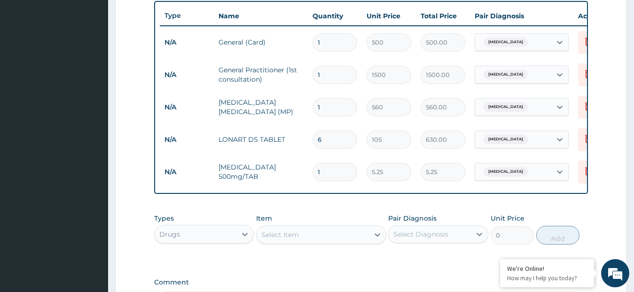
type input "18"
type input "94.50"
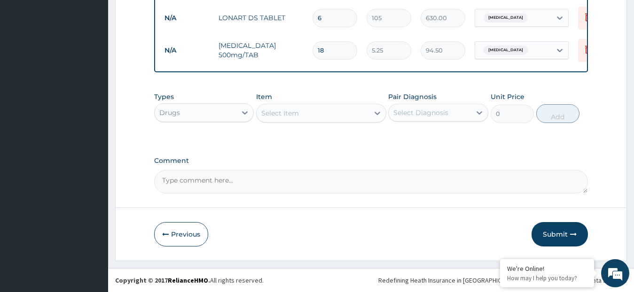
scroll to position [479, 0]
type input "18"
click at [559, 231] on button "Submit" at bounding box center [560, 234] width 56 height 24
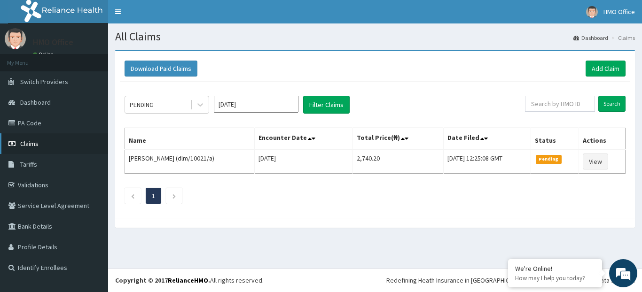
click at [31, 142] on span "Claims" at bounding box center [29, 144] width 18 height 8
click at [604, 69] on link "Add Claim" at bounding box center [606, 69] width 40 height 16
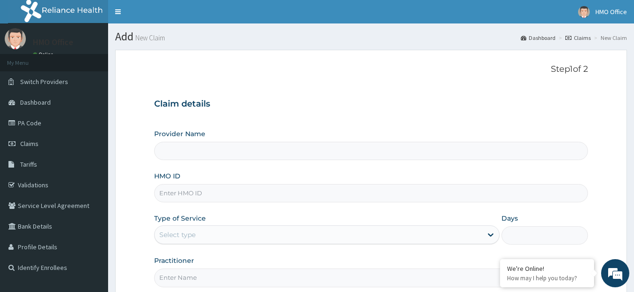
click at [190, 195] on input "HMO ID" at bounding box center [371, 193] width 434 height 18
type input "GENERATIONS SPECIALIST HOSPITAL"
type input "dmi/10005/b"
click at [216, 234] on div "Select type" at bounding box center [319, 235] width 328 height 15
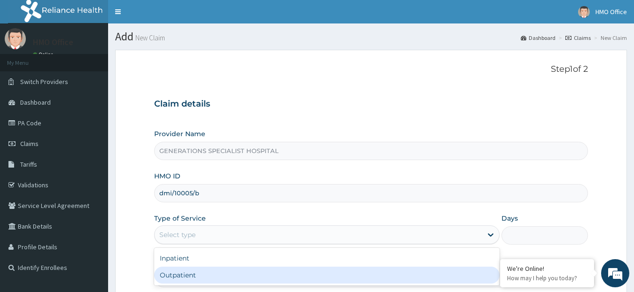
drag, startPoint x: 207, startPoint y: 272, endPoint x: 215, endPoint y: 268, distance: 8.8
click at [207, 272] on div "Outpatient" at bounding box center [327, 275] width 346 height 17
type input "1"
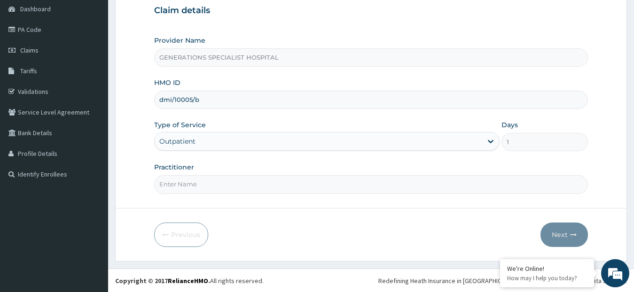
scroll to position [94, 0]
click at [277, 182] on input "Practitioner" at bounding box center [371, 184] width 434 height 18
type input "DR. OVUSIKE"
click at [562, 234] on button "Next" at bounding box center [564, 234] width 47 height 24
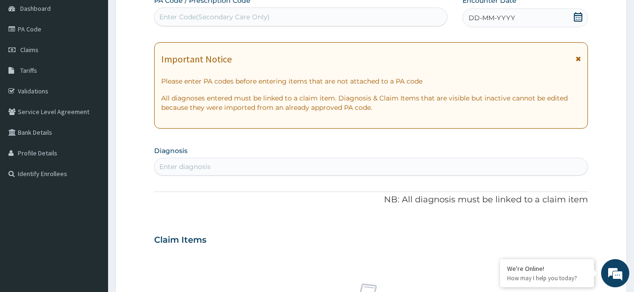
click at [564, 24] on div "DD-MM-YYYY" at bounding box center [526, 17] width 126 height 19
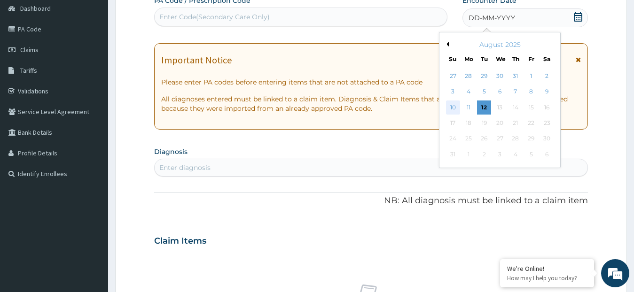
click at [451, 108] on div "10" at bounding box center [453, 108] width 14 height 14
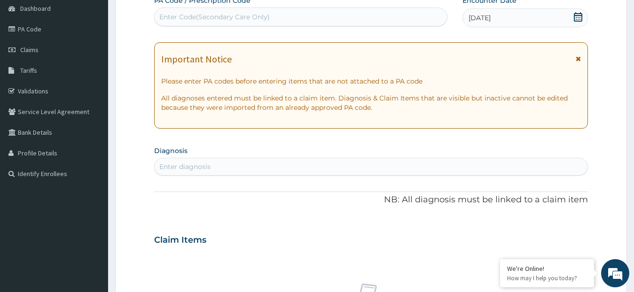
click at [238, 166] on div "Enter diagnosis" at bounding box center [371, 166] width 433 height 15
type input "mala"
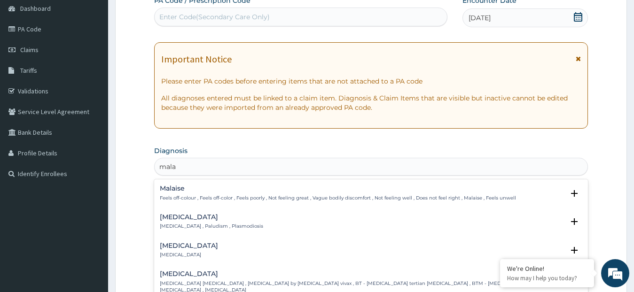
click at [199, 224] on p "[MEDICAL_DATA] , Paludism , Plasmodiosis" at bounding box center [211, 226] width 103 height 7
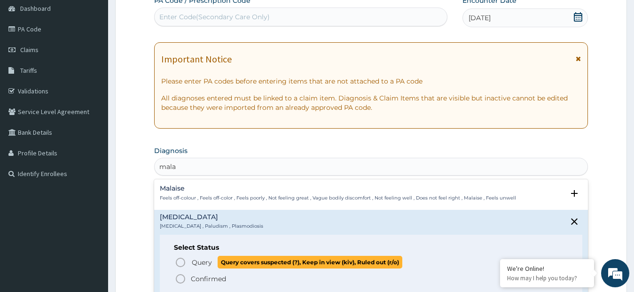
click at [197, 259] on span "Query" at bounding box center [202, 262] width 20 height 9
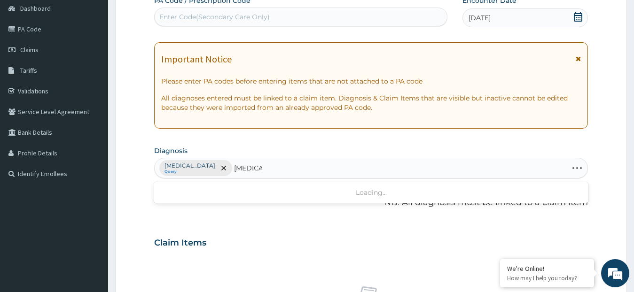
type input "typhoid f"
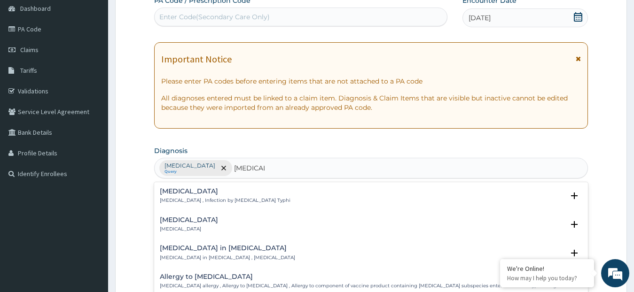
click at [207, 188] on h4 "Typhoid fever" at bounding box center [225, 191] width 131 height 7
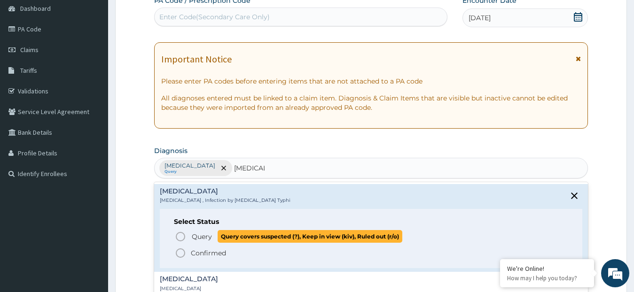
click at [196, 239] on span "Query" at bounding box center [202, 236] width 20 height 9
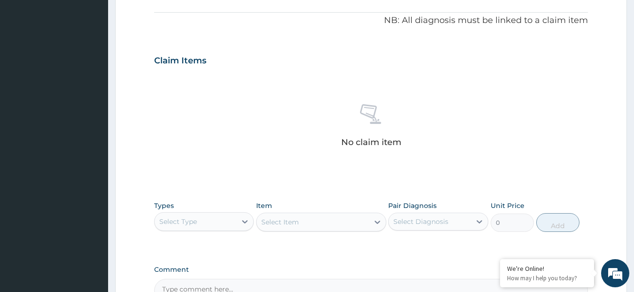
scroll to position [282, 0]
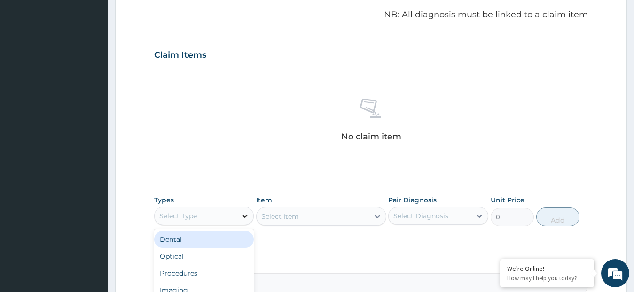
click at [246, 215] on icon at bounding box center [244, 216] width 9 height 9
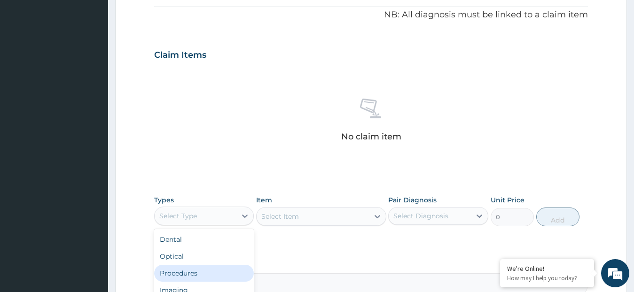
click at [216, 267] on div "Procedures" at bounding box center [204, 273] width 100 height 17
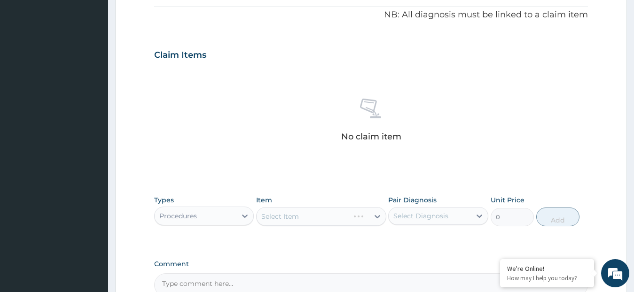
click at [292, 218] on div "Select Item" at bounding box center [321, 216] width 130 height 19
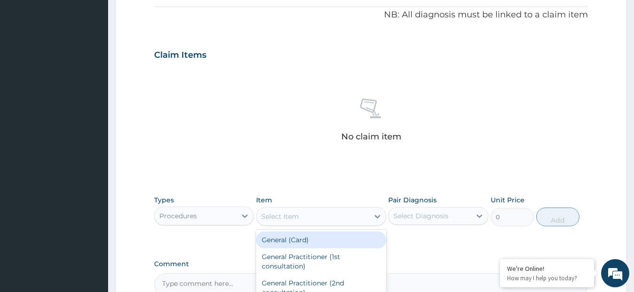
click at [292, 218] on div "Select Item" at bounding box center [280, 216] width 38 height 9
click at [296, 241] on div "General (Card)" at bounding box center [321, 240] width 130 height 17
type input "500"
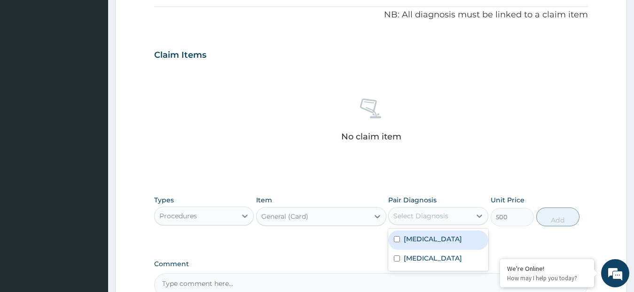
click at [400, 214] on div "Select Diagnosis" at bounding box center [420, 216] width 55 height 9
click at [402, 237] on div "[MEDICAL_DATA]" at bounding box center [438, 240] width 100 height 19
checkbox input "true"
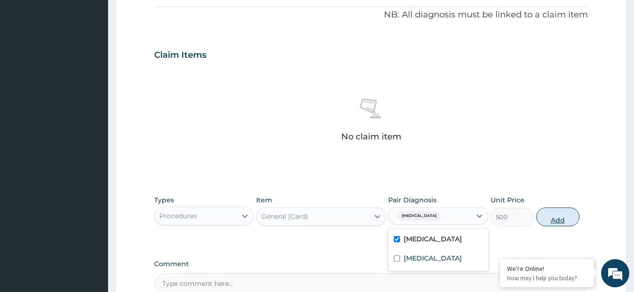
click at [557, 210] on button "Add" at bounding box center [557, 217] width 43 height 19
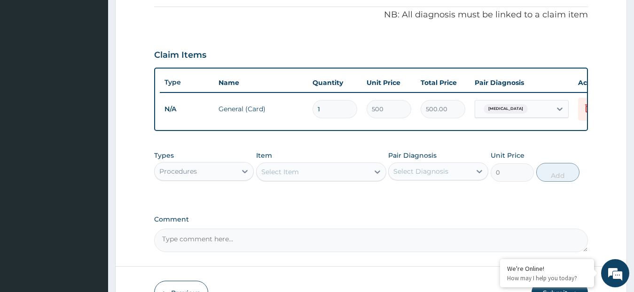
click at [307, 180] on div "Select Item" at bounding box center [313, 172] width 112 height 15
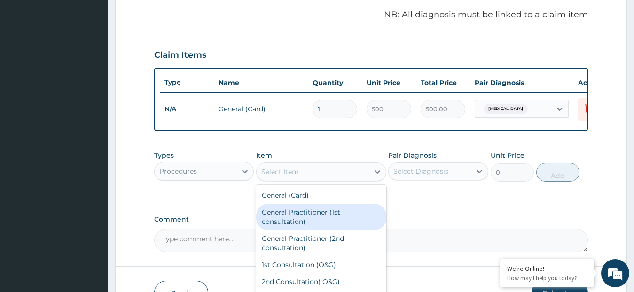
click at [309, 227] on div "General Practitioner (1st consultation)" at bounding box center [321, 217] width 130 height 26
type input "1500"
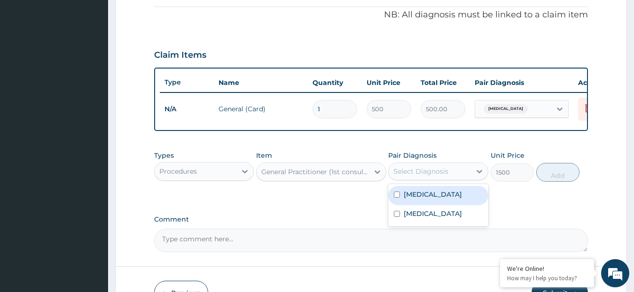
click at [429, 176] on div "Select Diagnosis" at bounding box center [420, 171] width 55 height 9
click at [449, 203] on div "[MEDICAL_DATA]" at bounding box center [438, 195] width 100 height 19
checkbox input "true"
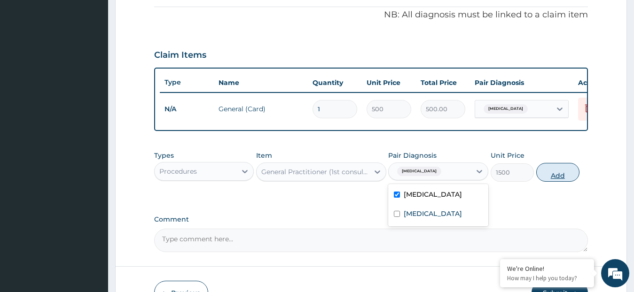
click at [561, 182] on button "Add" at bounding box center [557, 172] width 43 height 19
click at [561, 183] on div "PA Code / Prescription Code Enter Code(Secondary Care Only) Encounter Date 10-0…" at bounding box center [371, 30] width 434 height 445
type input "0"
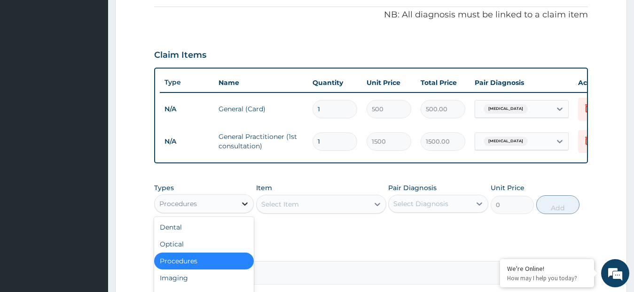
click at [237, 210] on div at bounding box center [244, 204] width 17 height 17
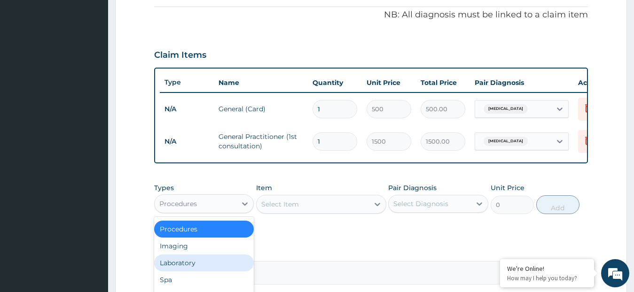
click at [213, 269] on div "Laboratory" at bounding box center [204, 263] width 100 height 17
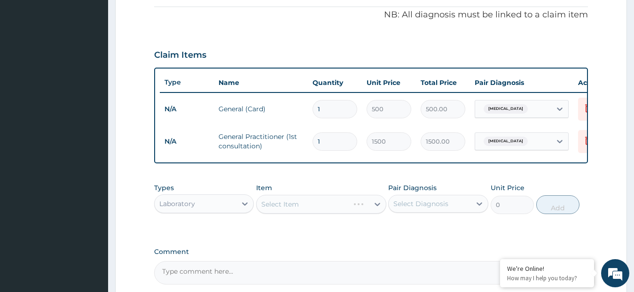
click at [295, 211] on div "Select Item" at bounding box center [321, 204] width 130 height 19
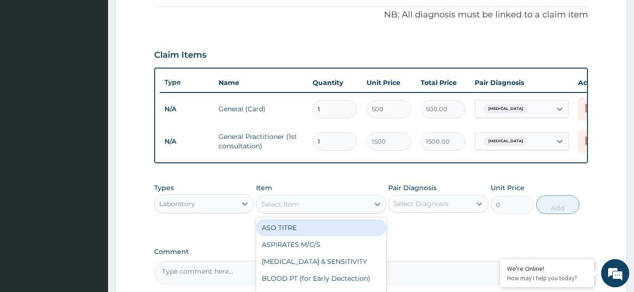
click at [295, 209] on div "Select Item" at bounding box center [280, 204] width 38 height 9
type input "fbc"
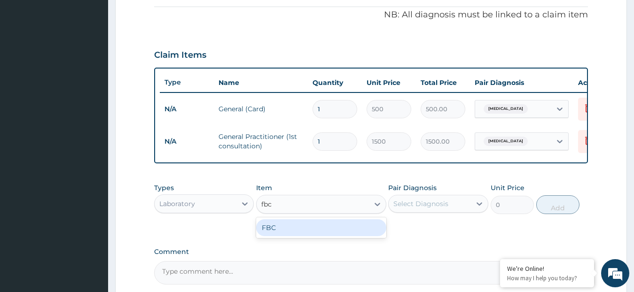
click at [296, 236] on div "FBC" at bounding box center [321, 228] width 130 height 17
type input "1600"
click at [411, 209] on div "Select Diagnosis" at bounding box center [420, 203] width 55 height 9
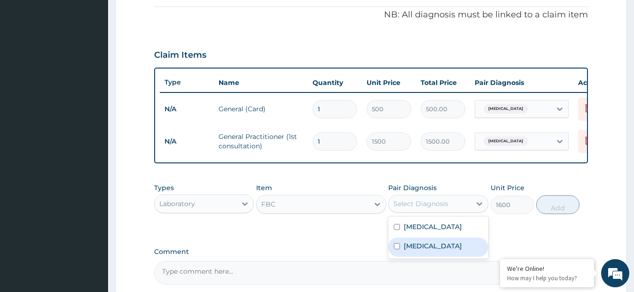
click at [414, 251] on label "Typhoid fever" at bounding box center [433, 246] width 58 height 9
checkbox input "true"
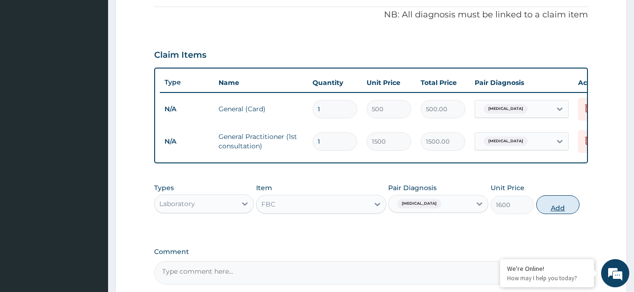
click at [562, 214] on button "Add" at bounding box center [557, 205] width 43 height 19
type input "0"
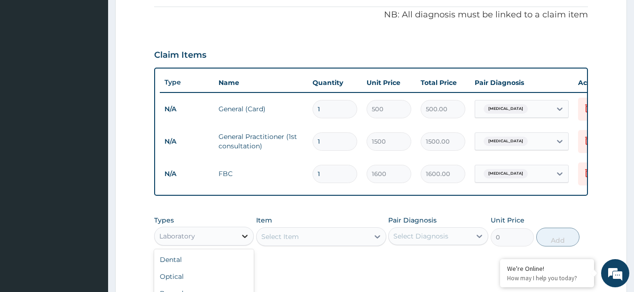
click at [244, 241] on icon at bounding box center [244, 236] width 9 height 9
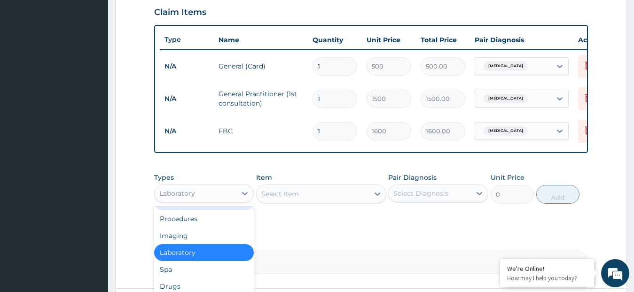
scroll to position [414, 0]
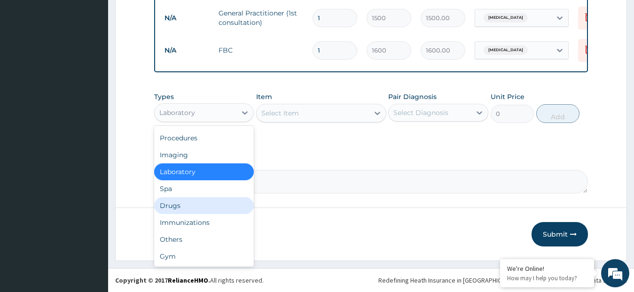
click at [197, 207] on div "Drugs" at bounding box center [204, 205] width 100 height 17
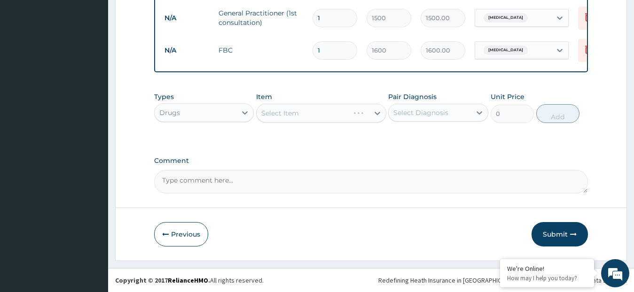
click at [291, 108] on div "Select Item" at bounding box center [321, 113] width 130 height 19
click at [291, 112] on div "Select Item" at bounding box center [321, 113] width 130 height 19
click at [291, 112] on div "Select Item" at bounding box center [280, 113] width 38 height 9
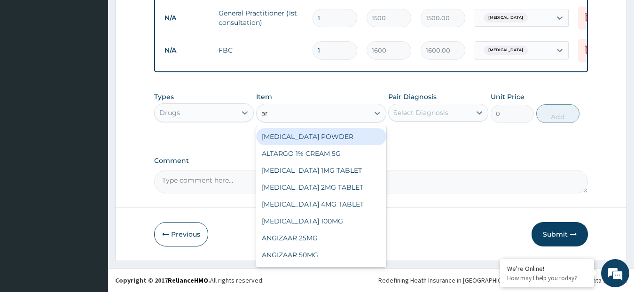
type input "art"
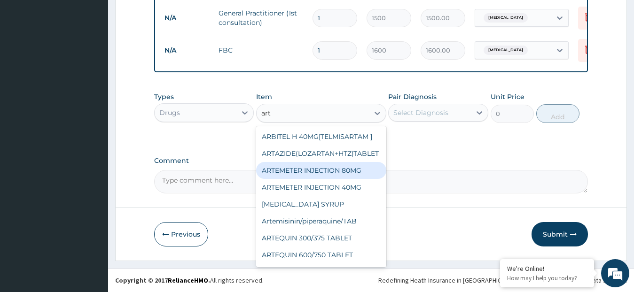
click at [303, 169] on div "ARTEMETER INJECTION 80MG" at bounding box center [321, 170] width 130 height 17
type input "210"
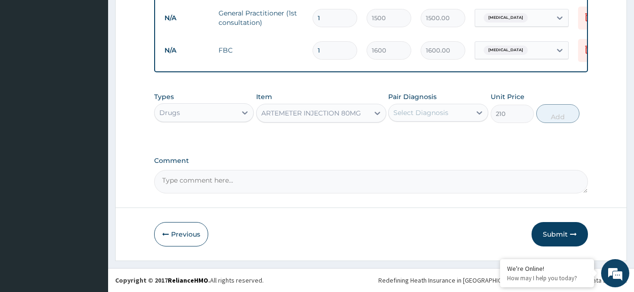
click at [422, 109] on div "Select Diagnosis" at bounding box center [420, 112] width 55 height 9
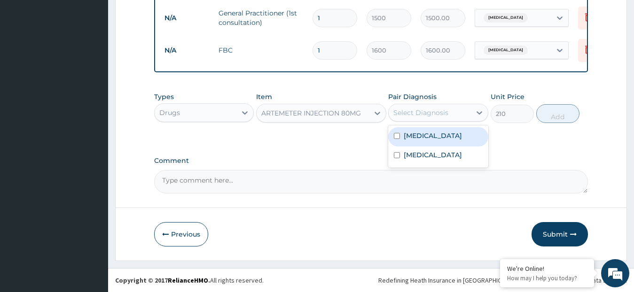
click at [412, 139] on label "[MEDICAL_DATA]" at bounding box center [433, 135] width 58 height 9
checkbox input "true"
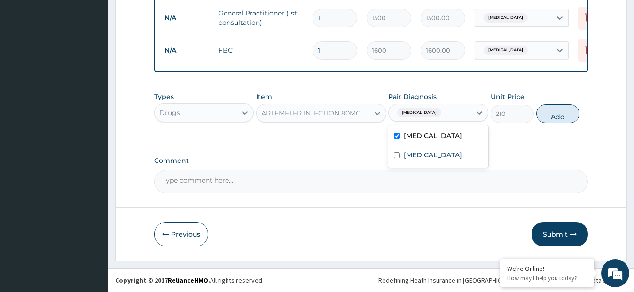
drag, startPoint x: 553, startPoint y: 111, endPoint x: 520, endPoint y: 124, distance: 34.8
click at [550, 112] on button "Add" at bounding box center [557, 113] width 43 height 19
type input "0"
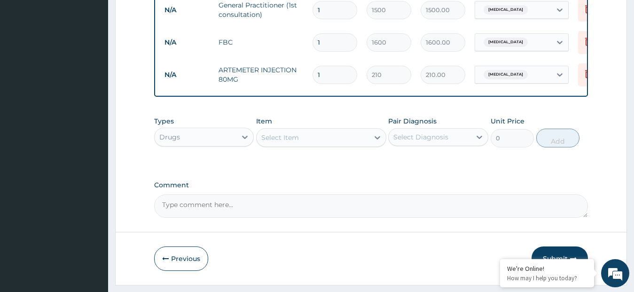
click at [315, 145] on div "Select Item" at bounding box center [313, 137] width 112 height 15
click at [330, 76] on input "1" at bounding box center [335, 75] width 45 height 18
type input "0.00"
type input "6"
type input "1260.00"
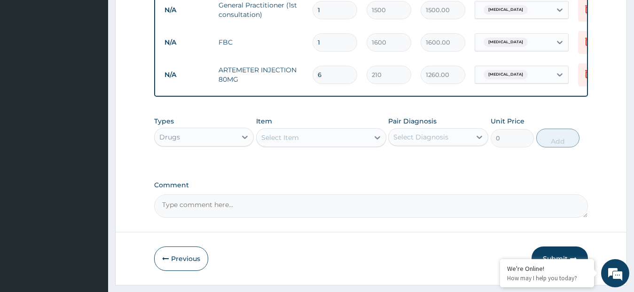
type input "6"
drag, startPoint x: 330, startPoint y: 76, endPoint x: 305, endPoint y: 145, distance: 73.6
click at [305, 145] on div "Select Item" at bounding box center [313, 137] width 112 height 15
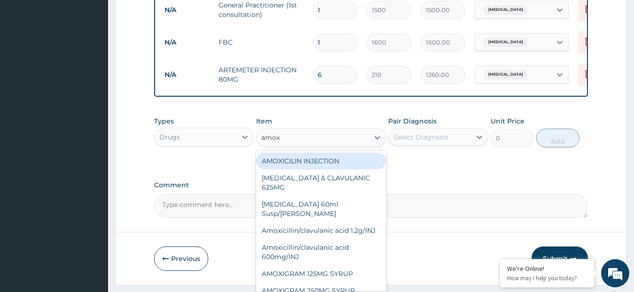
type input "amoxi"
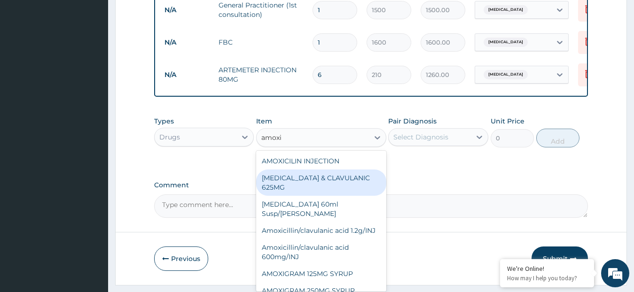
click at [318, 189] on div "[MEDICAL_DATA] & CLAVULANIC 625MG" at bounding box center [321, 183] width 130 height 26
type input "105"
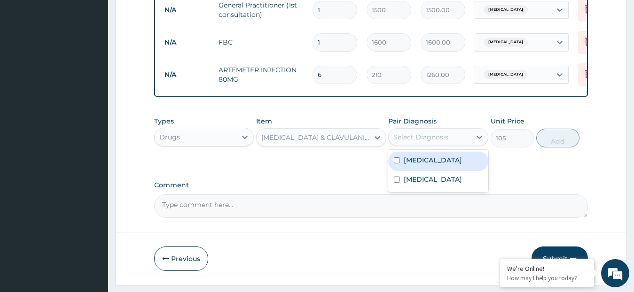
click at [406, 142] on div "Select Diagnosis" at bounding box center [420, 137] width 55 height 9
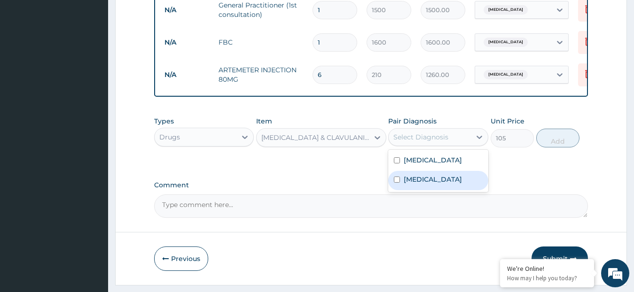
click at [400, 184] on div "Typhoid fever" at bounding box center [438, 180] width 100 height 19
checkbox input "true"
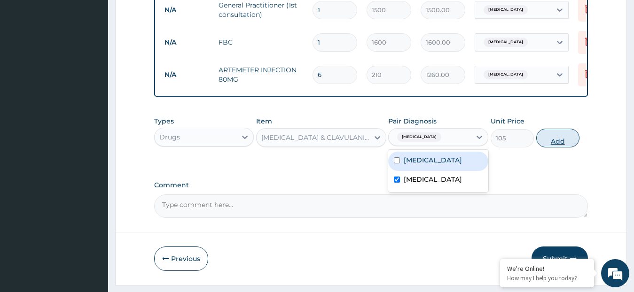
click at [546, 144] on button "Add" at bounding box center [557, 138] width 43 height 19
type input "0"
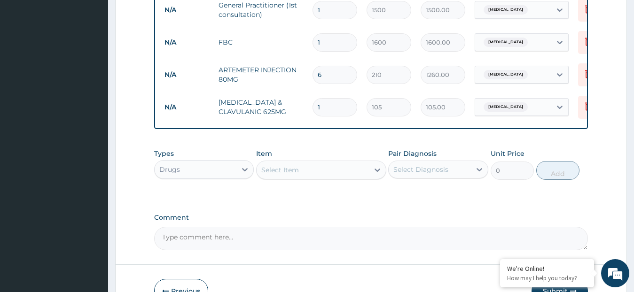
type input "14"
type input "1470.00"
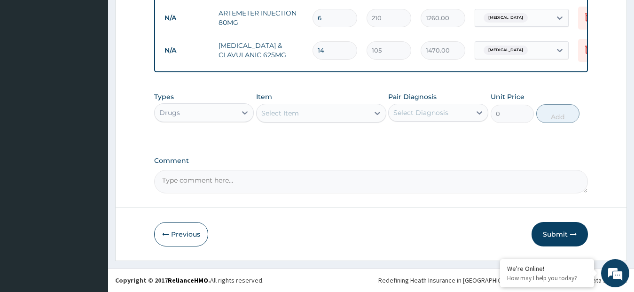
scroll to position [479, 0]
type input "14"
click at [554, 235] on button "Submit" at bounding box center [560, 234] width 56 height 24
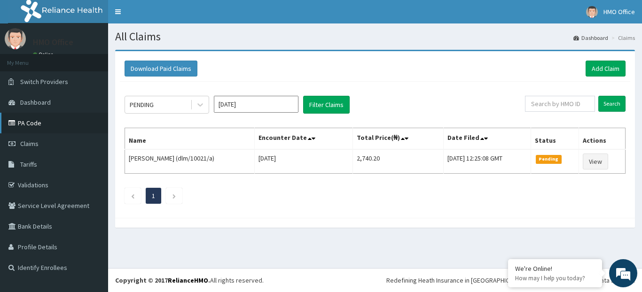
click at [39, 119] on link "PA Code" at bounding box center [54, 123] width 108 height 21
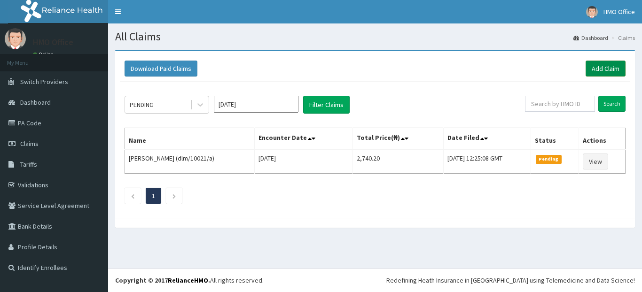
click at [605, 67] on link "Add Claim" at bounding box center [606, 69] width 40 height 16
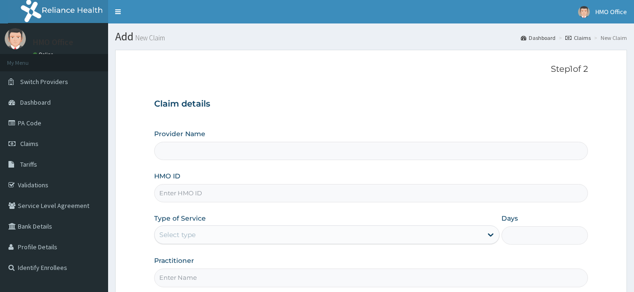
click at [233, 193] on input "HMO ID" at bounding box center [371, 193] width 434 height 18
type input "GENERATIONS SPECIALIST HOSPITAL"
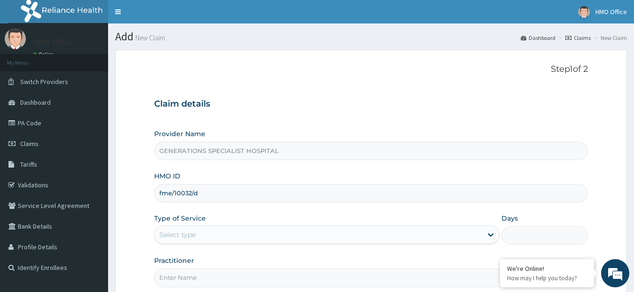
type input "fme/10032/d"
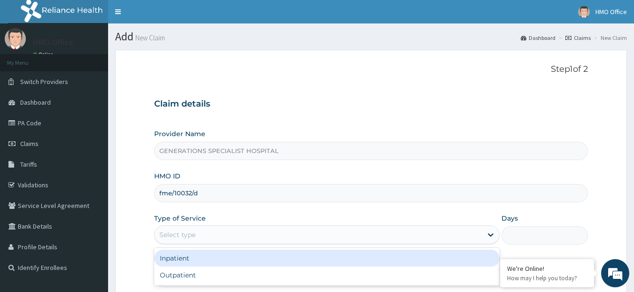
click at [213, 235] on div "Select type" at bounding box center [319, 235] width 328 height 15
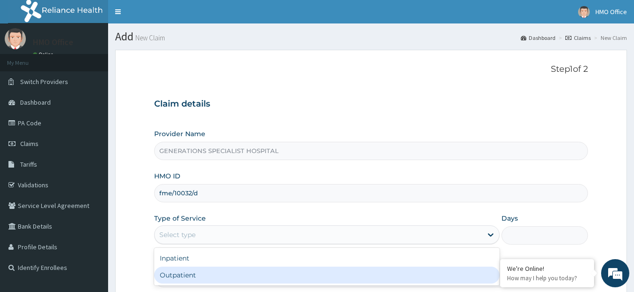
click at [210, 276] on div "Outpatient" at bounding box center [327, 275] width 346 height 17
type input "1"
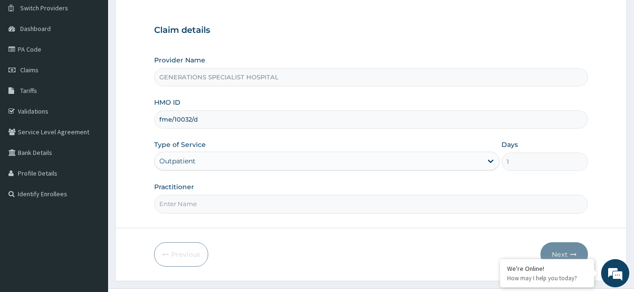
scroll to position [94, 0]
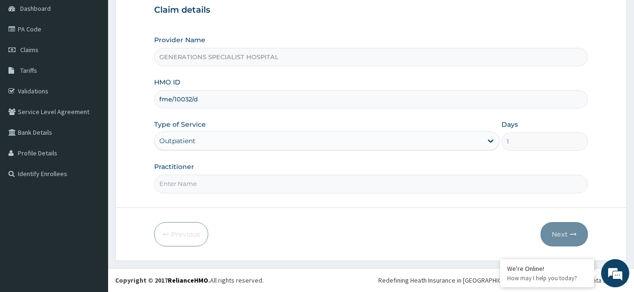
click at [282, 184] on input "Practitioner" at bounding box center [371, 184] width 434 height 18
type input "DR. OVUSIKE"
click at [568, 233] on button "Next" at bounding box center [564, 234] width 47 height 24
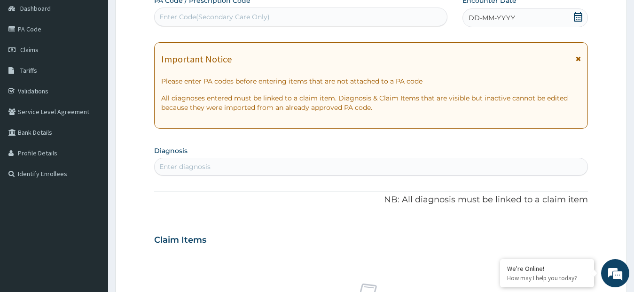
click at [577, 16] on icon at bounding box center [577, 16] width 9 height 9
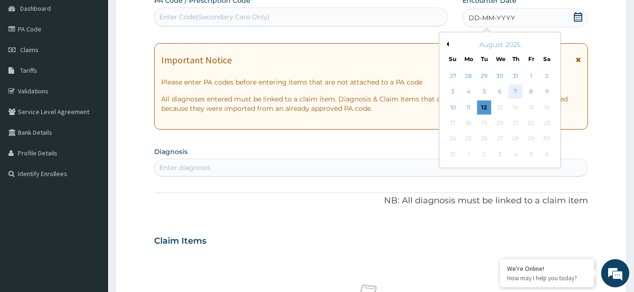
click at [516, 90] on div "7" at bounding box center [516, 92] width 14 height 14
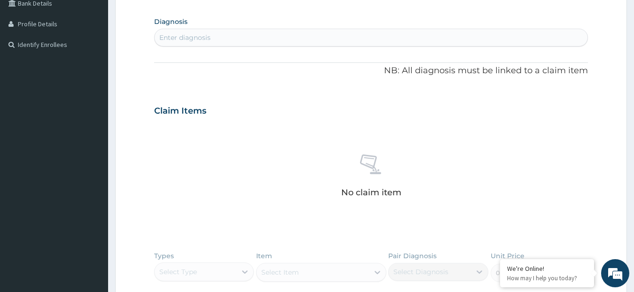
scroll to position [235, 0]
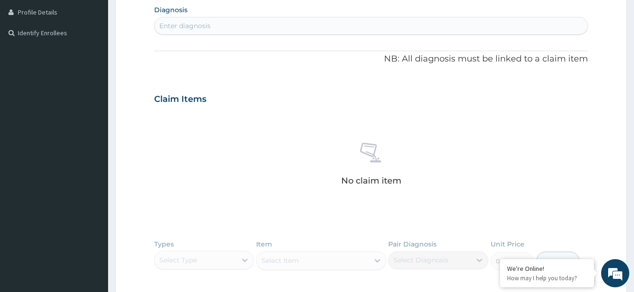
click at [250, 29] on div "Enter diagnosis" at bounding box center [371, 25] width 433 height 15
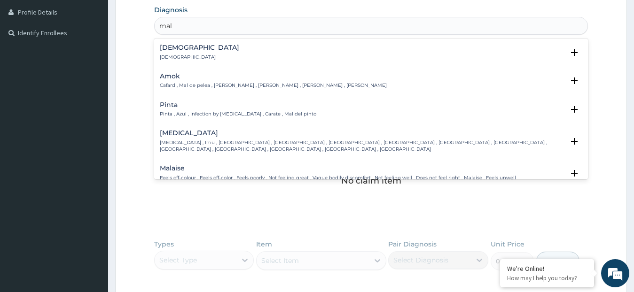
type input "mala"
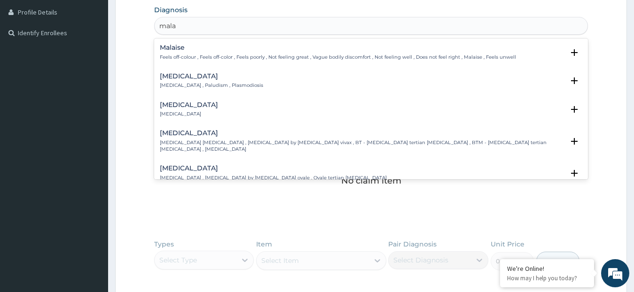
click at [206, 82] on div "[MEDICAL_DATA] [MEDICAL_DATA] , Paludism , Plasmodiosis" at bounding box center [211, 81] width 103 height 16
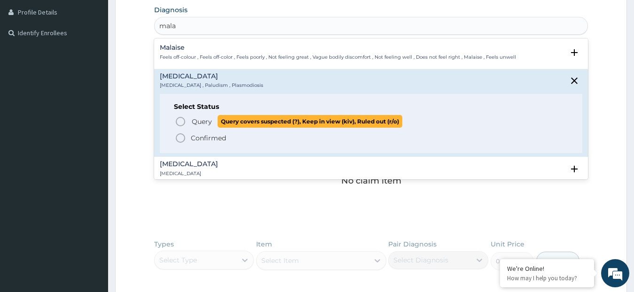
click at [198, 121] on span "Query" at bounding box center [202, 121] width 20 height 9
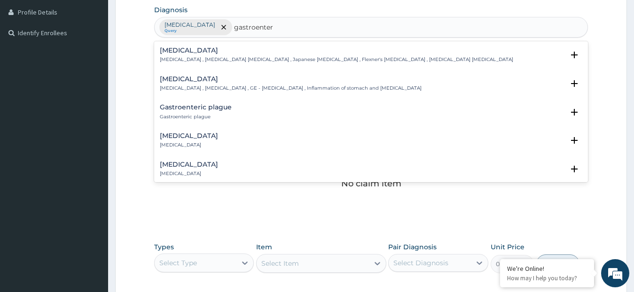
type input "gastroenteri"
click at [220, 81] on h4 "[MEDICAL_DATA]" at bounding box center [291, 79] width 262 height 7
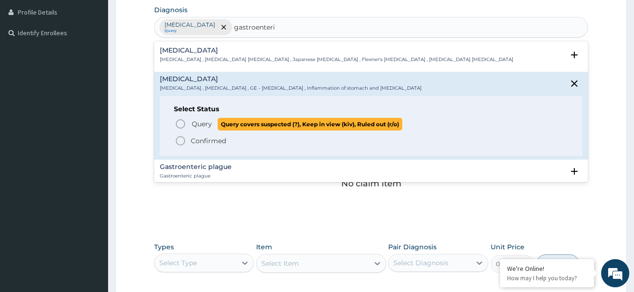
click at [193, 122] on span "Query" at bounding box center [202, 123] width 20 height 9
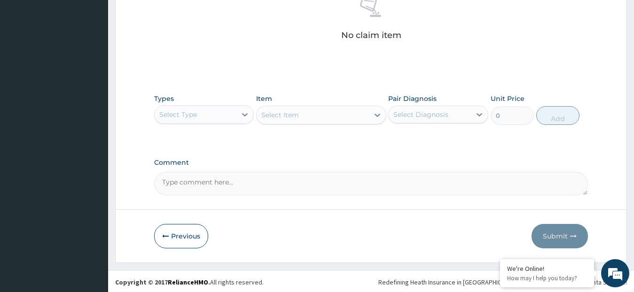
scroll to position [385, 0]
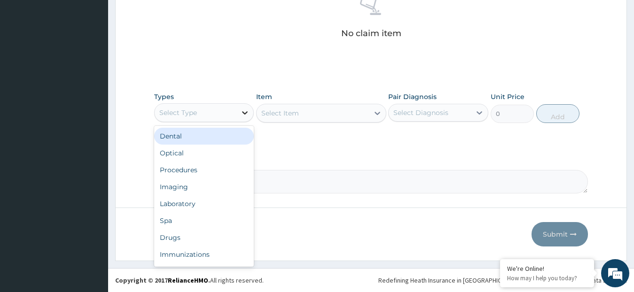
click at [244, 116] on icon at bounding box center [244, 112] width 9 height 9
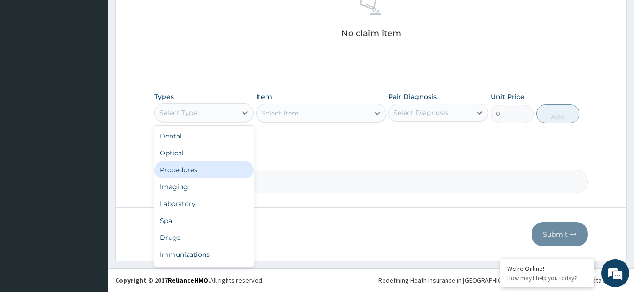
click at [214, 169] on div "Procedures" at bounding box center [204, 170] width 100 height 17
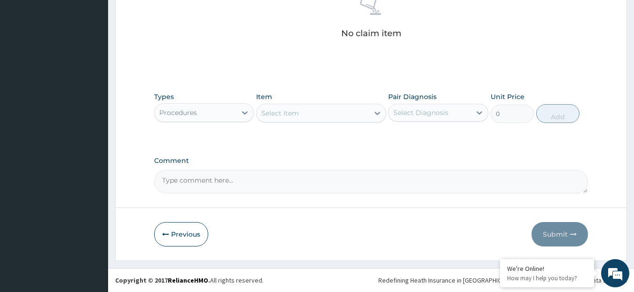
click at [314, 113] on div "Select Item" at bounding box center [313, 113] width 112 height 15
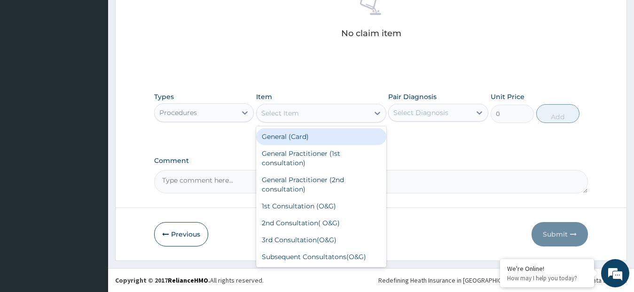
click at [314, 137] on div "General (Card)" at bounding box center [321, 136] width 130 height 17
type input "500"
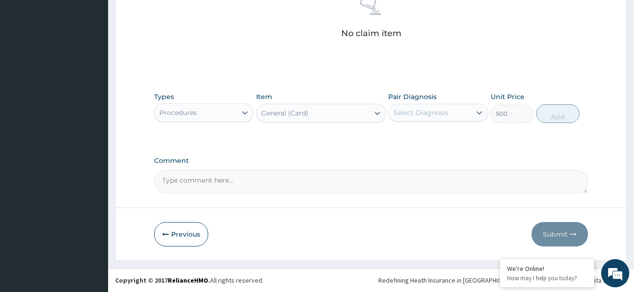
click at [402, 117] on div "Select Diagnosis" at bounding box center [420, 112] width 55 height 9
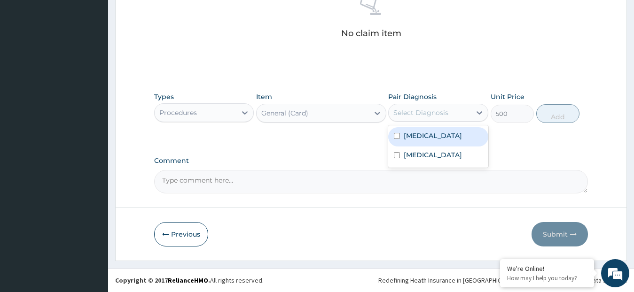
click at [400, 136] on input "checkbox" at bounding box center [397, 136] width 6 height 6
checkbox input "true"
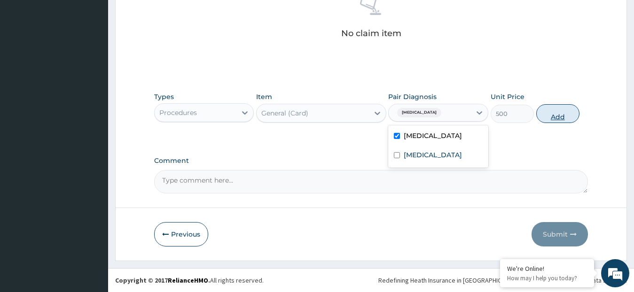
click at [548, 111] on button "Add" at bounding box center [557, 113] width 43 height 19
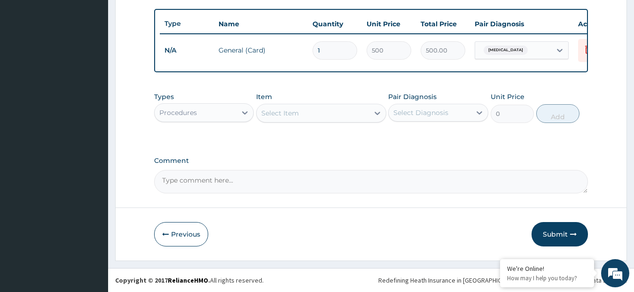
scroll to position [349, 0]
click at [343, 110] on div "Select Item" at bounding box center [313, 113] width 112 height 15
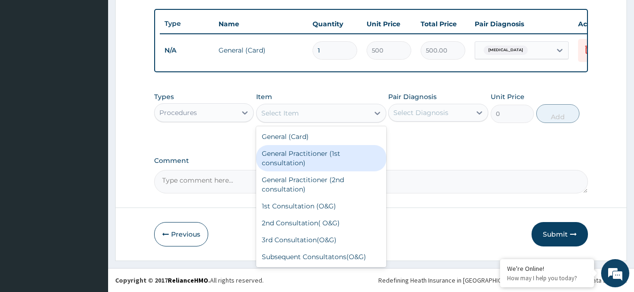
click at [324, 156] on div "General Practitioner (1st consultation)" at bounding box center [321, 158] width 130 height 26
type input "1500"
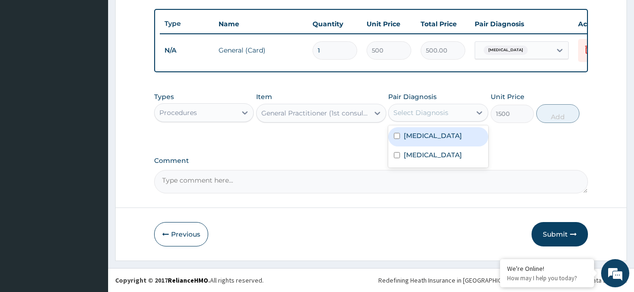
click at [428, 109] on div "Select Diagnosis" at bounding box center [420, 112] width 55 height 9
click at [415, 137] on label "[MEDICAL_DATA]" at bounding box center [433, 135] width 58 height 9
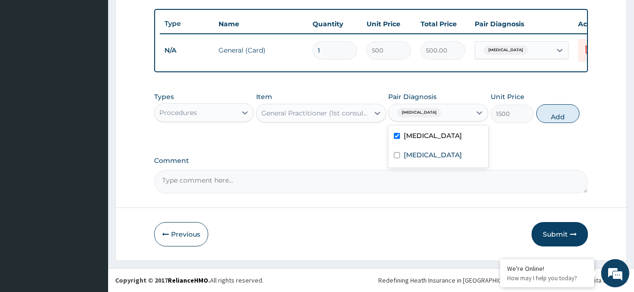
checkbox input "true"
click at [548, 116] on button "Add" at bounding box center [557, 113] width 43 height 19
type input "0"
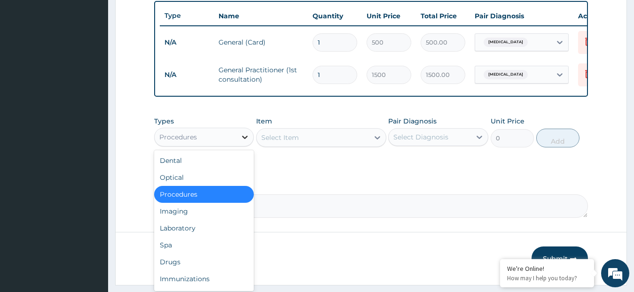
click at [237, 146] on div at bounding box center [244, 137] width 17 height 17
click at [210, 236] on div "Laboratory" at bounding box center [204, 228] width 100 height 17
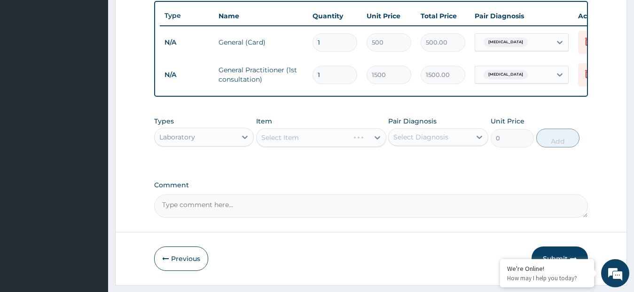
click at [302, 144] on div "Select Item" at bounding box center [321, 137] width 130 height 19
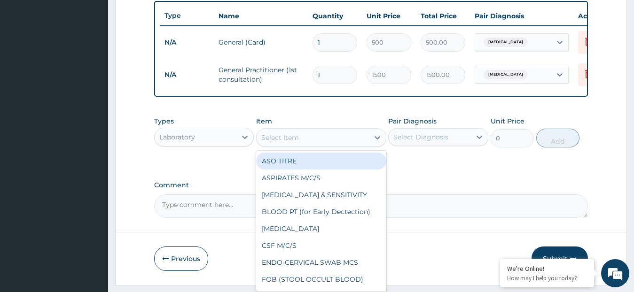
click at [327, 147] on div "Select Item" at bounding box center [321, 137] width 130 height 19
type input "mp"
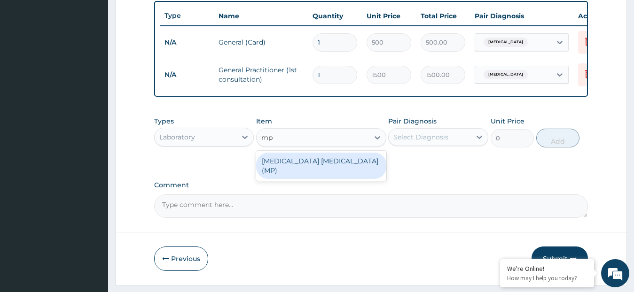
click at [334, 177] on div "[MEDICAL_DATA] [MEDICAL_DATA] (MP)" at bounding box center [321, 166] width 130 height 26
type input "560"
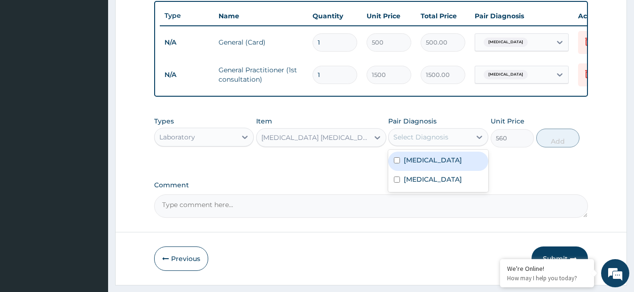
click at [436, 142] on div "Select Diagnosis" at bounding box center [420, 137] width 55 height 9
click at [428, 164] on div "[MEDICAL_DATA]" at bounding box center [438, 161] width 100 height 19
checkbox input "true"
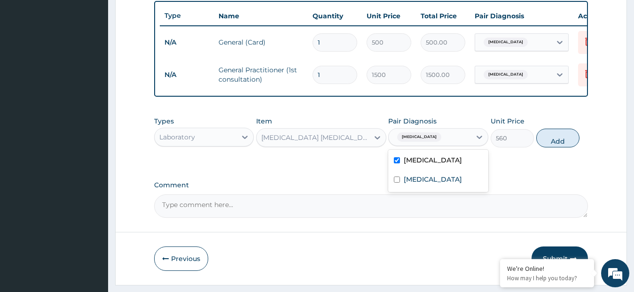
click at [554, 148] on button "Add" at bounding box center [557, 138] width 43 height 19
type input "0"
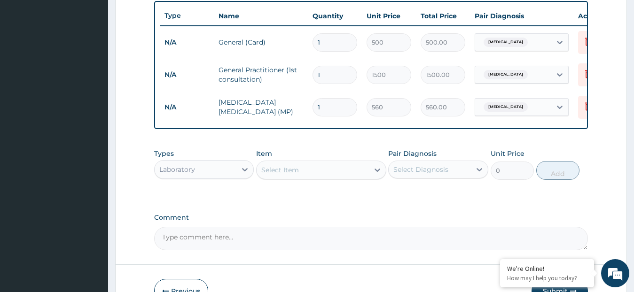
click at [312, 178] on div "Select Item" at bounding box center [313, 170] width 112 height 15
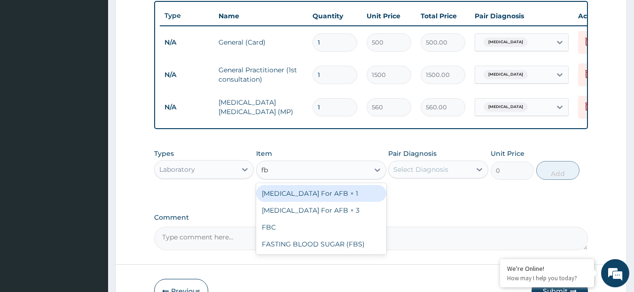
type input "fbc"
click at [306, 202] on div "FBC" at bounding box center [321, 193] width 130 height 17
type input "1600"
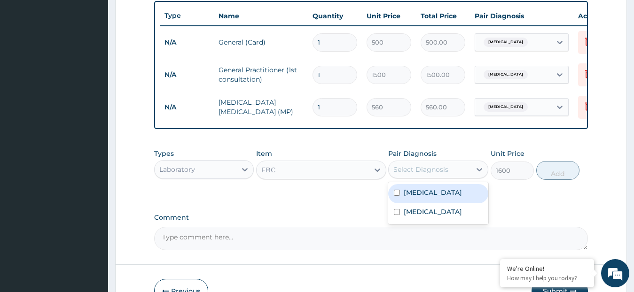
click at [408, 174] on div "Select Diagnosis" at bounding box center [420, 169] width 55 height 9
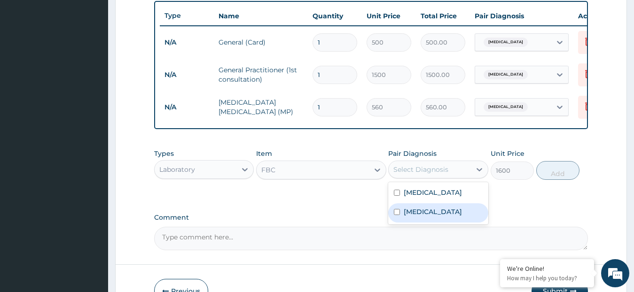
click at [407, 217] on label "[MEDICAL_DATA]" at bounding box center [433, 211] width 58 height 9
checkbox input "true"
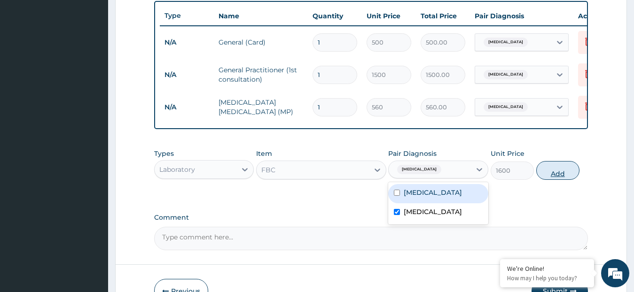
click at [541, 177] on button "Add" at bounding box center [557, 170] width 43 height 19
type input "0"
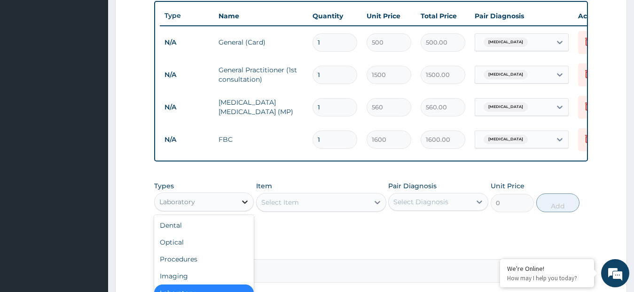
click at [244, 204] on icon at bounding box center [245, 202] width 6 height 3
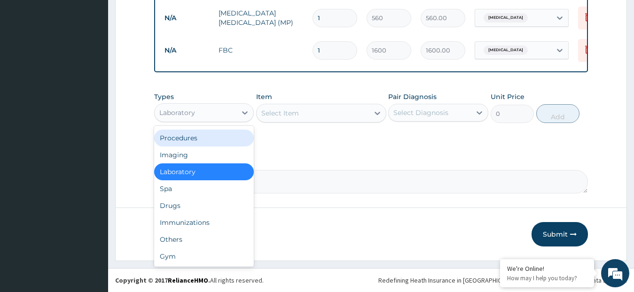
scroll to position [446, 0]
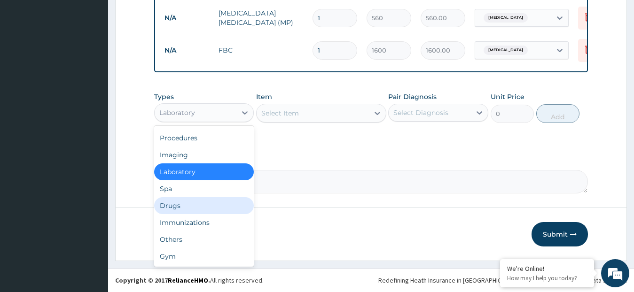
click at [198, 208] on div "Drugs" at bounding box center [204, 205] width 100 height 17
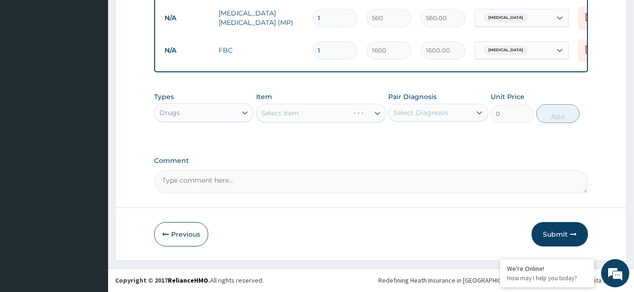
click at [289, 117] on div "Select Item" at bounding box center [321, 113] width 130 height 19
click at [289, 117] on div "Select Item" at bounding box center [280, 113] width 38 height 9
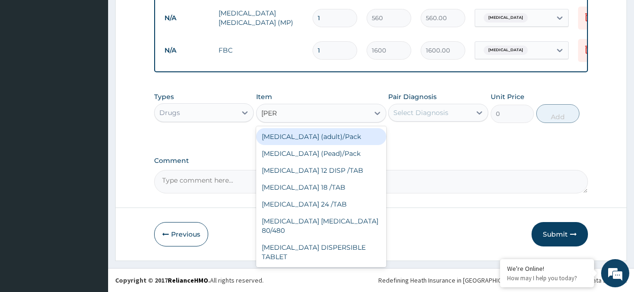
type input "coart"
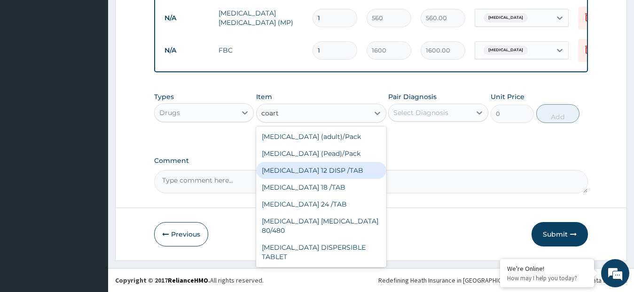
click at [298, 169] on div "[MEDICAL_DATA] 12 DISP /TAB" at bounding box center [321, 170] width 130 height 17
type input "21"
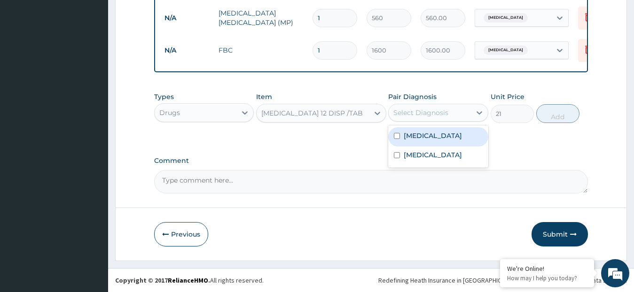
click at [420, 110] on div "Select Diagnosis" at bounding box center [420, 112] width 55 height 9
click at [405, 136] on label "[MEDICAL_DATA]" at bounding box center [433, 135] width 58 height 9
checkbox input "true"
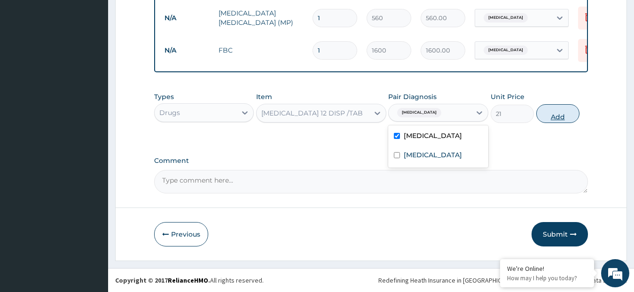
click at [569, 110] on button "Add" at bounding box center [557, 113] width 43 height 19
type input "0"
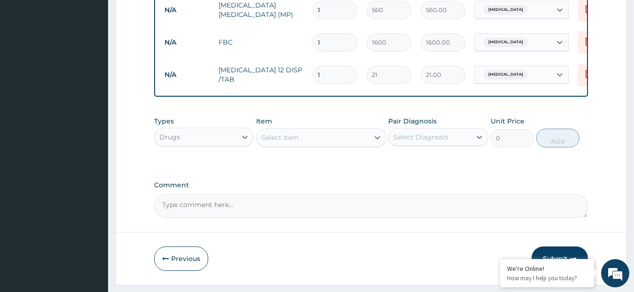
type input "12"
type input "252.00"
type input "12"
click at [297, 142] on div "Select Item" at bounding box center [280, 137] width 38 height 9
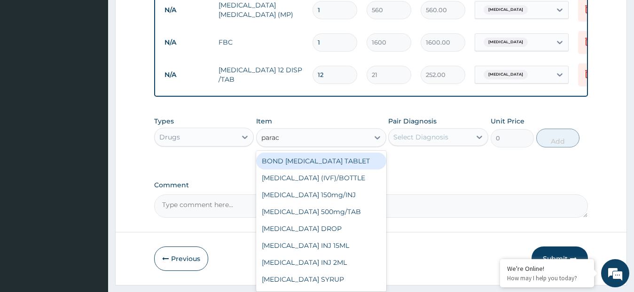
type input "parace"
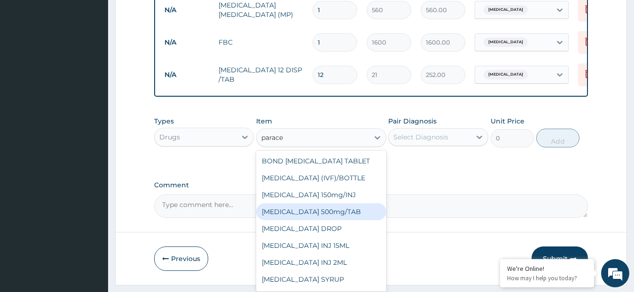
click at [330, 220] on div "[MEDICAL_DATA] 500mg/TAB" at bounding box center [321, 212] width 130 height 17
type input "5.25"
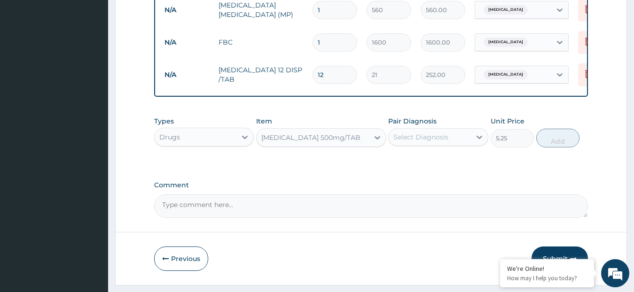
click at [420, 135] on div "Pair Diagnosis Select Diagnosis" at bounding box center [438, 132] width 100 height 31
click at [418, 142] on div "Select Diagnosis" at bounding box center [420, 137] width 55 height 9
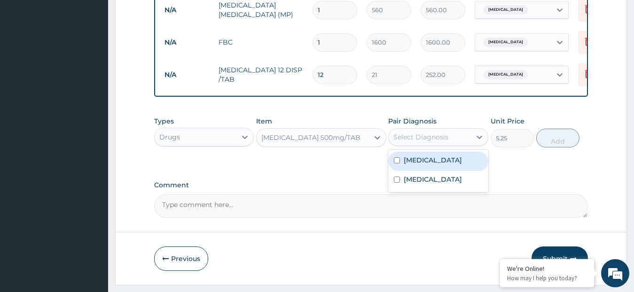
click at [412, 165] on label "[MEDICAL_DATA]" at bounding box center [433, 160] width 58 height 9
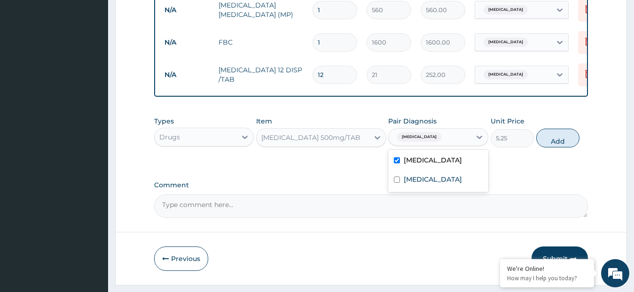
click at [412, 165] on label "[MEDICAL_DATA]" at bounding box center [433, 160] width 58 height 9
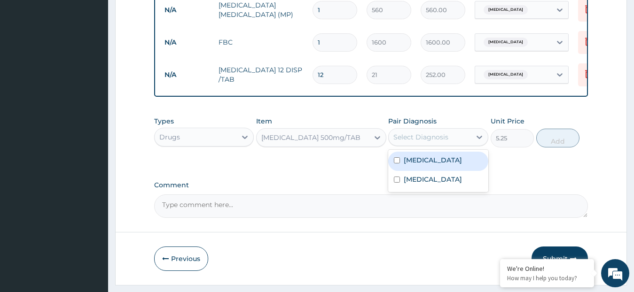
click at [462, 162] on div "[MEDICAL_DATA]" at bounding box center [438, 161] width 100 height 19
checkbox input "true"
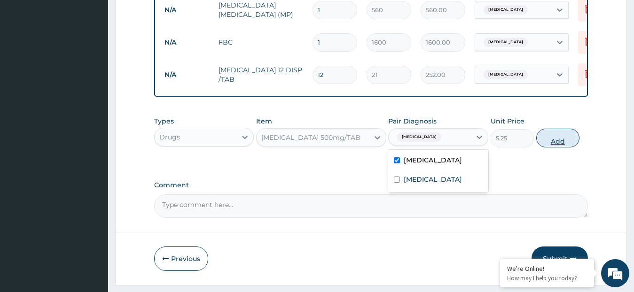
click at [544, 147] on button "Add" at bounding box center [557, 138] width 43 height 19
type input "0"
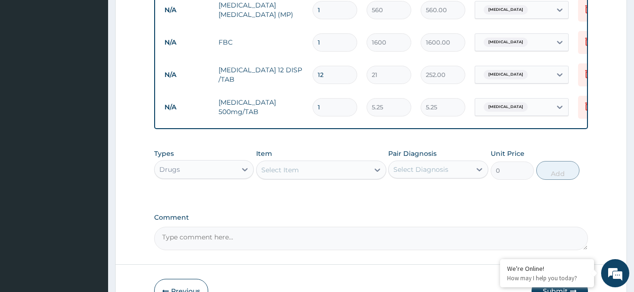
click at [328, 110] on input "1" at bounding box center [335, 107] width 45 height 18
type input "0.00"
type input "9"
type input "47.25"
type input "9"
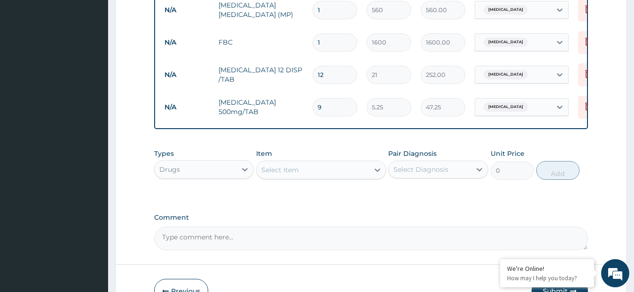
click at [286, 175] on div "Select Item" at bounding box center [280, 169] width 38 height 9
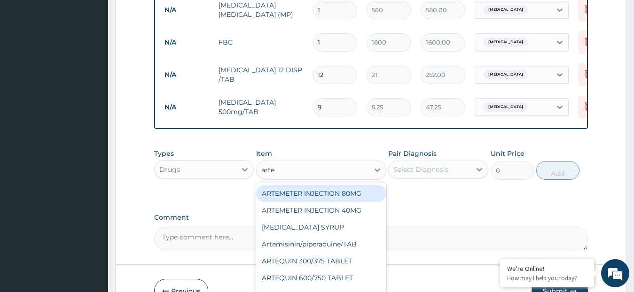
type input "artes"
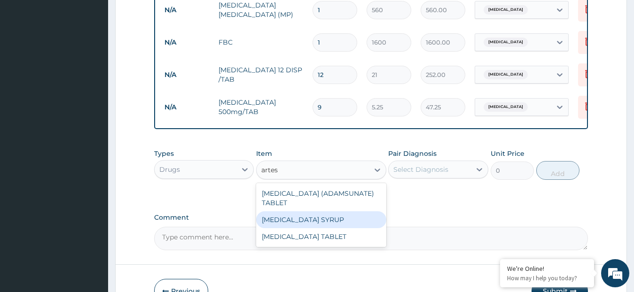
click at [344, 228] on div "[MEDICAL_DATA] SYRUP" at bounding box center [321, 220] width 130 height 17
type input "367.5"
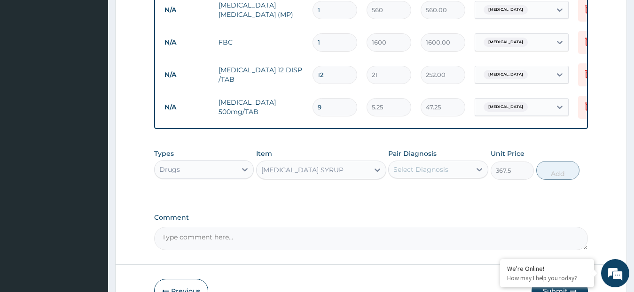
click at [334, 177] on div "[MEDICAL_DATA] SYRUP" at bounding box center [313, 170] width 112 height 15
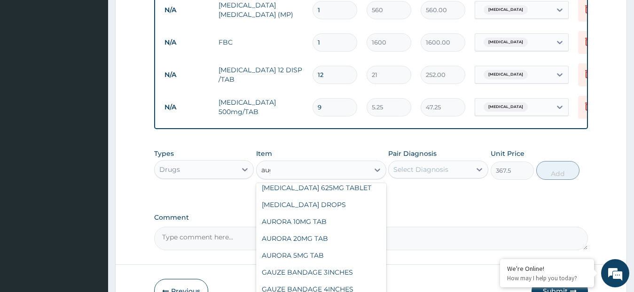
scroll to position [32, 0]
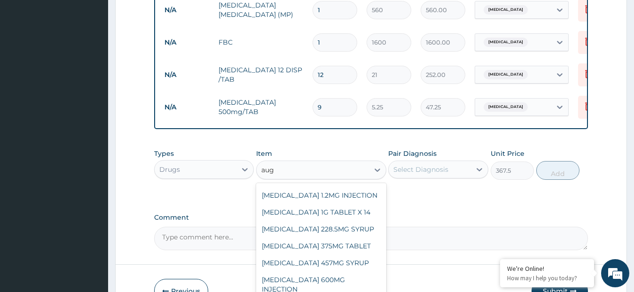
type input "augm"
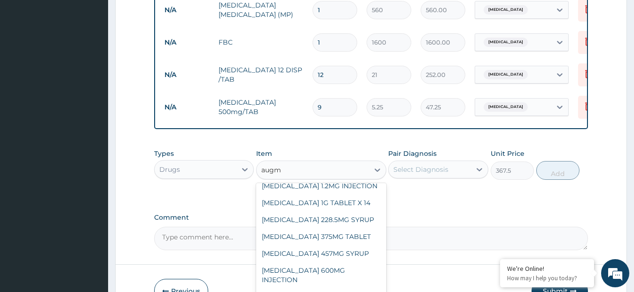
scroll to position [15, 0]
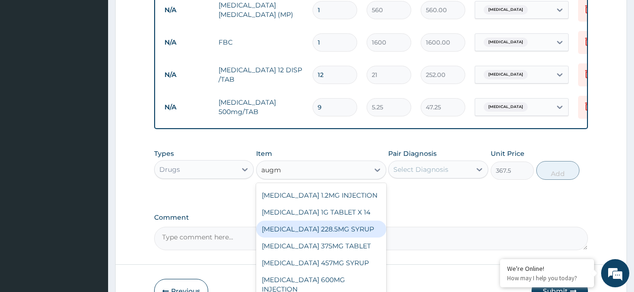
click at [325, 236] on div "[MEDICAL_DATA] 228.5MG SYRUP" at bounding box center [321, 229] width 130 height 17
type input "1023.75"
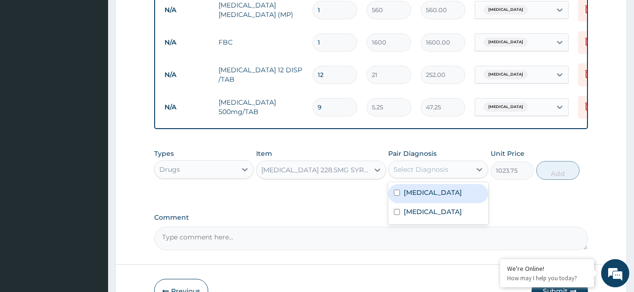
click at [417, 172] on div "Select Diagnosis" at bounding box center [430, 169] width 82 height 15
click at [412, 197] on label "[MEDICAL_DATA]" at bounding box center [433, 192] width 58 height 9
checkbox input "true"
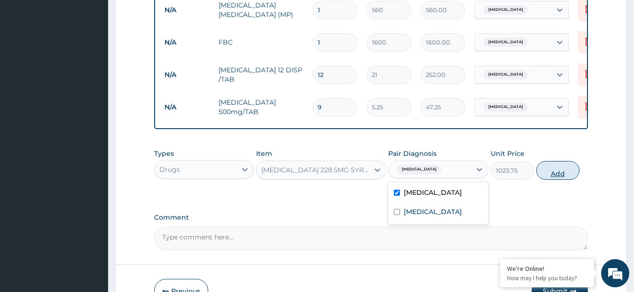
click at [561, 180] on button "Add" at bounding box center [557, 170] width 43 height 19
type input "0"
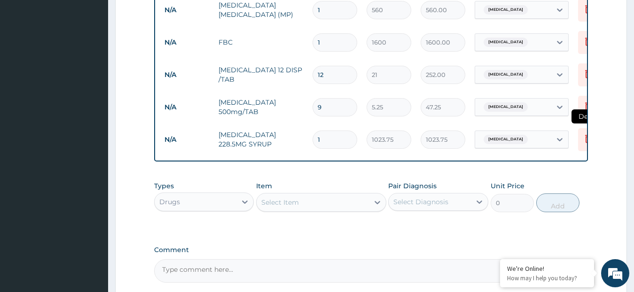
click at [583, 141] on icon at bounding box center [588, 138] width 11 height 11
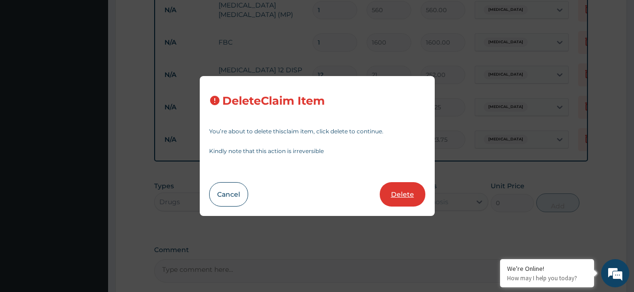
click at [397, 190] on button "Delete" at bounding box center [403, 194] width 46 height 24
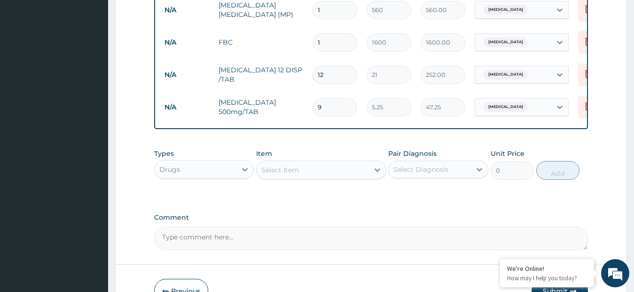
click at [312, 178] on div "Select Item" at bounding box center [313, 170] width 112 height 15
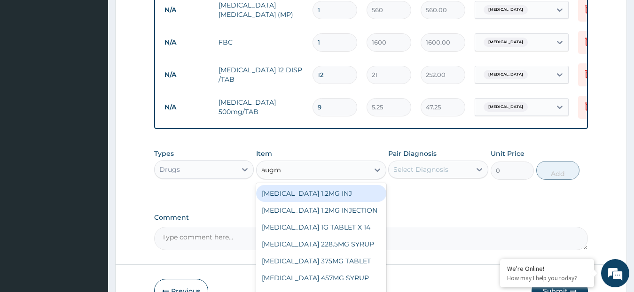
type input "augme"
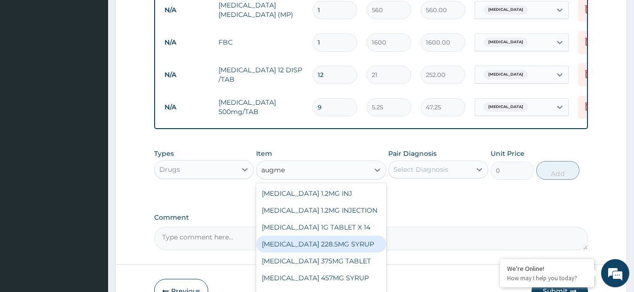
click at [296, 251] on div "[MEDICAL_DATA] 228.5MG SYRUP" at bounding box center [321, 244] width 130 height 17
type input "1023.75"
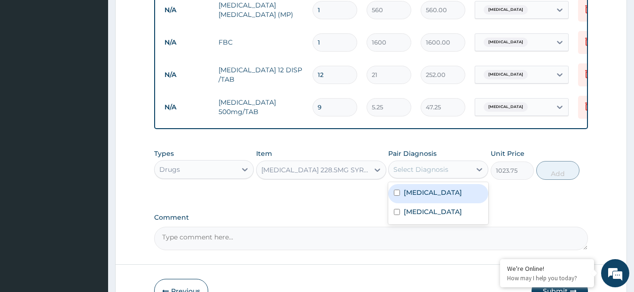
click at [408, 174] on div "Select Diagnosis" at bounding box center [420, 169] width 55 height 9
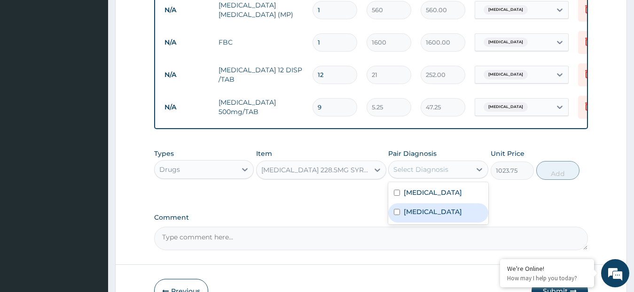
click at [404, 217] on label "[MEDICAL_DATA]" at bounding box center [433, 211] width 58 height 9
checkbox input "true"
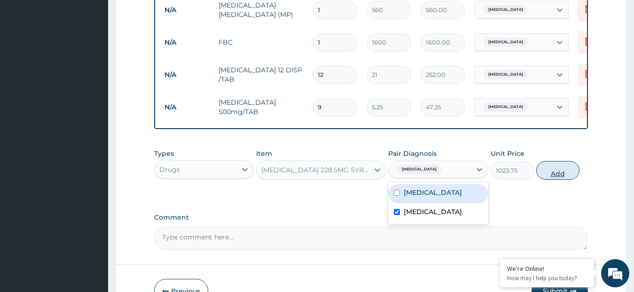
click at [549, 180] on button "Add" at bounding box center [557, 170] width 43 height 19
type input "0"
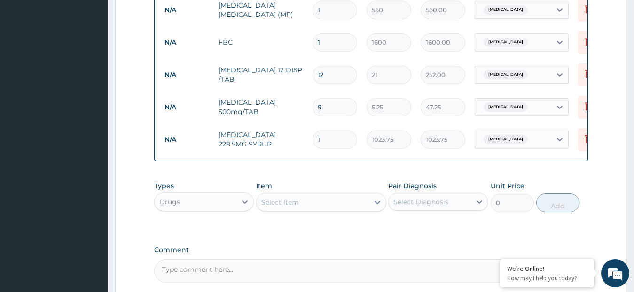
click at [321, 210] on div "Select Item" at bounding box center [313, 202] width 112 height 15
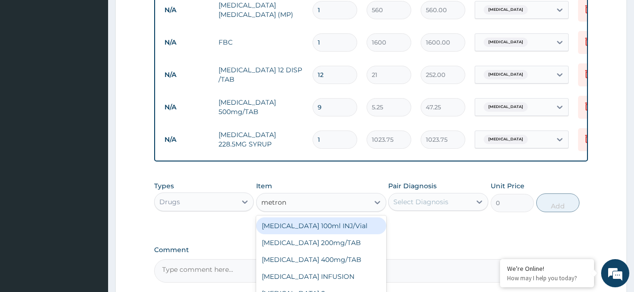
type input "metroni"
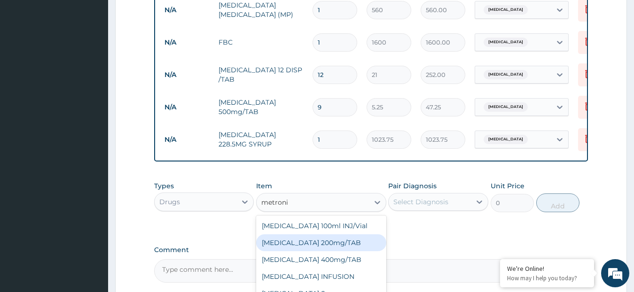
click at [356, 250] on div "[MEDICAL_DATA] 200mg/TAB" at bounding box center [321, 243] width 130 height 17
type input "7.88"
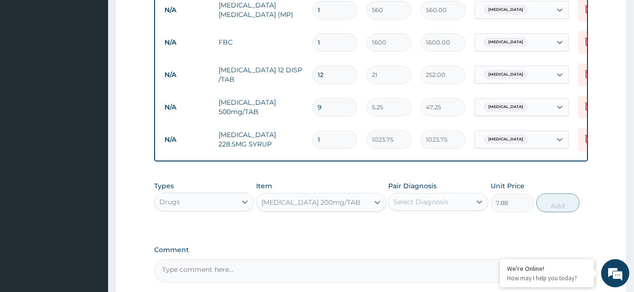
click at [420, 207] on div "Select Diagnosis" at bounding box center [420, 201] width 55 height 9
click at [422, 207] on div "Select Diagnosis" at bounding box center [420, 201] width 55 height 9
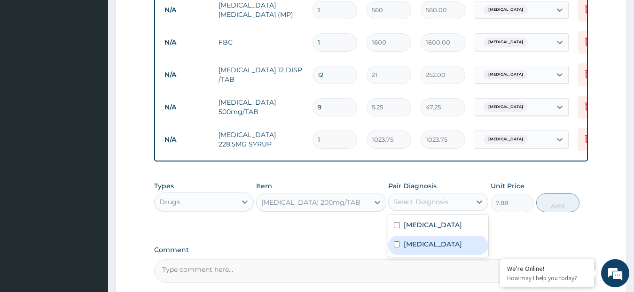
click at [408, 249] on label "[MEDICAL_DATA]" at bounding box center [433, 244] width 58 height 9
checkbox input "true"
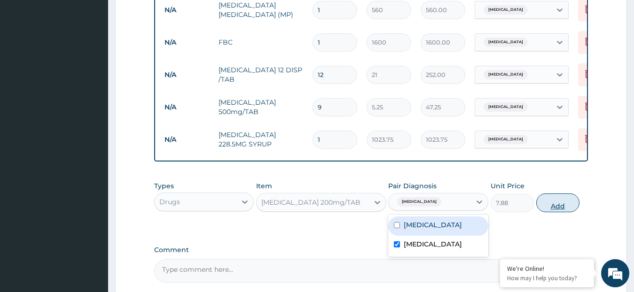
click at [563, 212] on button "Add" at bounding box center [557, 203] width 43 height 19
type input "0"
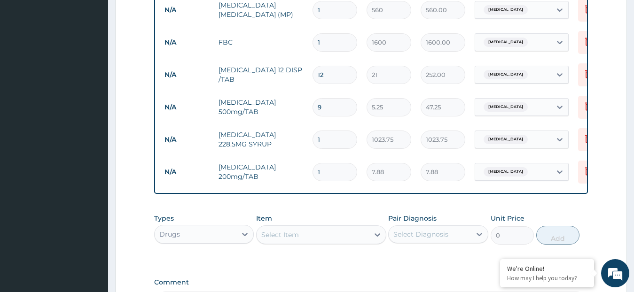
type input "0.00"
type input "8"
type input "63.04"
type input "8"
click at [294, 240] on div "Select Item" at bounding box center [280, 234] width 38 height 9
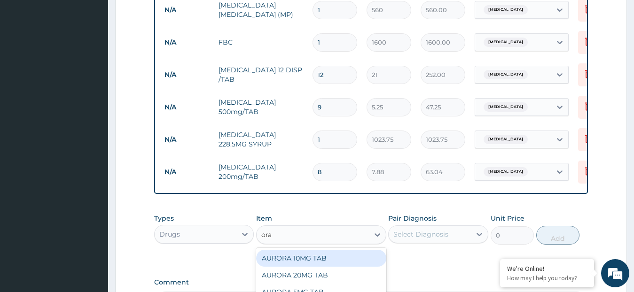
type input "oral"
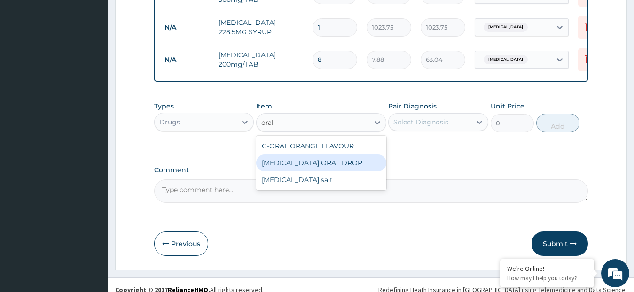
scroll to position [576, 0]
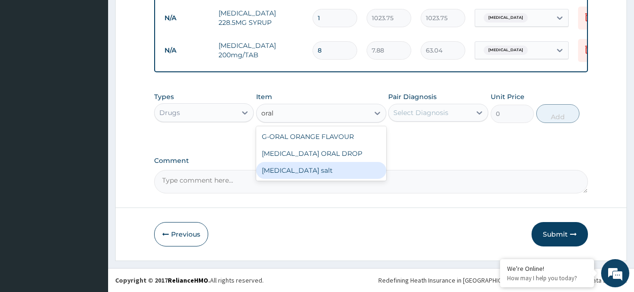
click at [298, 175] on div "[MEDICAL_DATA] salt" at bounding box center [321, 170] width 130 height 17
type input "78.75"
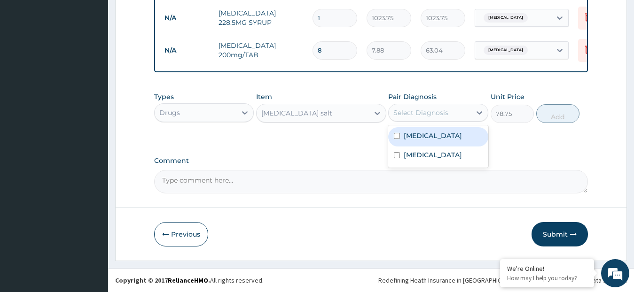
click at [430, 116] on div "Select Diagnosis" at bounding box center [420, 112] width 55 height 9
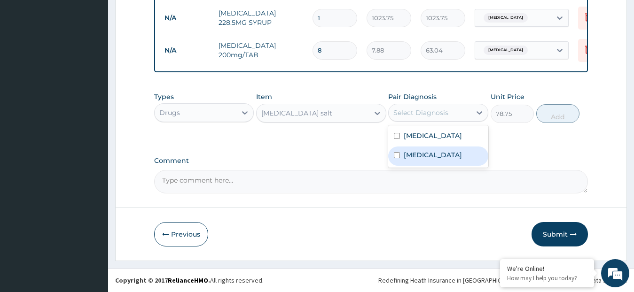
click at [397, 153] on input "checkbox" at bounding box center [397, 155] width 6 height 6
checkbox input "true"
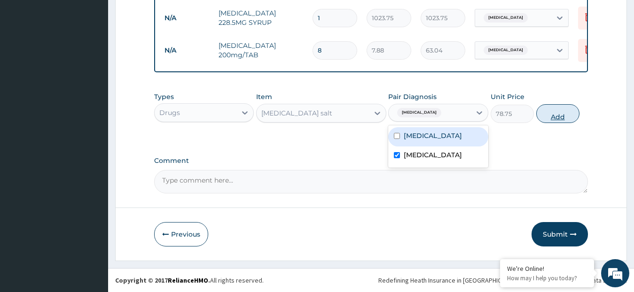
click at [550, 113] on button "Add" at bounding box center [557, 113] width 43 height 19
type input "0"
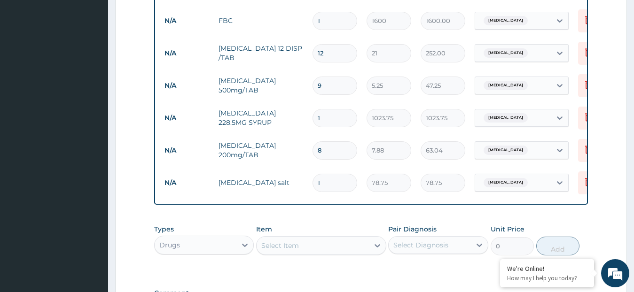
scroll to position [482, 0]
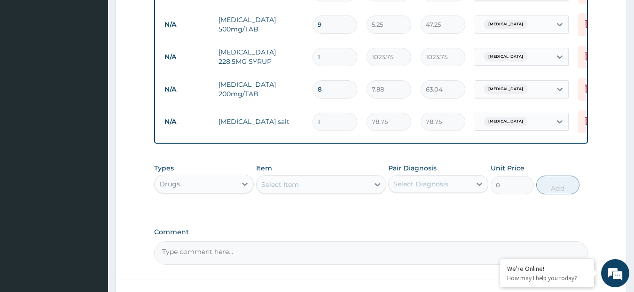
type input "0"
type input "0.00"
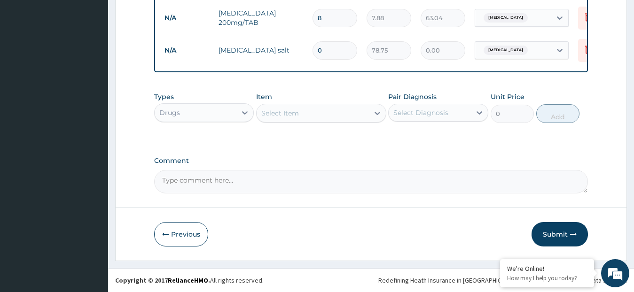
scroll to position [608, 0]
type input "2"
type input "157.50"
type input "2"
click at [553, 231] on button "Submit" at bounding box center [560, 234] width 56 height 24
